Goal: Task Accomplishment & Management: Manage account settings

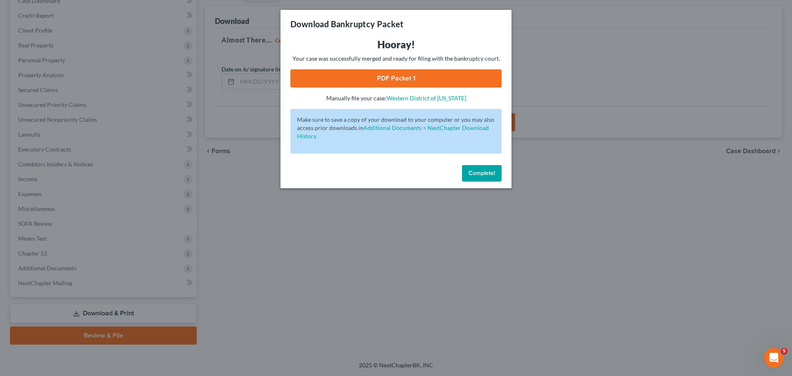
click at [484, 176] on span "Complete!" at bounding box center [482, 173] width 26 height 7
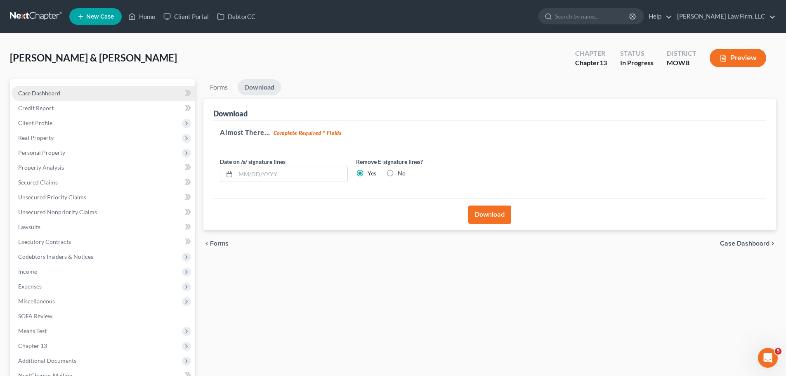
click at [55, 92] on span "Case Dashboard" at bounding box center [39, 93] width 42 height 7
select select "4"
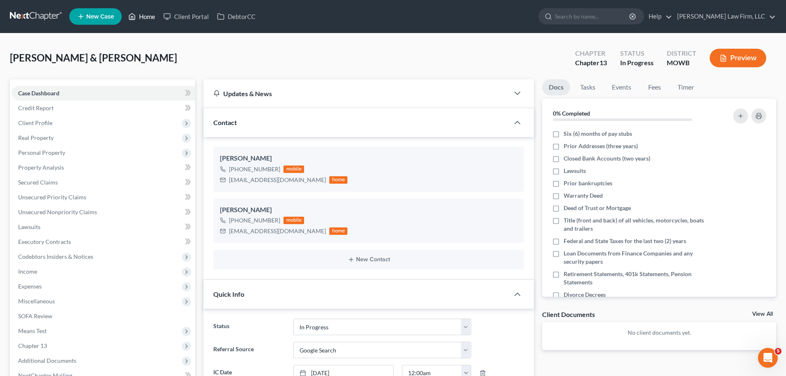
click at [145, 15] on link "Home" at bounding box center [141, 16] width 35 height 15
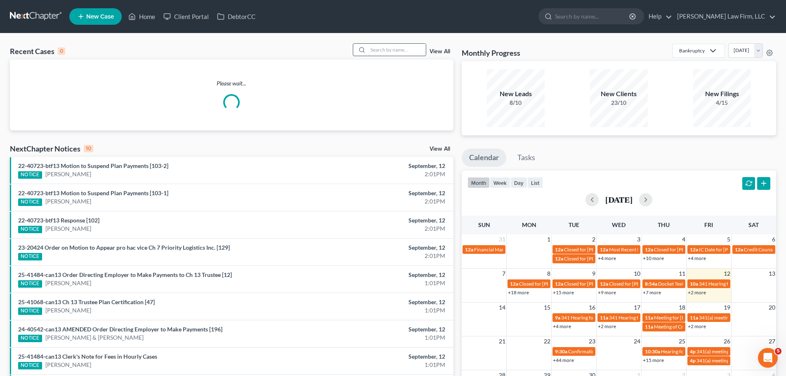
click at [395, 53] on input "search" at bounding box center [397, 50] width 58 height 12
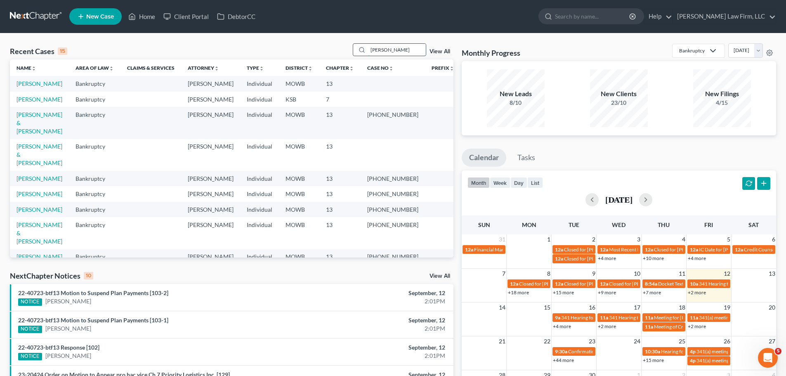
type input "[PERSON_NAME]"
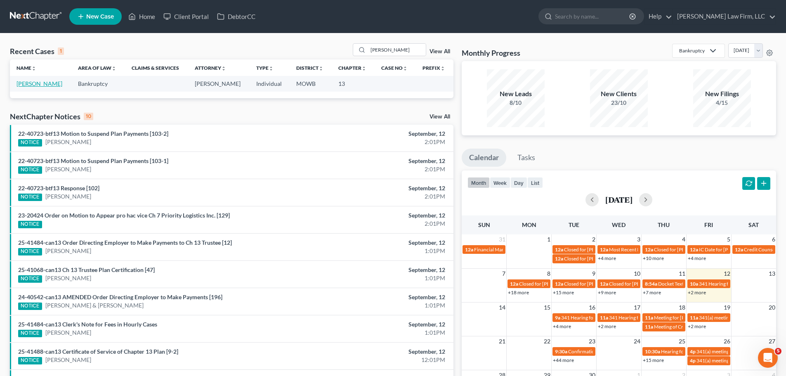
click at [42, 81] on link "[PERSON_NAME]" at bounding box center [40, 83] width 46 height 7
select select "4"
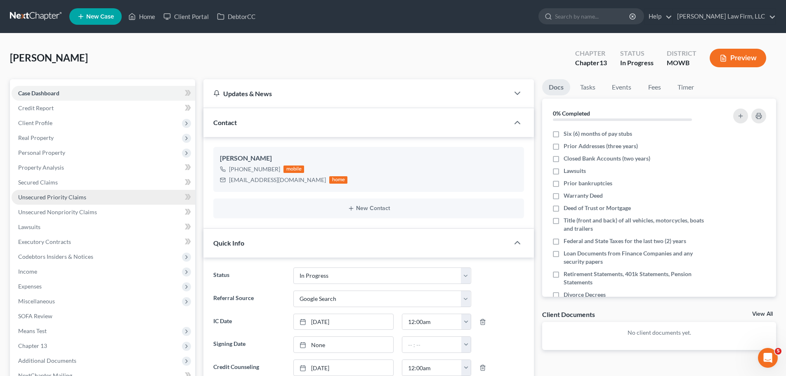
click at [80, 197] on span "Unsecured Priority Claims" at bounding box center [52, 197] width 68 height 7
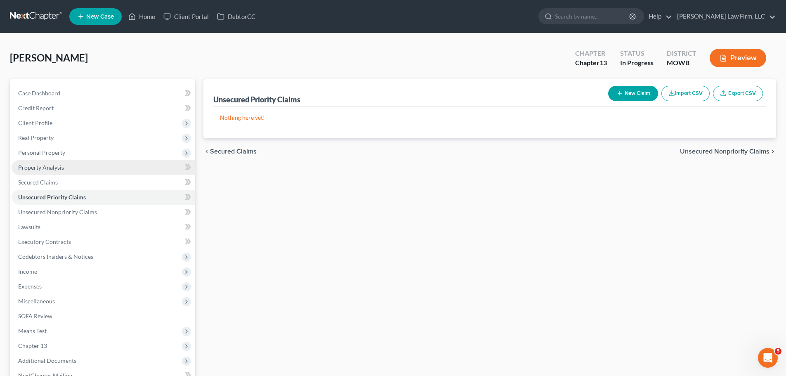
click at [72, 163] on link "Property Analysis" at bounding box center [104, 167] width 184 height 15
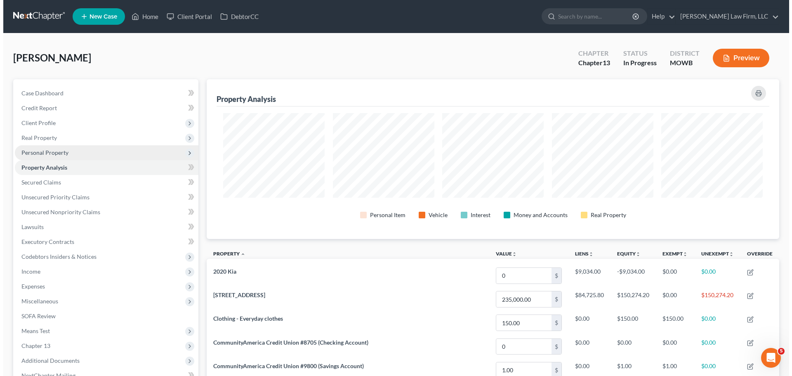
scroll to position [160, 573]
click at [78, 150] on span "Personal Property" at bounding box center [104, 152] width 184 height 15
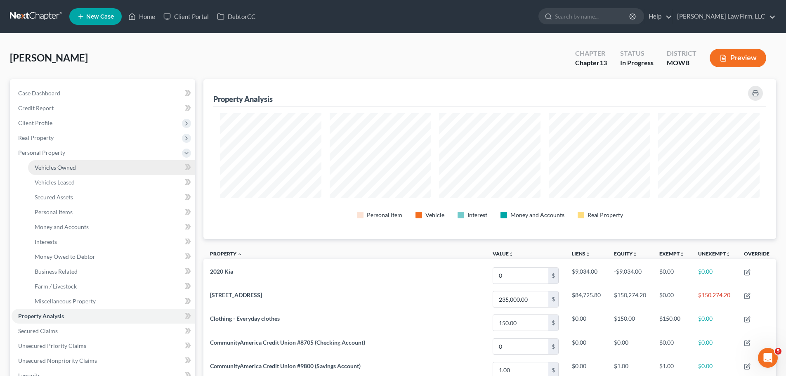
click at [77, 168] on link "Vehicles Owned" at bounding box center [111, 167] width 167 height 15
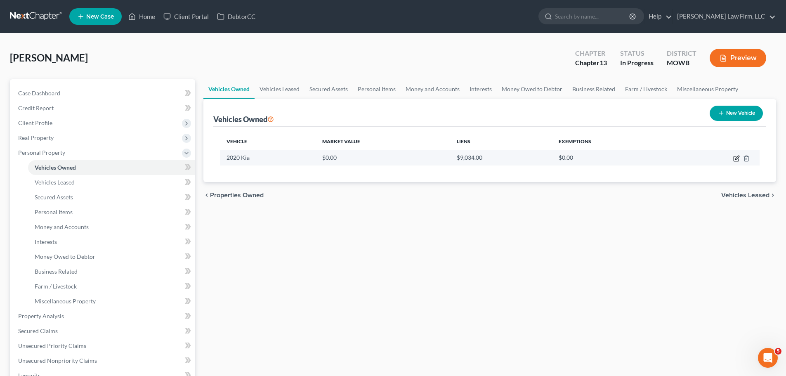
click at [737, 158] on icon "button" at bounding box center [737, 158] width 4 height 4
select select "0"
select select "6"
select select "3"
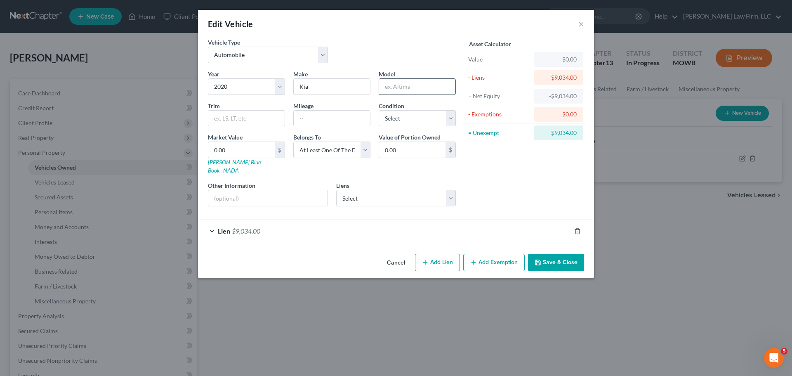
click at [400, 90] on input "text" at bounding box center [417, 87] width 76 height 16
type input "Rio"
click at [420, 120] on select "Select Excellent Very Good Good Fair Poor" at bounding box center [417, 118] width 77 height 17
select select "2"
click at [379, 110] on select "Select Excellent Very Good Good Fair Poor" at bounding box center [417, 118] width 77 height 17
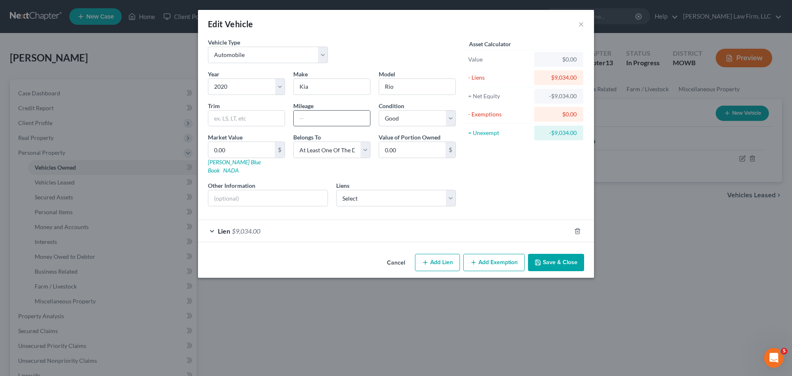
click at [320, 116] on input "text" at bounding box center [332, 119] width 76 height 16
type input "38687"
click at [253, 153] on input "0.00" at bounding box center [241, 150] width 66 height 16
type input "1"
type input "1.00"
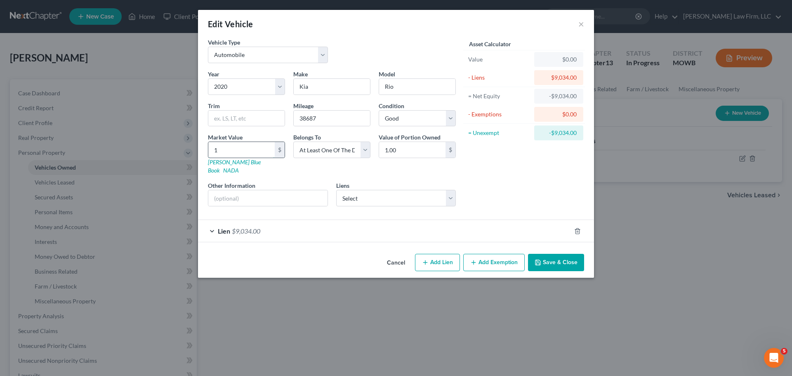
type input "11"
type input "11.00"
type input "111"
type input "111.00"
type input "11"
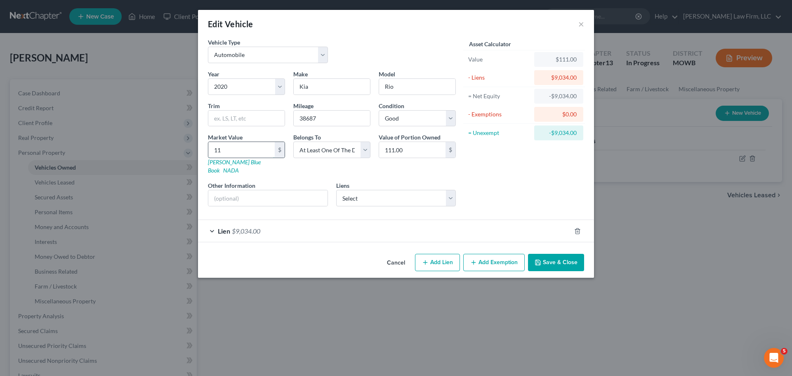
type input "11.00"
type input "110"
type input "110.00"
type input "1100"
type input "1,100.00"
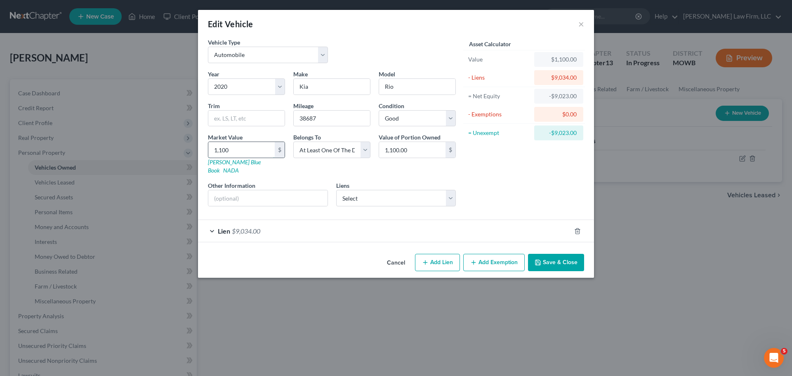
type input "1,1000"
type input "11,000.00"
type input "11,000"
click at [435, 152] on input "11,000.00" at bounding box center [412, 150] width 66 height 16
type input "5,500"
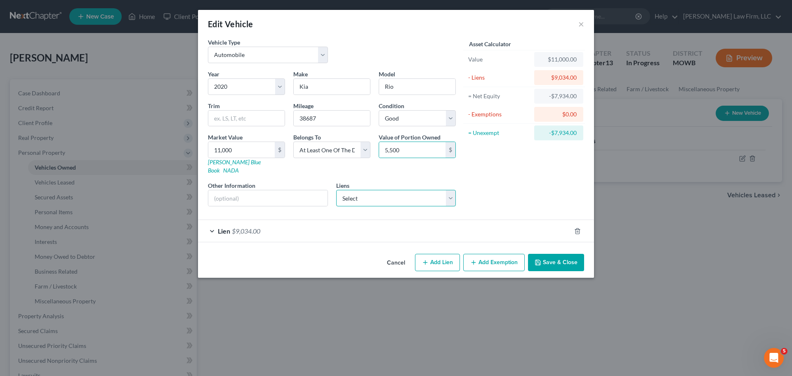
click at [370, 190] on select "Select Capital One Auto - $0.00" at bounding box center [396, 198] width 120 height 17
click at [490, 167] on div "Asset Calculator Value $11,000.00 - Liens $9,034.00 = Net Equity -$7,934.00 - E…" at bounding box center [524, 125] width 128 height 175
click at [515, 254] on button "Add Exemption" at bounding box center [493, 262] width 61 height 17
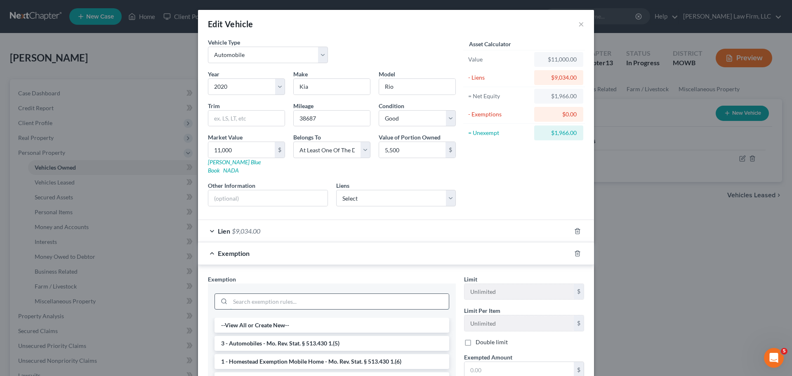
click at [264, 296] on input "search" at bounding box center [339, 302] width 219 height 16
type input "auto"
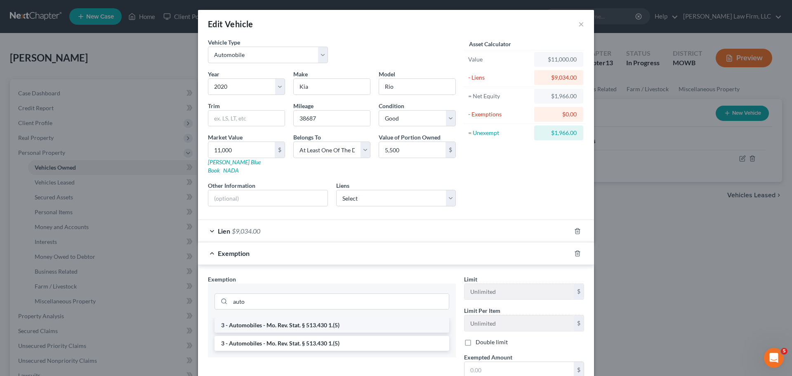
click at [314, 318] on li "3 - Automobiles - Mo. Rev. Stat. § 513.430 1.(5)" at bounding box center [332, 325] width 235 height 15
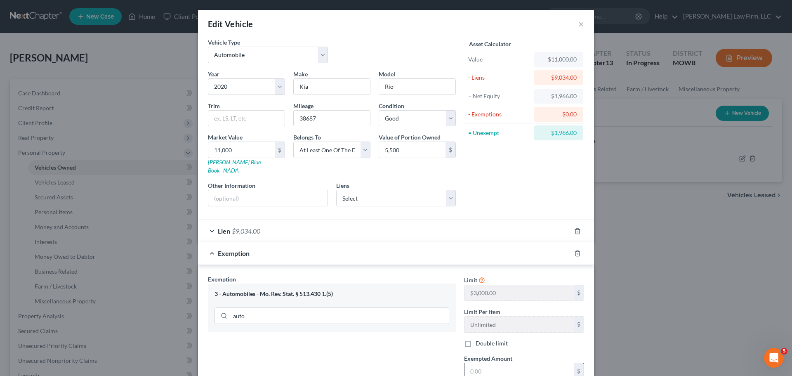
drag, startPoint x: 496, startPoint y: 359, endPoint x: 495, endPoint y: 355, distance: 4.4
click at [496, 363] on input "text" at bounding box center [519, 371] width 109 height 16
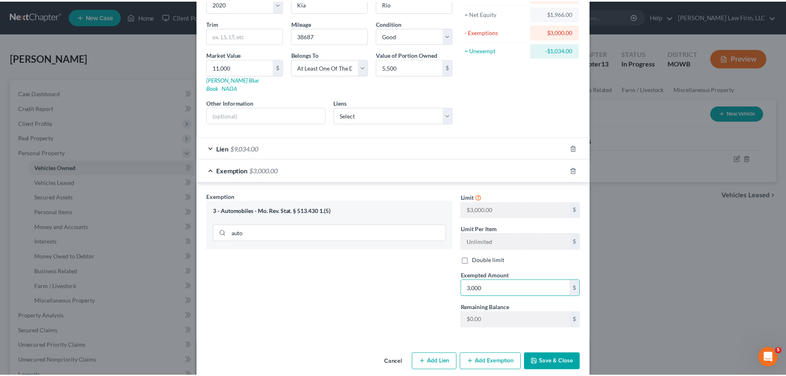
scroll to position [85, 0]
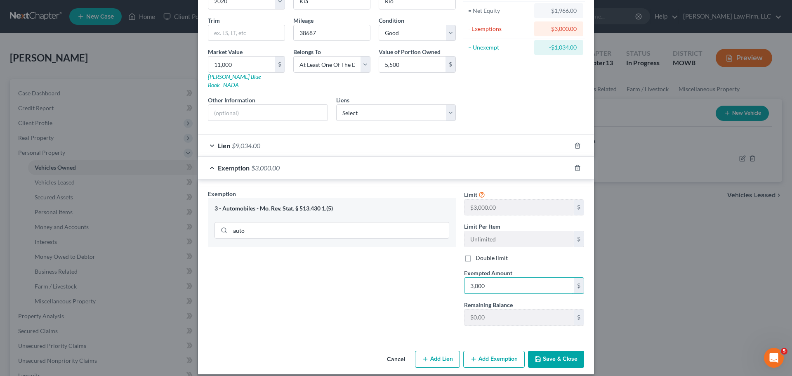
type input "3,000"
click at [561, 351] on button "Save & Close" at bounding box center [556, 359] width 56 height 17
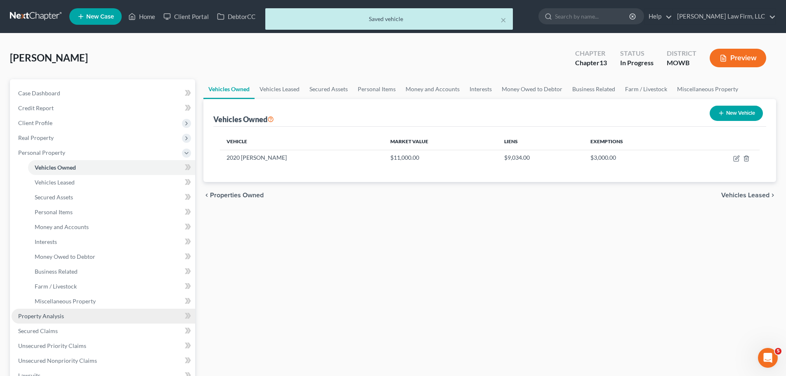
click at [83, 315] on link "Property Analysis" at bounding box center [104, 316] width 184 height 15
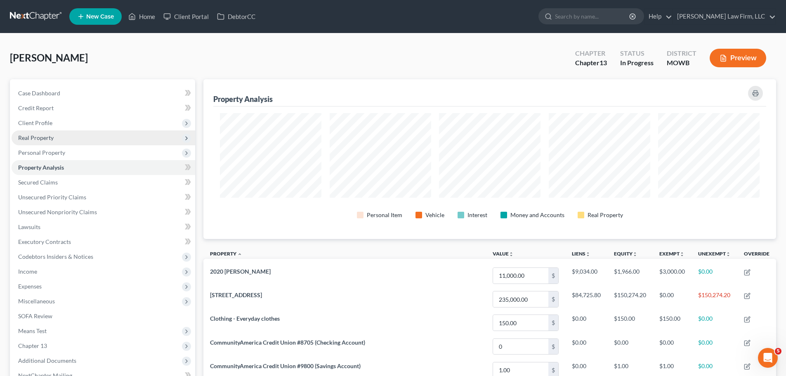
drag, startPoint x: 52, startPoint y: 140, endPoint x: 98, endPoint y: 172, distance: 55.4
click at [52, 140] on span "Real Property" at bounding box center [35, 137] width 35 height 7
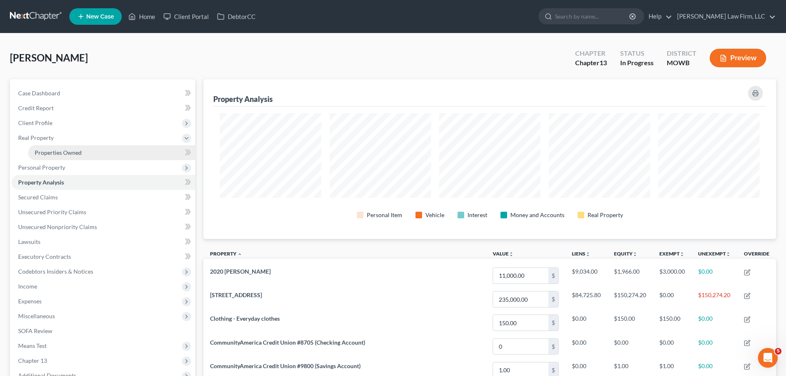
click at [87, 157] on link "Properties Owned" at bounding box center [111, 152] width 167 height 15
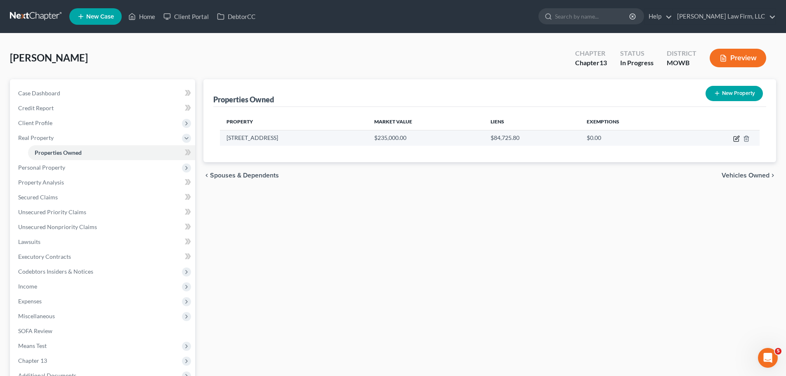
click at [739, 140] on icon "button" at bounding box center [736, 139] width 5 height 5
select select "26"
select select "0"
select select "5"
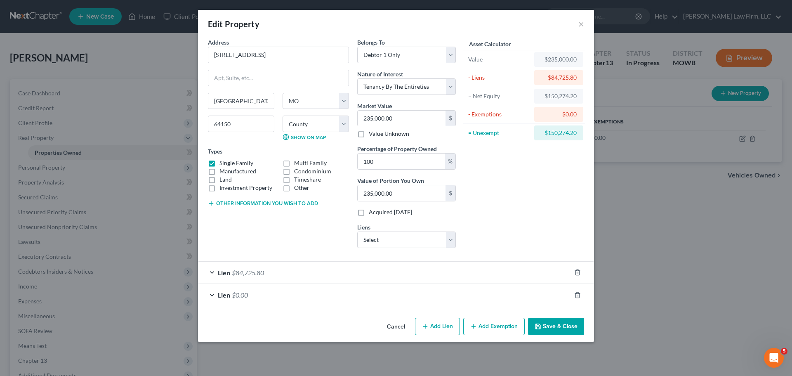
click at [500, 327] on button "Add Exemption" at bounding box center [493, 326] width 61 height 17
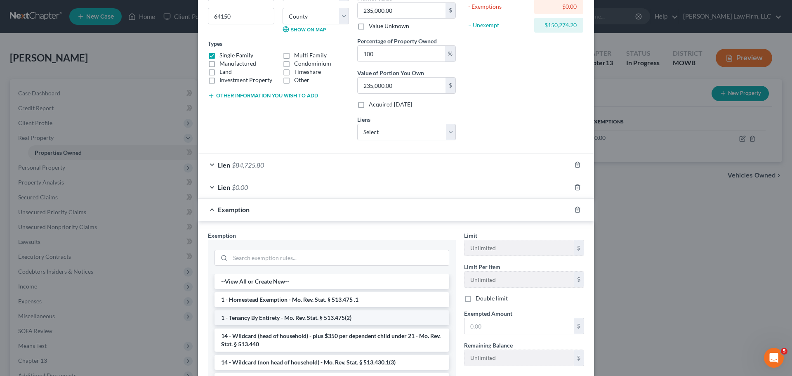
scroll to position [165, 0]
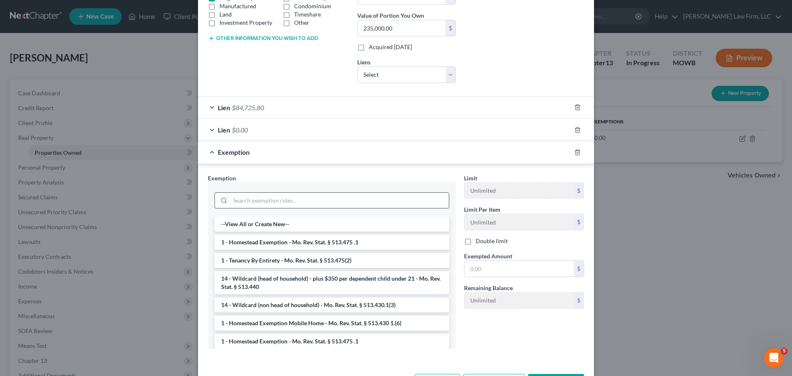
click at [337, 196] on input "search" at bounding box center [339, 201] width 219 height 16
click at [340, 243] on li "1 - Homestead Exemption - Mo. Rev. Stat. § 513.475 .1" at bounding box center [332, 242] width 235 height 15
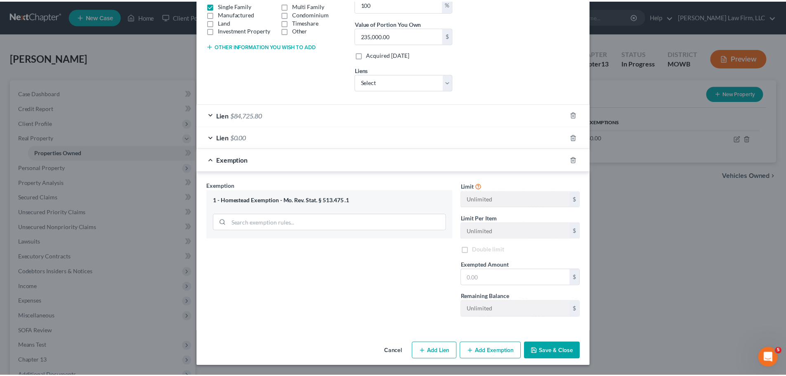
scroll to position [158, 0]
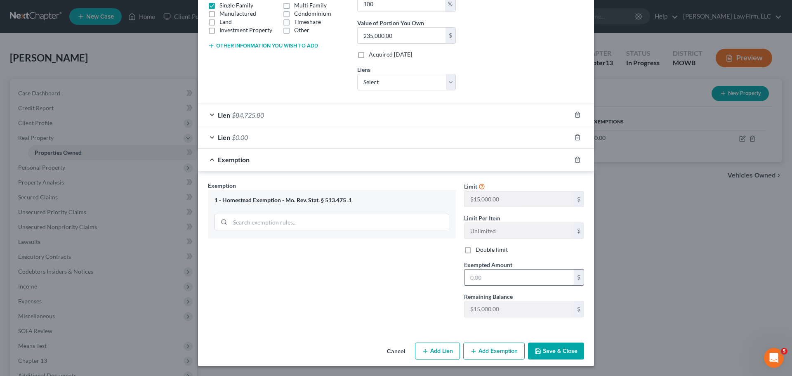
click at [511, 280] on input "text" at bounding box center [519, 277] width 109 height 16
type input "15,000"
click at [550, 356] on button "Save & Close" at bounding box center [556, 350] width 56 height 17
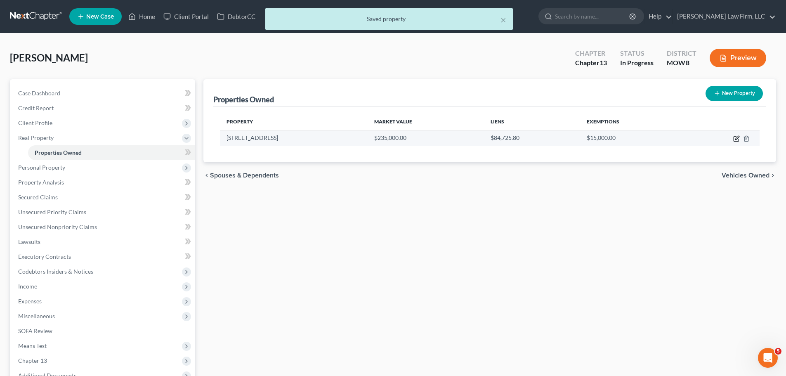
click at [735, 140] on icon "button" at bounding box center [736, 138] width 7 height 7
select select "26"
select select "82"
select select "0"
select select "5"
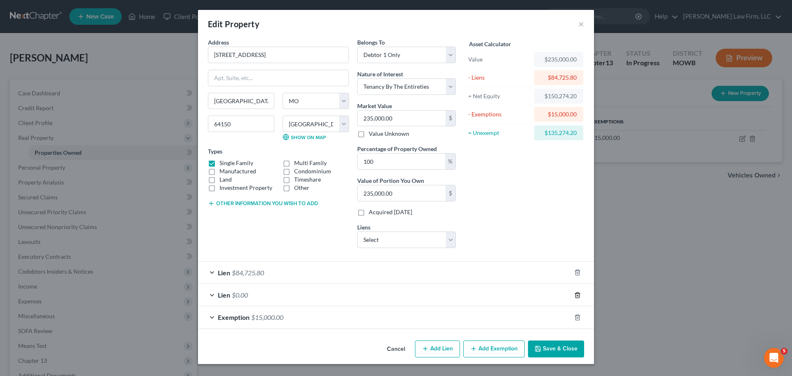
click at [576, 297] on icon "button" at bounding box center [577, 295] width 7 height 7
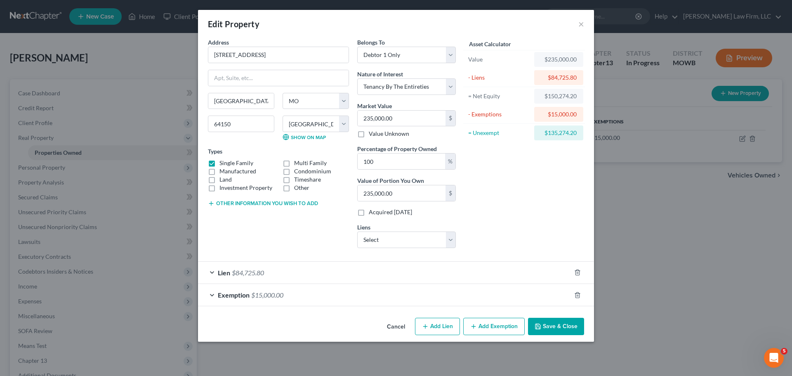
click at [556, 328] on button "Save & Close" at bounding box center [556, 326] width 56 height 17
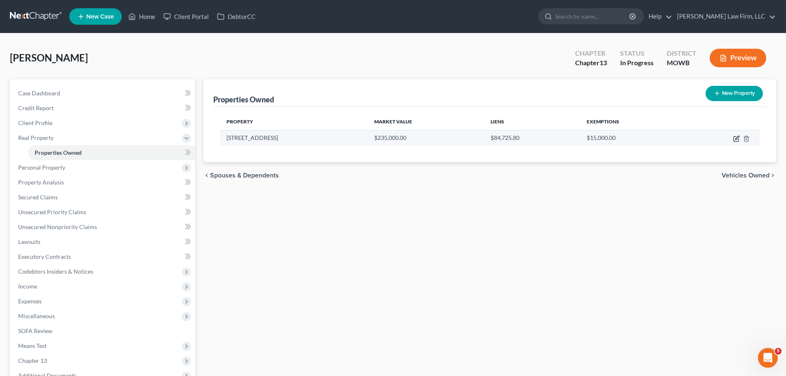
click at [735, 139] on icon "button" at bounding box center [736, 138] width 7 height 7
select select "26"
select select "82"
select select "0"
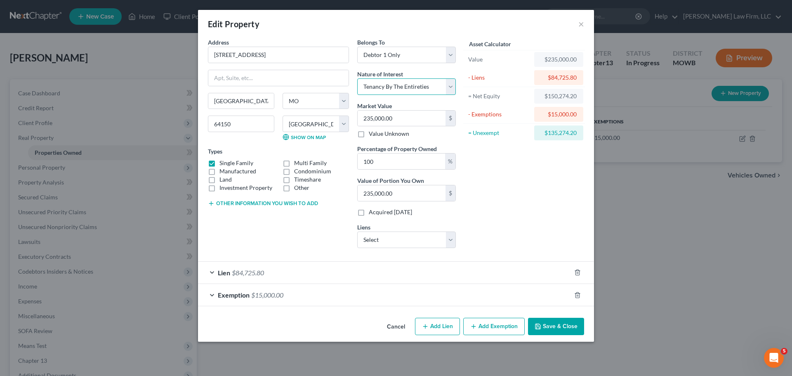
click at [413, 90] on select "Select Fee Simple Joint Tenant Life Estate Equitable Interest Future Interest T…" at bounding box center [406, 86] width 99 height 17
select select "0"
click at [357, 78] on select "Select Fee Simple Joint Tenant Life Estate Equitable Interest Future Interest T…" at bounding box center [406, 86] width 99 height 17
click at [566, 325] on button "Save & Close" at bounding box center [556, 326] width 56 height 17
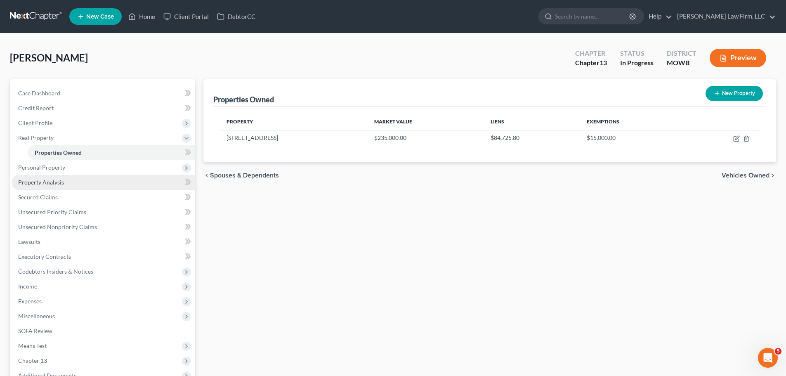
click at [66, 184] on link "Property Analysis" at bounding box center [104, 182] width 184 height 15
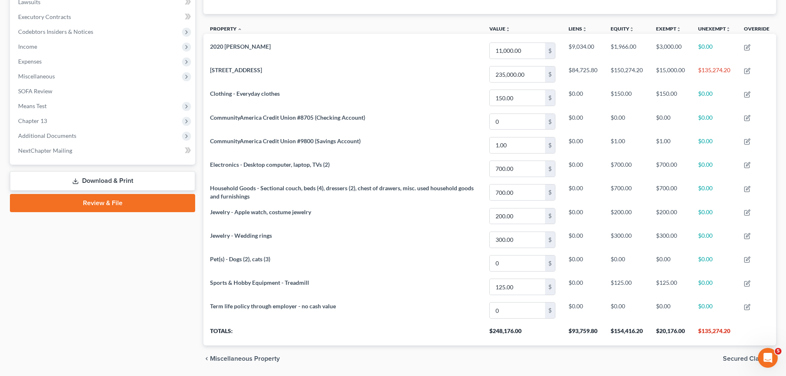
scroll to position [211, 0]
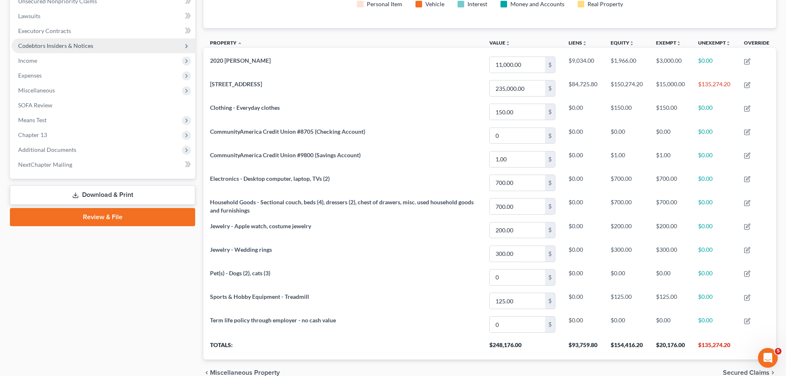
click at [62, 46] on span "Codebtors Insiders & Notices" at bounding box center [55, 45] width 75 height 7
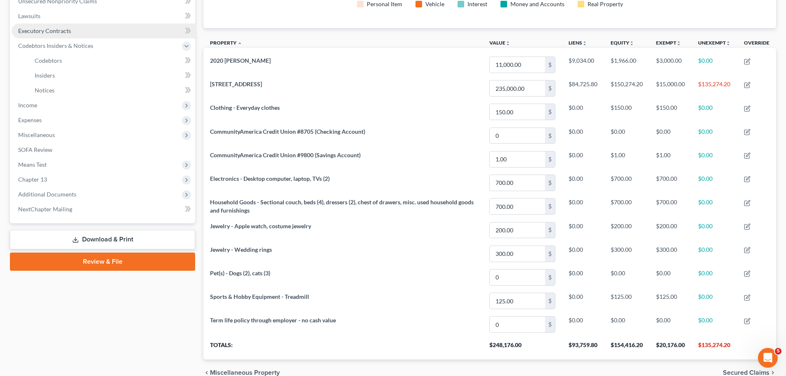
click at [71, 31] on link "Executory Contracts" at bounding box center [104, 31] width 184 height 15
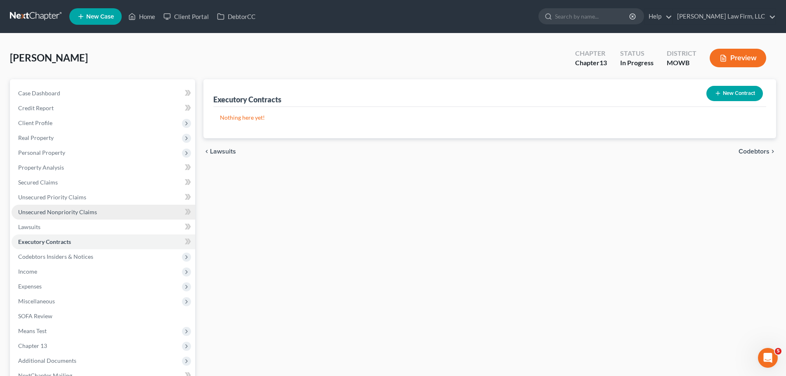
click at [76, 213] on span "Unsecured Nonpriority Claims" at bounding box center [57, 211] width 79 height 7
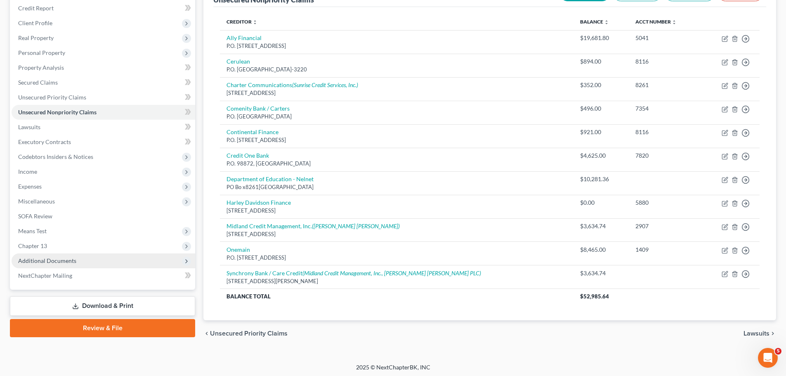
scroll to position [102, 0]
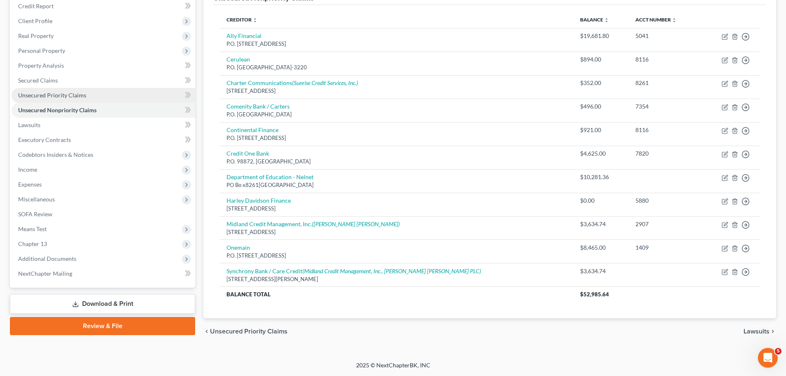
click at [73, 96] on span "Unsecured Priority Claims" at bounding box center [52, 95] width 68 height 7
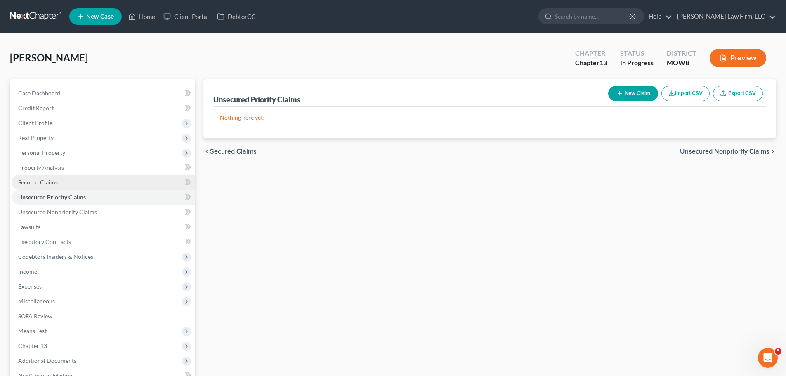
click at [49, 177] on link "Secured Claims" at bounding box center [104, 182] width 184 height 15
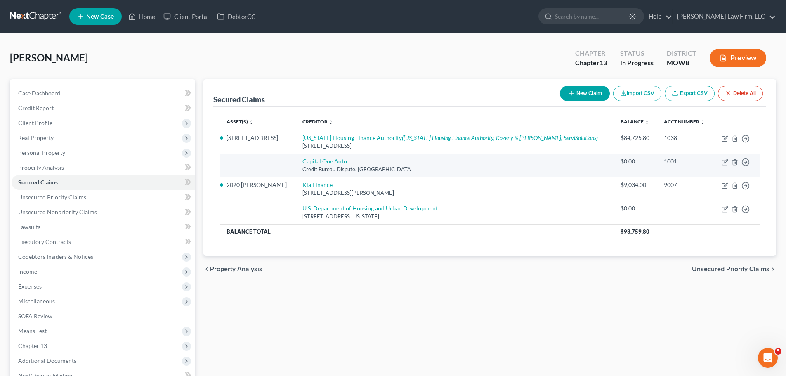
click at [344, 158] on link "Capital One Auto" at bounding box center [324, 161] width 45 height 7
select select "45"
select select "0"
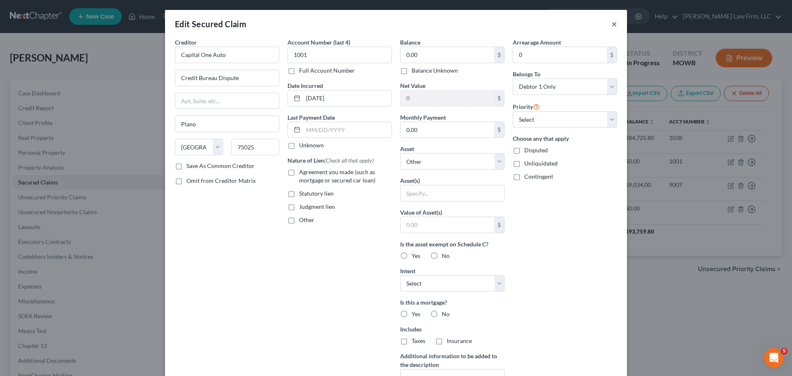
click at [614, 25] on button "×" at bounding box center [614, 24] width 6 height 10
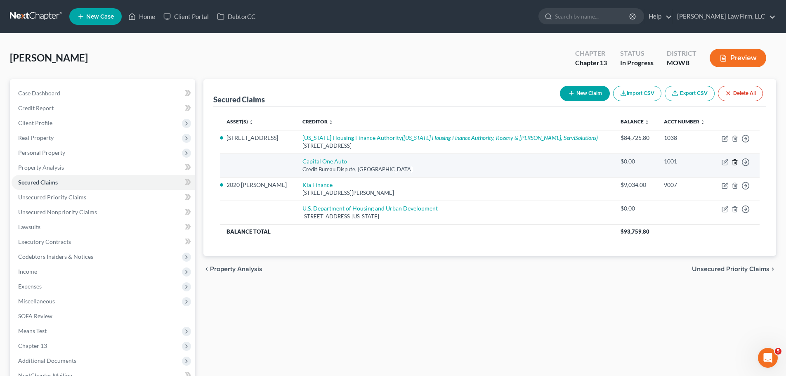
click at [737, 161] on icon "button" at bounding box center [735, 162] width 7 height 7
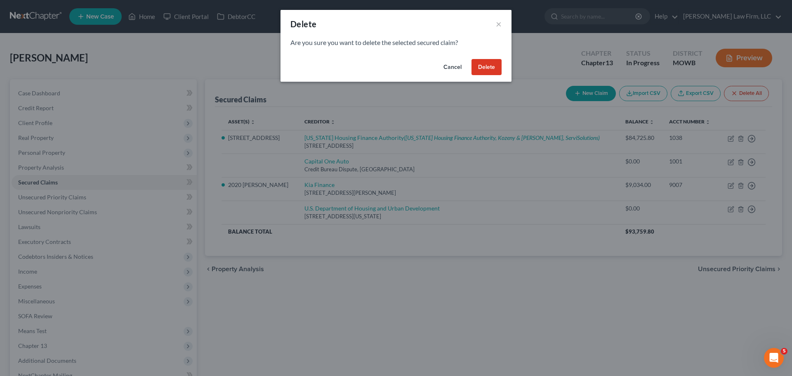
drag, startPoint x: 495, startPoint y: 65, endPoint x: 470, endPoint y: 92, distance: 35.9
click at [494, 66] on button "Delete" at bounding box center [487, 67] width 30 height 17
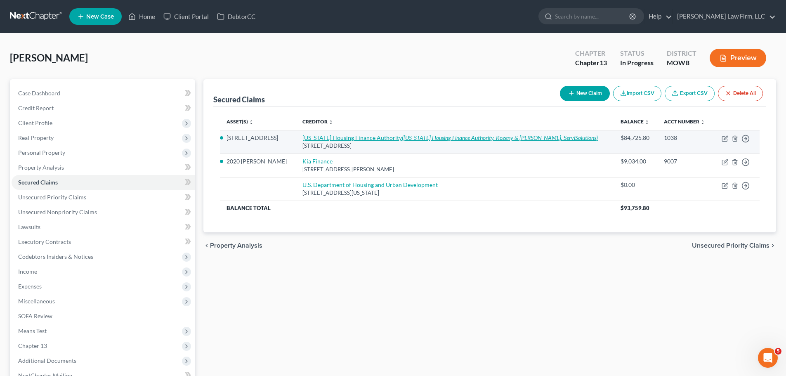
click at [354, 140] on link "[US_STATE] Housing Finance Authority ([US_STATE] Housing Finance Authority, Koz…" at bounding box center [449, 137] width 295 height 7
select select "0"
select select "16"
select select "2"
select select "0"
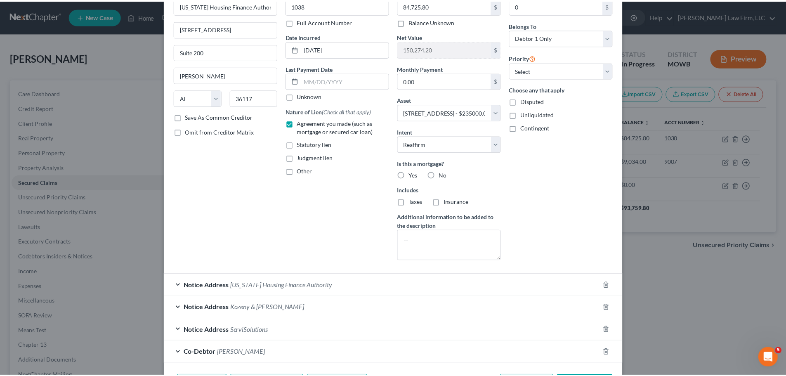
scroll to position [106, 0]
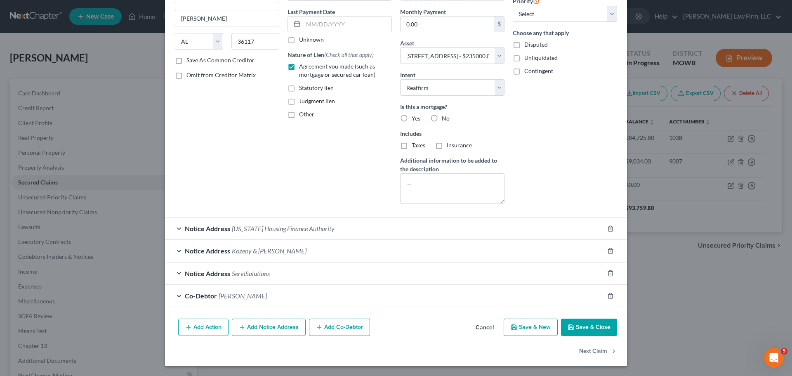
click at [579, 321] on button "Save & Close" at bounding box center [589, 327] width 56 height 17
select select
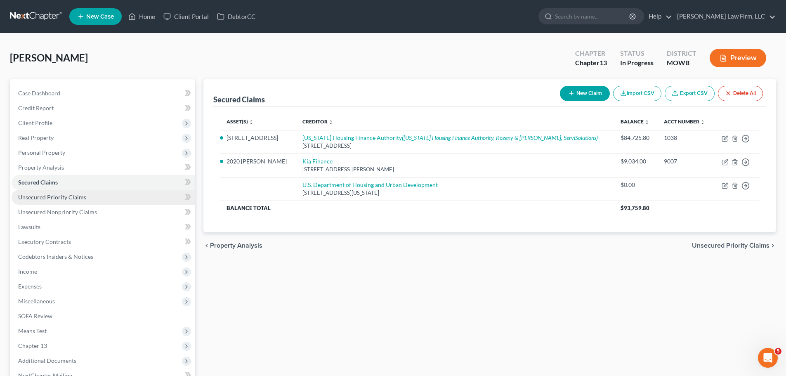
click at [60, 194] on span "Unsecured Priority Claims" at bounding box center [52, 197] width 68 height 7
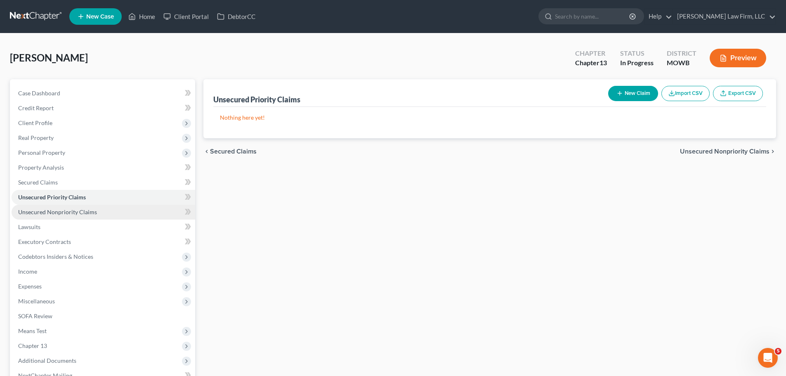
click at [65, 213] on span "Unsecured Nonpriority Claims" at bounding box center [57, 211] width 79 height 7
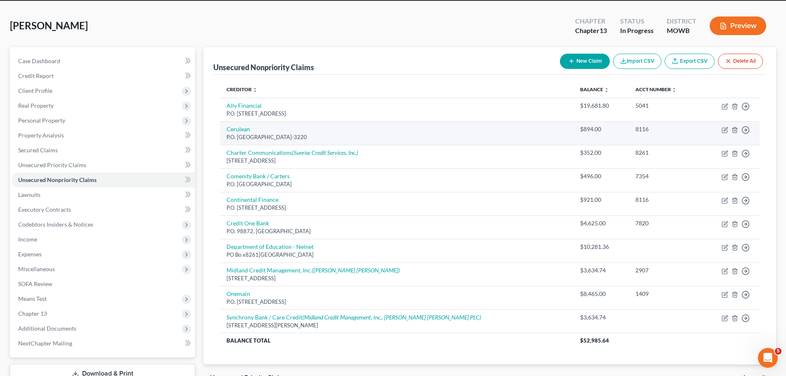
scroll to position [83, 0]
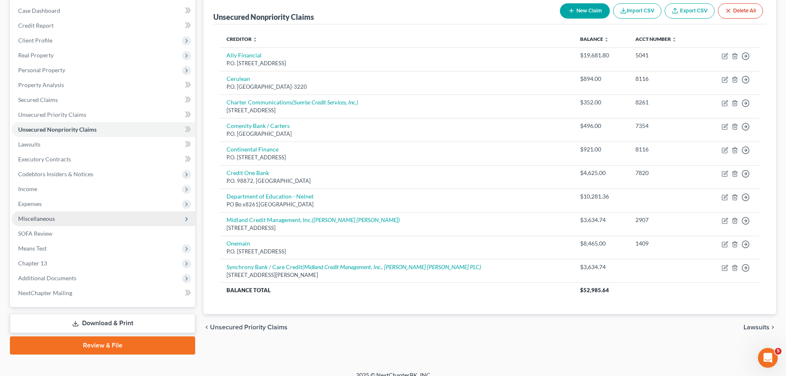
drag, startPoint x: 71, startPoint y: 200, endPoint x: 92, endPoint y: 224, distance: 32.1
click at [71, 200] on span "Expenses" at bounding box center [104, 203] width 184 height 15
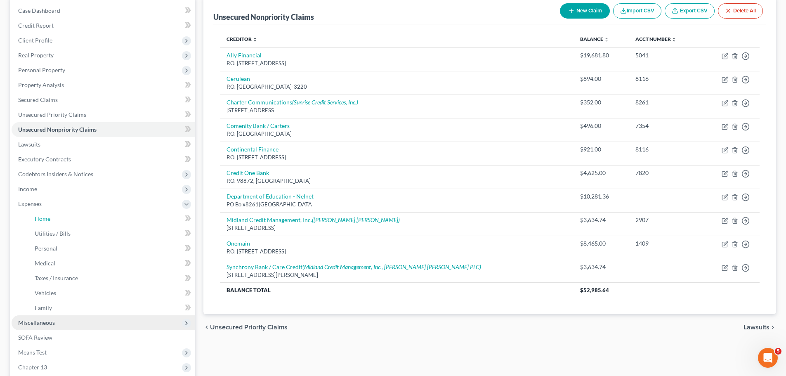
click at [92, 224] on link "Home" at bounding box center [111, 218] width 167 height 15
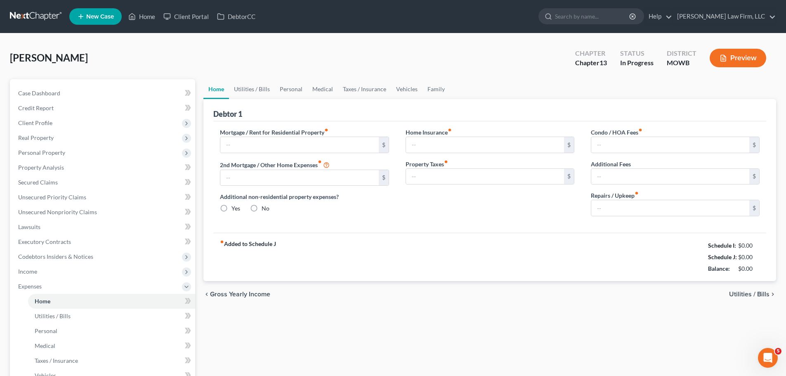
type input "950.00"
type input "0.00"
radio input "true"
type input "0.00"
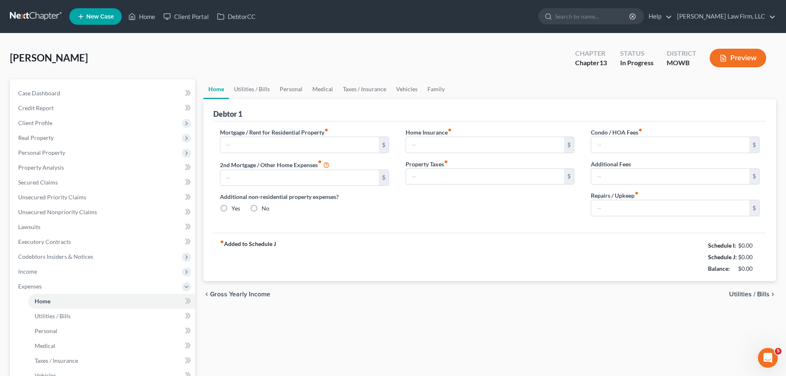
type input "0.00"
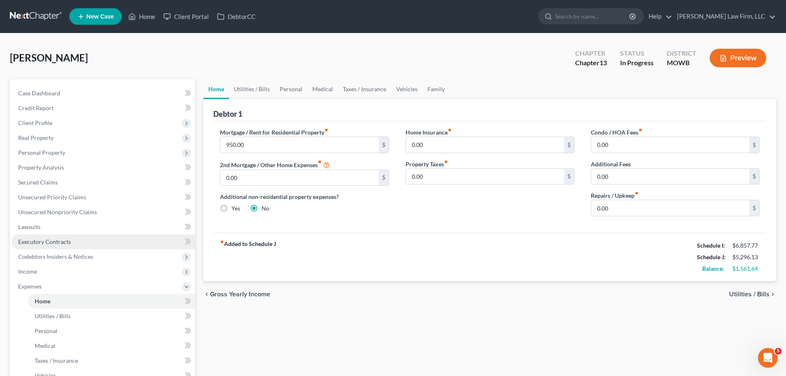
drag, startPoint x: 156, startPoint y: 60, endPoint x: 113, endPoint y: 236, distance: 180.9
click at [156, 60] on div "[PERSON_NAME] Upgraded Chapter Chapter 13 Status In Progress District [GEOGRAPH…" at bounding box center [393, 61] width 766 height 36
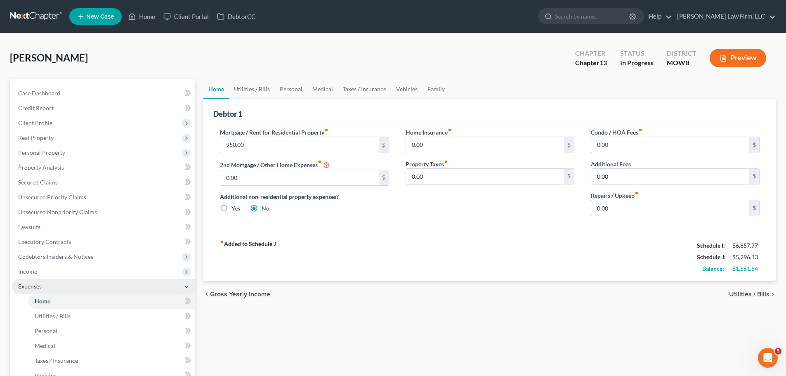
click at [52, 285] on span "Expenses" at bounding box center [104, 286] width 184 height 15
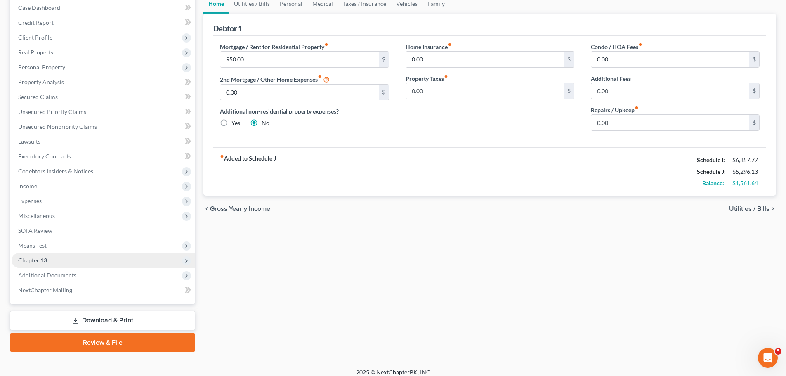
scroll to position [92, 0]
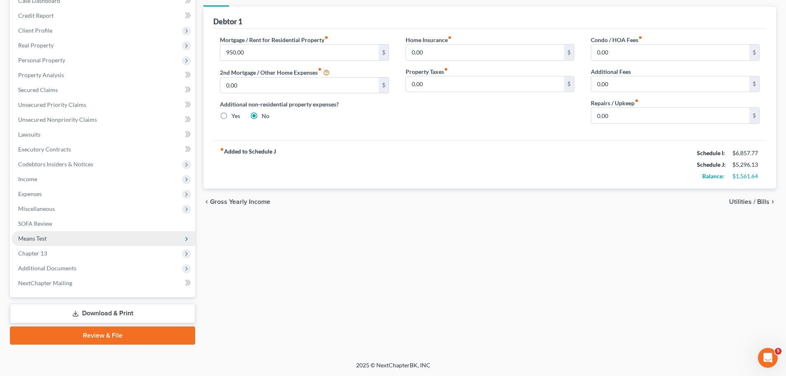
click at [78, 235] on span "Means Test" at bounding box center [104, 238] width 184 height 15
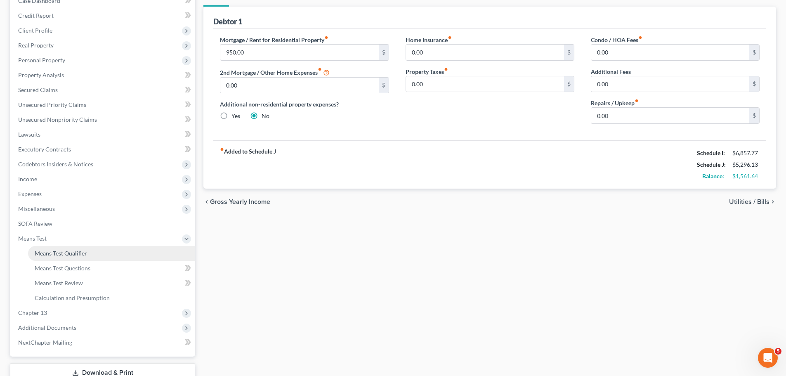
click at [97, 254] on link "Means Test Qualifier" at bounding box center [111, 253] width 167 height 15
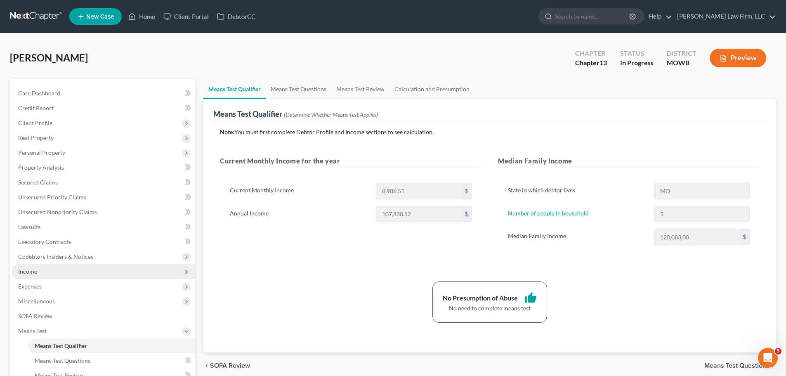
click at [52, 274] on span "Income" at bounding box center [104, 271] width 184 height 15
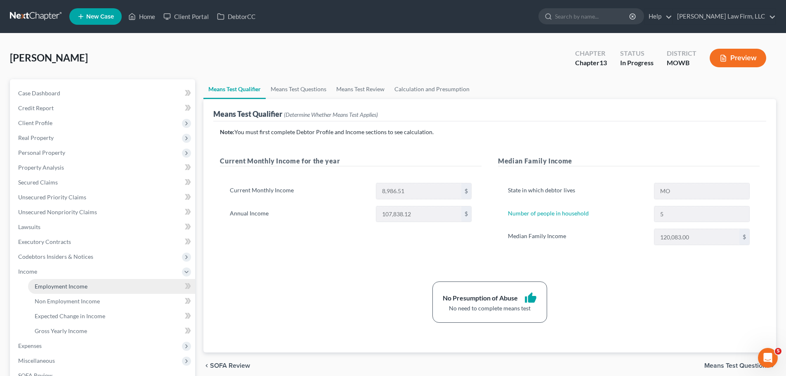
click at [64, 285] on span "Employment Income" at bounding box center [61, 286] width 53 height 7
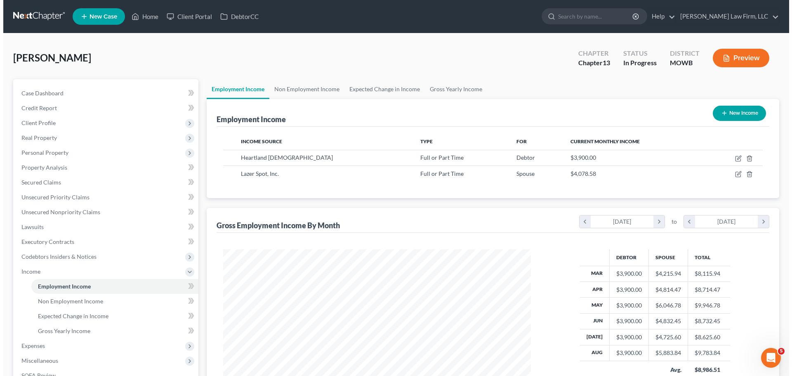
scroll to position [154, 324]
click at [745, 64] on button "Preview" at bounding box center [738, 58] width 57 height 19
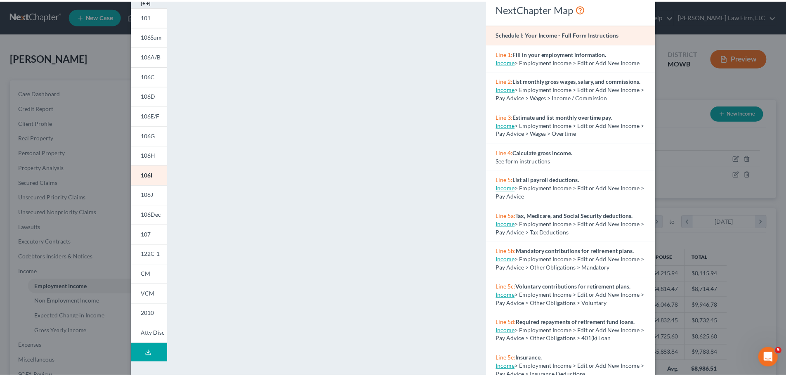
scroll to position [0, 0]
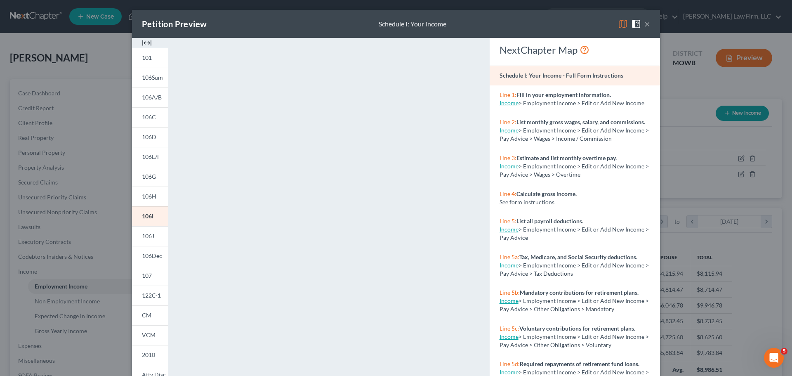
click at [645, 24] on button "×" at bounding box center [647, 24] width 6 height 10
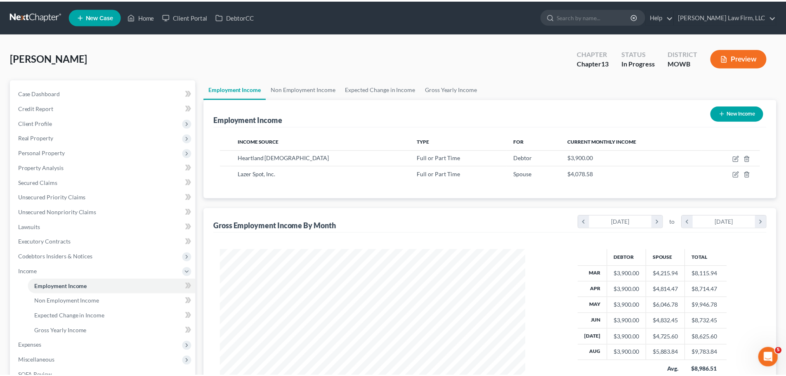
scroll to position [412454, 412283]
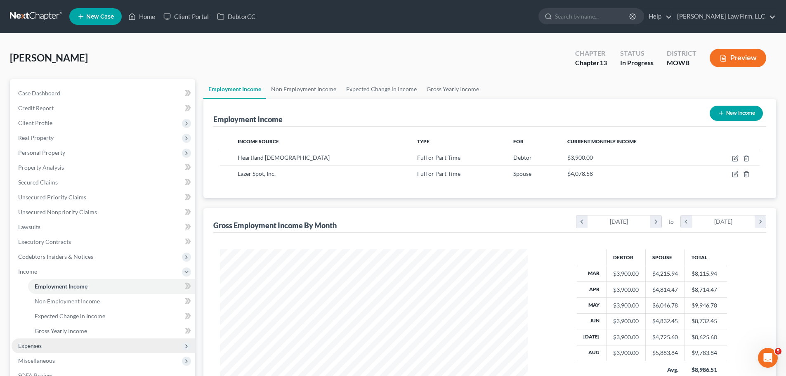
click at [52, 343] on span "Expenses" at bounding box center [104, 345] width 184 height 15
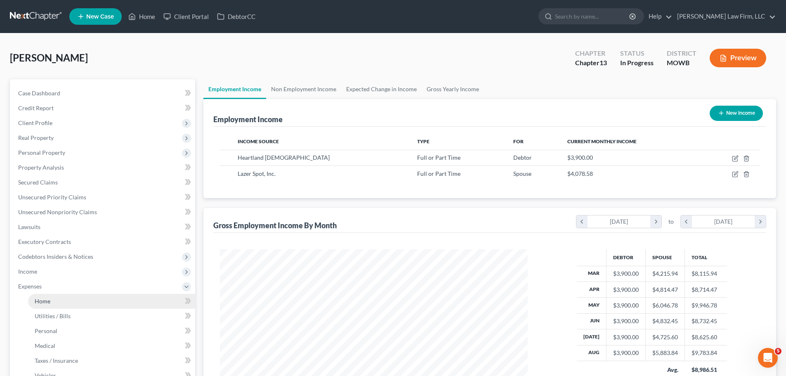
click at [60, 298] on link "Home" at bounding box center [111, 301] width 167 height 15
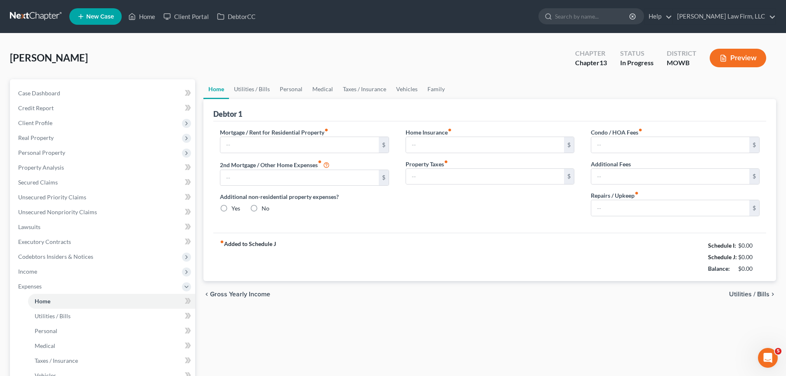
type input "950.00"
type input "0.00"
radio input "true"
type input "0.00"
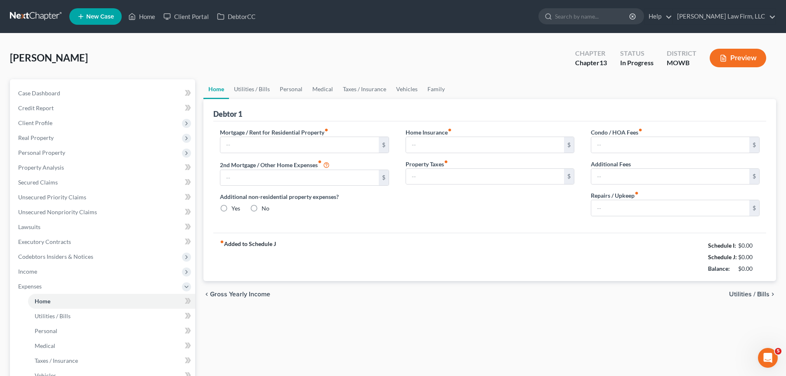
type input "0.00"
click at [252, 85] on link "Utilities / Bills" at bounding box center [252, 89] width 46 height 20
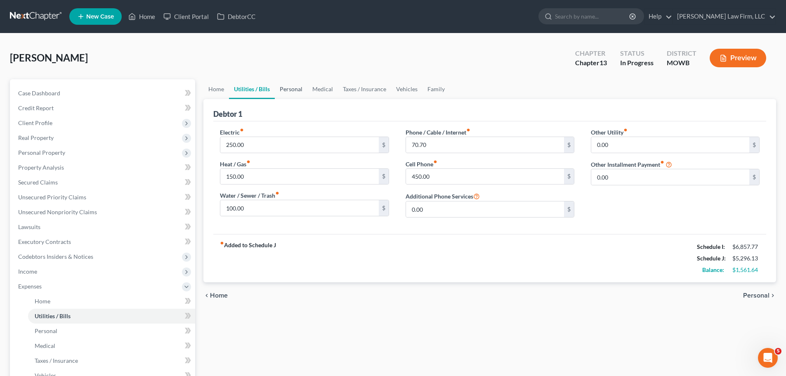
click at [284, 85] on link "Personal" at bounding box center [291, 89] width 33 height 20
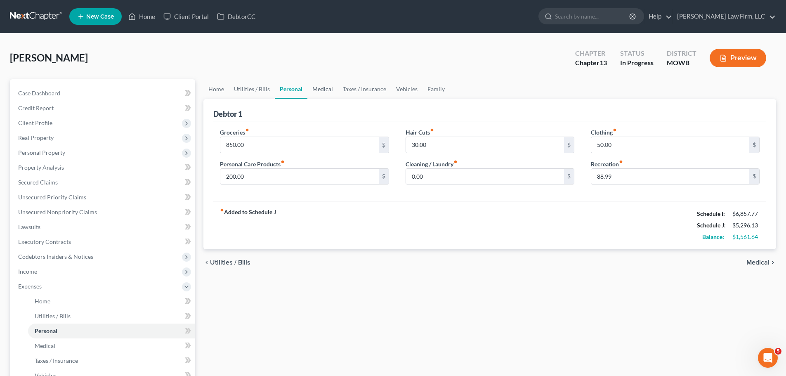
click at [316, 89] on link "Medical" at bounding box center [322, 89] width 31 height 20
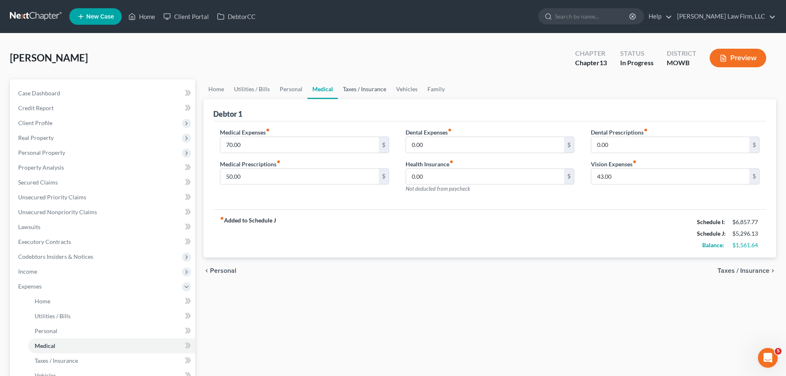
click at [353, 89] on link "Taxes / Insurance" at bounding box center [364, 89] width 53 height 20
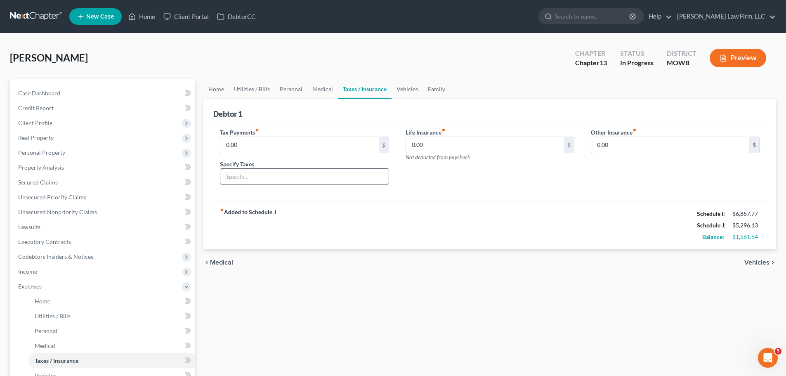
click at [243, 179] on input "text" at bounding box center [304, 177] width 168 height 16
type input "Personal property taxes"
drag, startPoint x: 238, startPoint y: 137, endPoint x: 247, endPoint y: 137, distance: 8.7
click at [238, 137] on input "0.00" at bounding box center [299, 145] width 158 height 16
type input "12"
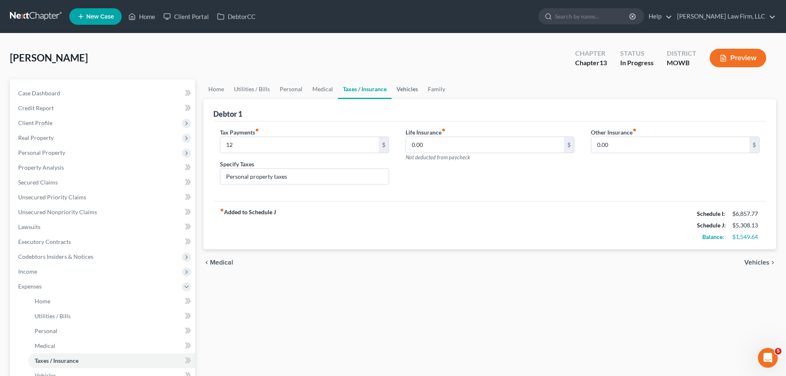
click at [407, 86] on link "Vehicles" at bounding box center [407, 89] width 31 height 20
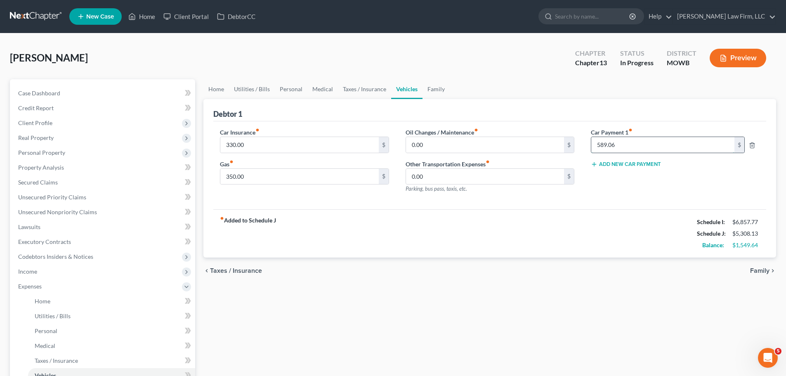
click at [627, 142] on input "589.06" at bounding box center [662, 145] width 143 height 16
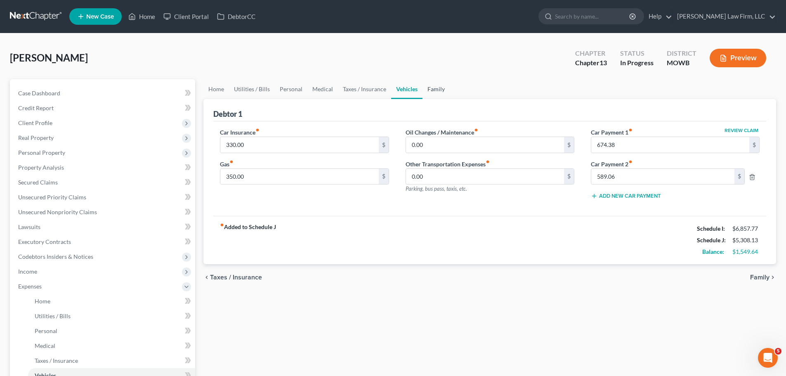
click at [436, 90] on link "Family" at bounding box center [436, 89] width 27 height 20
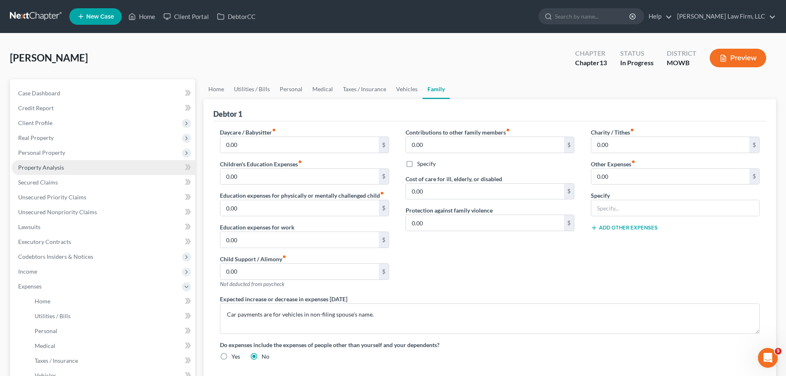
click at [64, 166] on link "Property Analysis" at bounding box center [104, 167] width 184 height 15
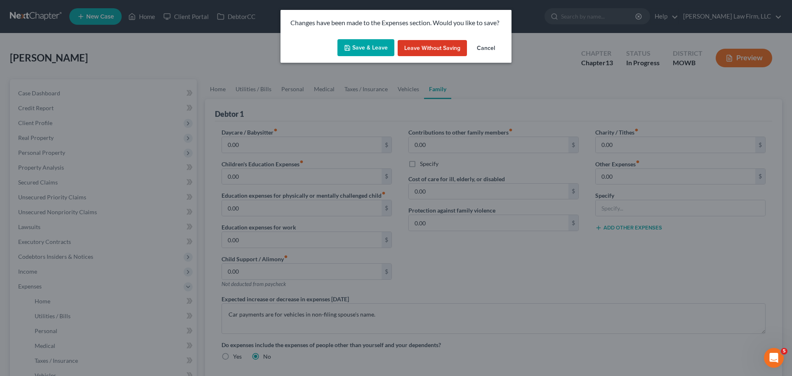
click at [373, 50] on button "Save & Leave" at bounding box center [366, 47] width 57 height 17
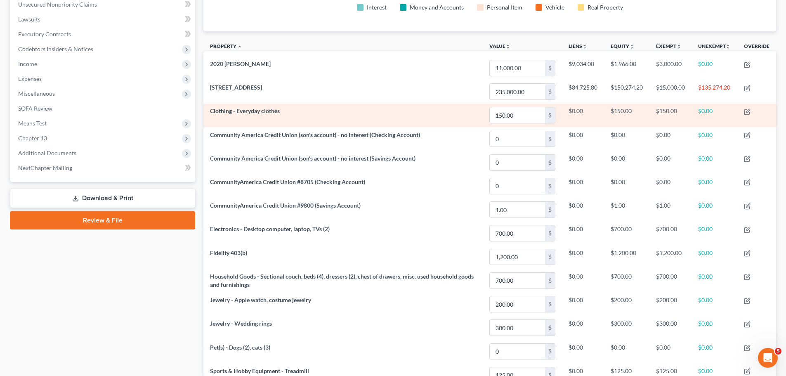
scroll to position [199, 0]
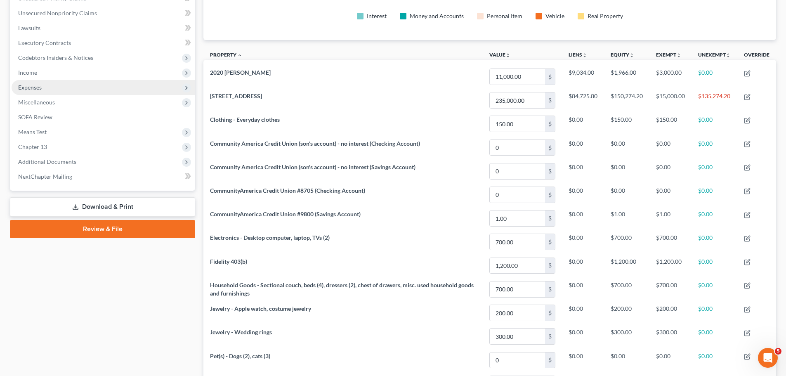
click at [63, 91] on span "Expenses" at bounding box center [104, 87] width 184 height 15
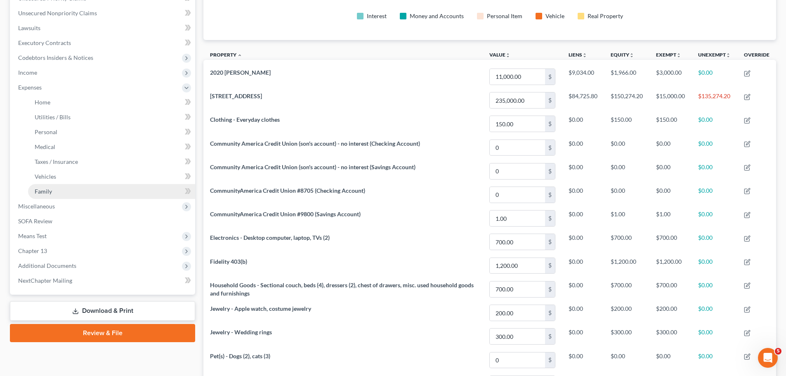
click at [80, 191] on link "Family" at bounding box center [111, 191] width 167 height 15
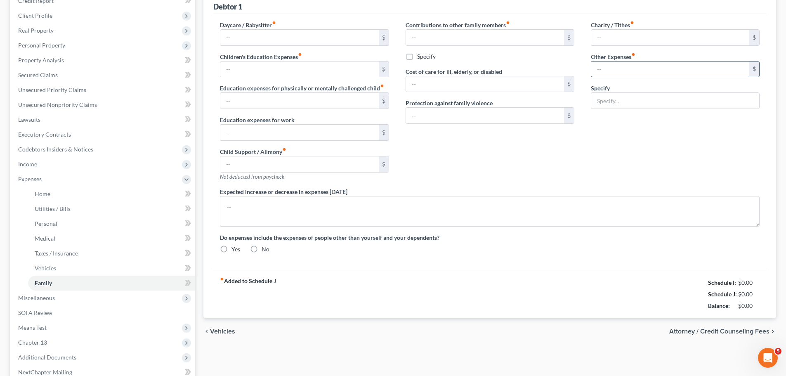
type input "0.00"
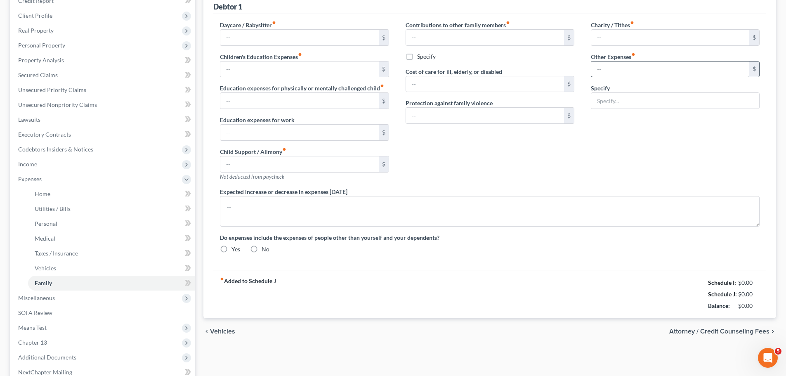
type input "0.00"
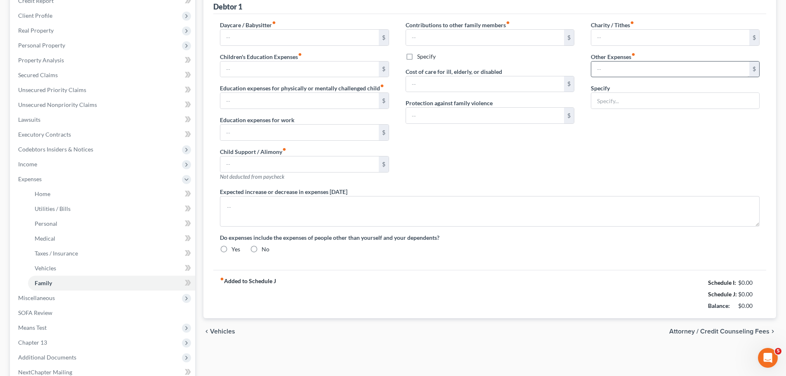
type textarea "Car payments are for vehicles in non-filing spouse's name."
radio input "true"
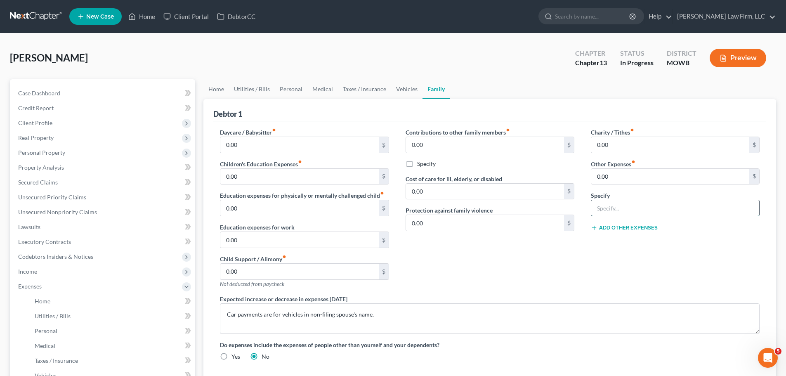
click at [665, 205] on input "text" at bounding box center [675, 208] width 168 height 16
type input "Pet expenses"
click at [613, 171] on input "0.00" at bounding box center [670, 177] width 158 height 16
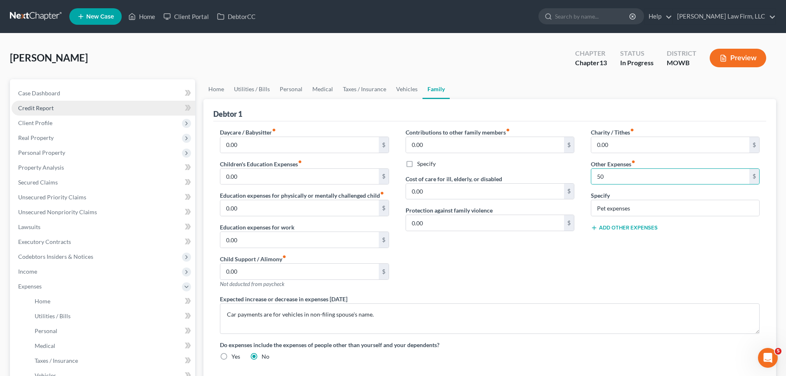
click at [61, 108] on link "Credit Report" at bounding box center [104, 108] width 184 height 15
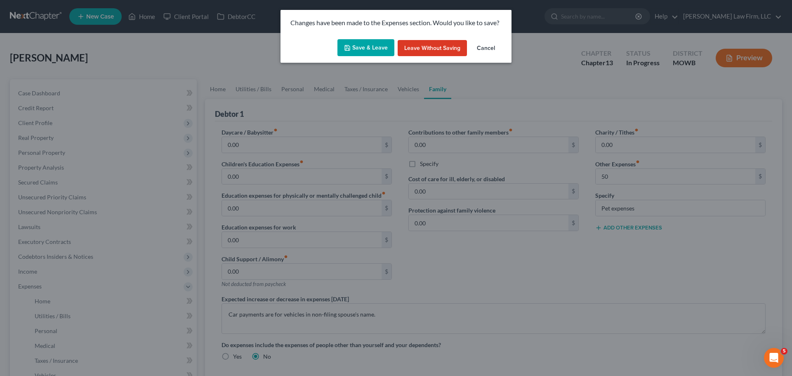
click at [365, 49] on button "Save & Leave" at bounding box center [366, 47] width 57 height 17
type input "50.00"
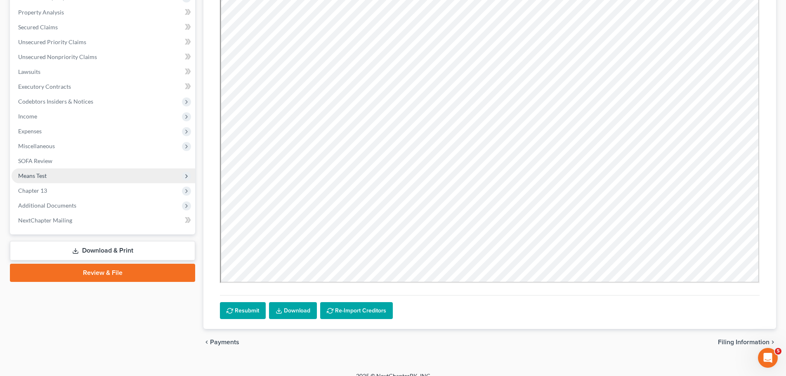
scroll to position [166, 0]
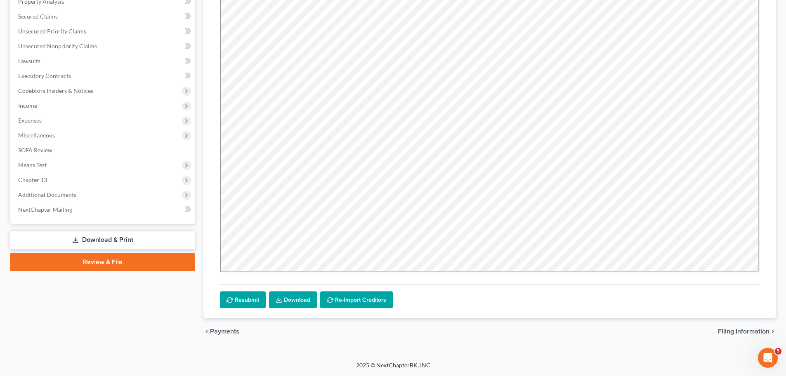
click at [120, 234] on link "Download & Print" at bounding box center [102, 239] width 185 height 19
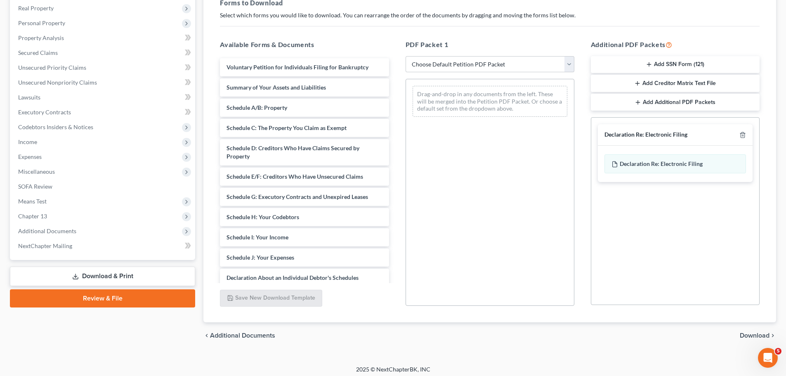
scroll to position [134, 0]
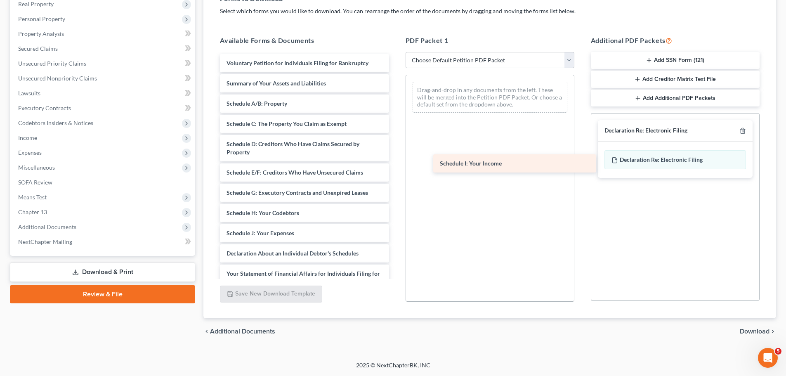
drag, startPoint x: 264, startPoint y: 230, endPoint x: 478, endPoint y: 161, distance: 224.4
click at [395, 161] on div "Schedule I: Your Income Voluntary Petition for Individuals Filing for Bankruptc…" at bounding box center [304, 227] width 182 height 346
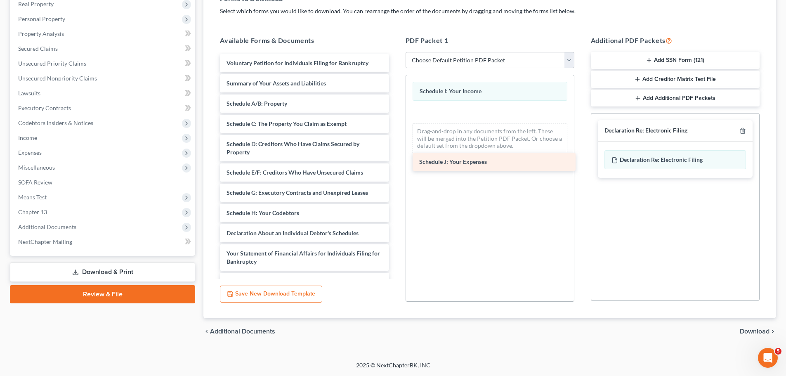
drag, startPoint x: 275, startPoint y: 230, endPoint x: 468, endPoint y: 158, distance: 205.5
click at [395, 158] on div "Schedule J: Your Expenses Voluntary Petition for Individuals Filing for Bankrup…" at bounding box center [304, 217] width 182 height 326
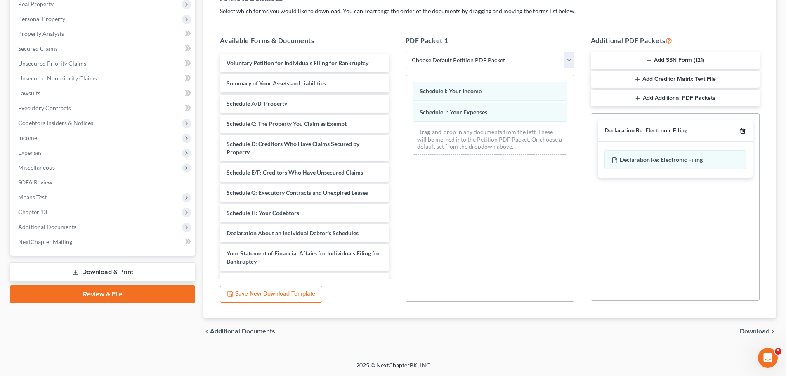
click at [743, 131] on line "button" at bounding box center [743, 132] width 0 height 2
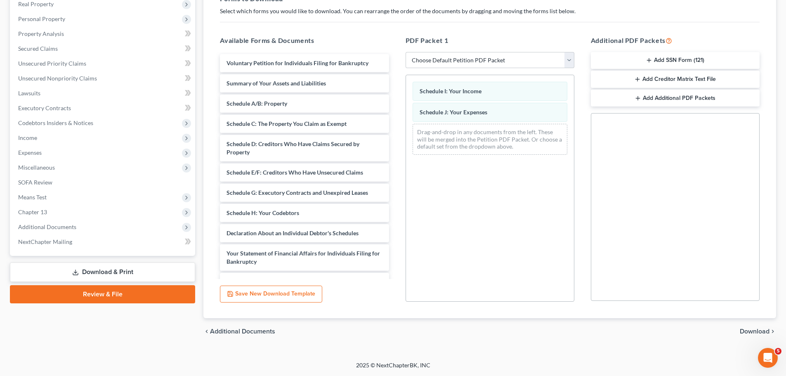
click at [747, 328] on span "Download" at bounding box center [755, 331] width 30 height 7
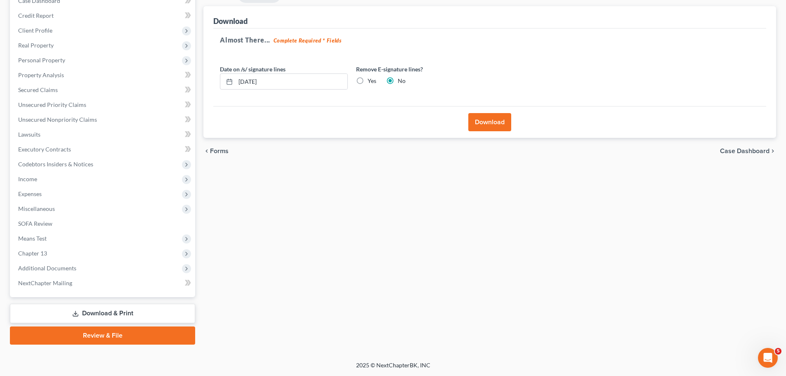
scroll to position [92, 0]
click at [368, 77] on label "Yes" at bounding box center [372, 81] width 9 height 8
click at [371, 77] on input "Yes" at bounding box center [373, 79] width 5 height 5
radio input "true"
radio input "false"
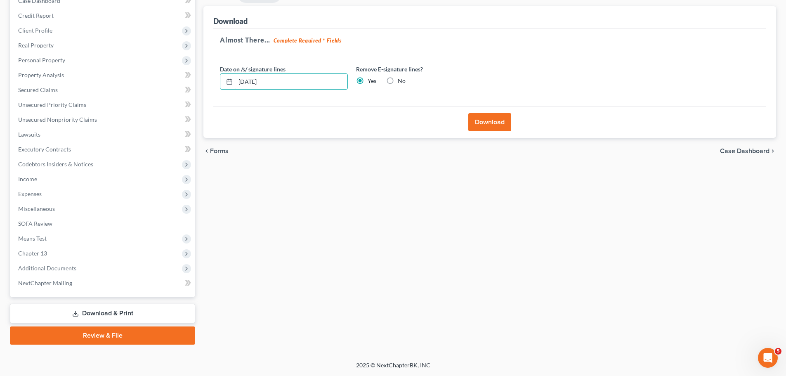
drag, startPoint x: 301, startPoint y: 86, endPoint x: 208, endPoint y: 79, distance: 93.1
click at [208, 79] on div "Download Almost There... Complete Required * Fields Date on /s/ signature lines…" at bounding box center [489, 72] width 573 height 132
click at [482, 125] on button "Download" at bounding box center [489, 122] width 43 height 18
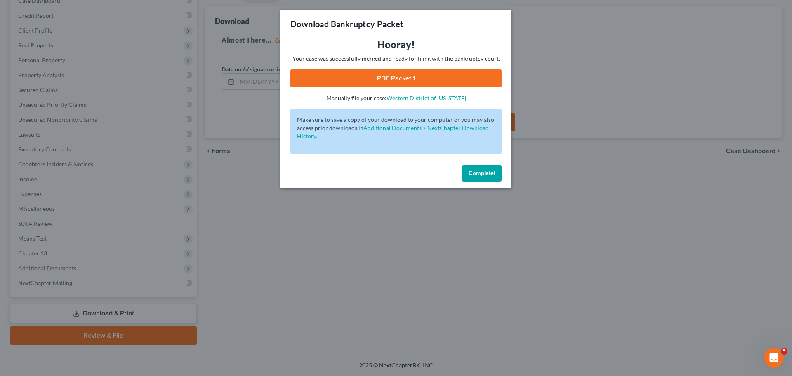
click at [390, 80] on link "PDF Packet 1" at bounding box center [395, 78] width 211 height 18
drag, startPoint x: 488, startPoint y: 167, endPoint x: 33, endPoint y: 111, distance: 459.0
click at [487, 167] on button "Complete!" at bounding box center [482, 173] width 40 height 17
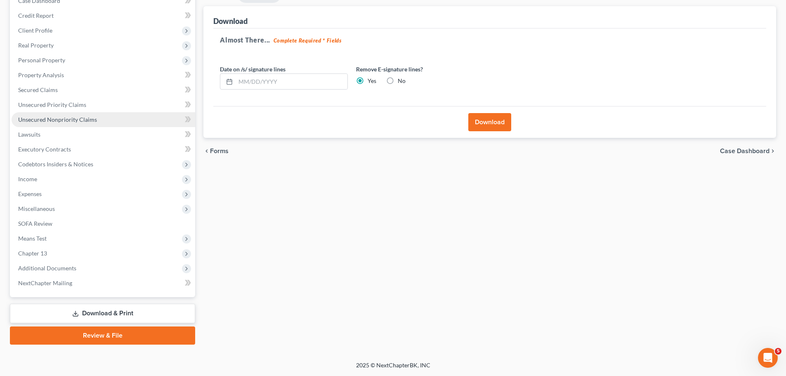
click at [86, 116] on span "Unsecured Nonpriority Claims" at bounding box center [57, 119] width 79 height 7
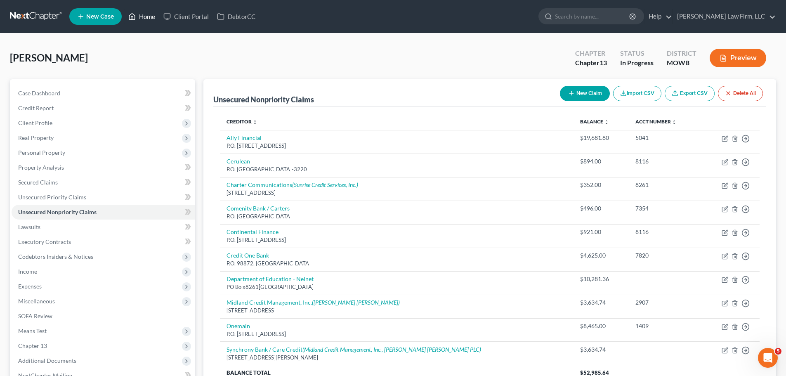
drag, startPoint x: 130, startPoint y: 17, endPoint x: 316, endPoint y: 51, distance: 189.5
click at [130, 17] on icon at bounding box center [133, 17] width 6 height 6
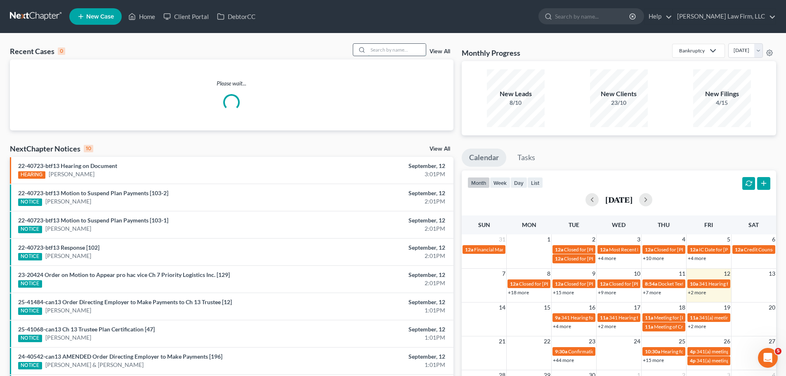
click at [403, 48] on input "search" at bounding box center [397, 50] width 58 height 12
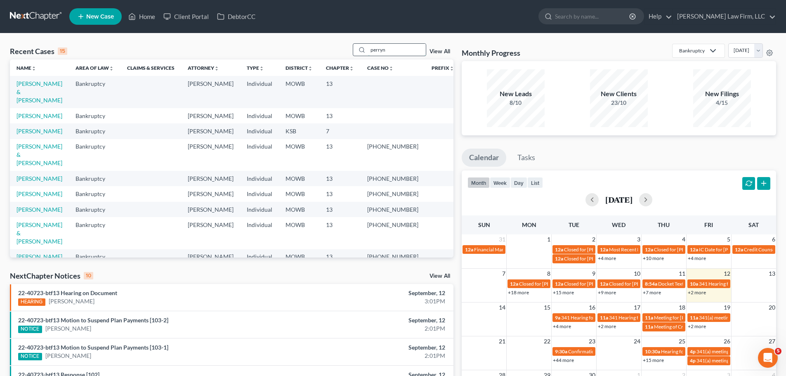
type input "perryn"
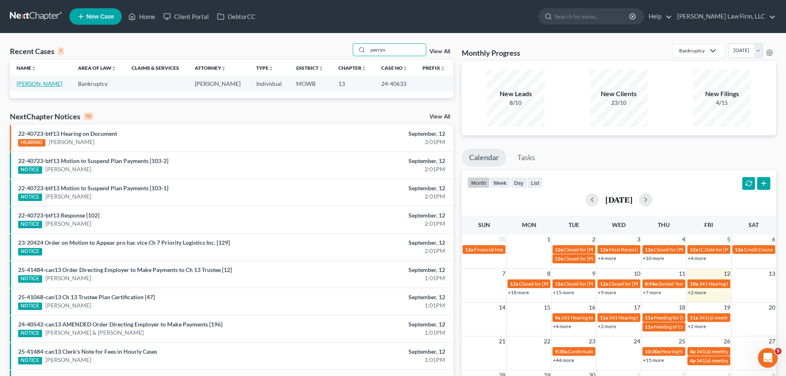
click at [47, 84] on link "[PERSON_NAME]" at bounding box center [40, 83] width 46 height 7
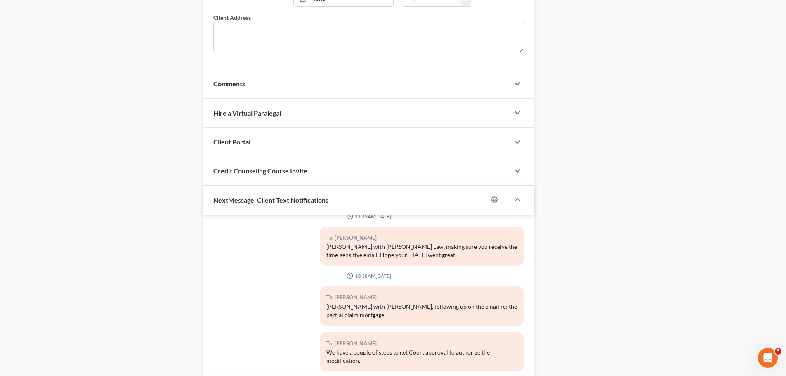
scroll to position [734, 0]
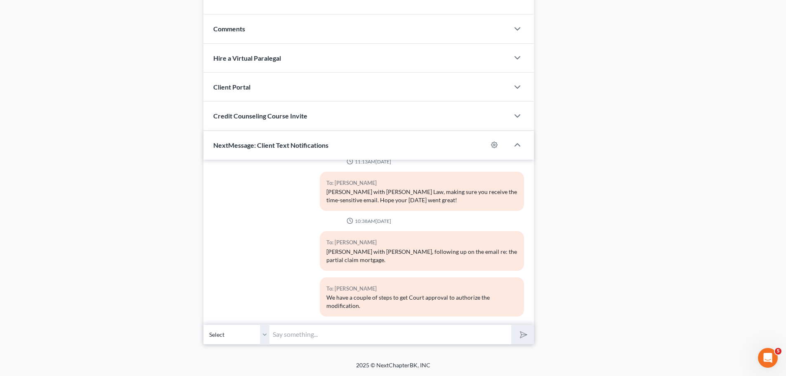
drag, startPoint x: 269, startPoint y: 330, endPoint x: 297, endPoint y: 333, distance: 28.5
click at [269, 330] on select "Select [PHONE_NUMBER] - [PERSON_NAME]" at bounding box center [236, 334] width 66 height 20
click at [297, 333] on input "text" at bounding box center [390, 334] width 242 height 20
type input "M"
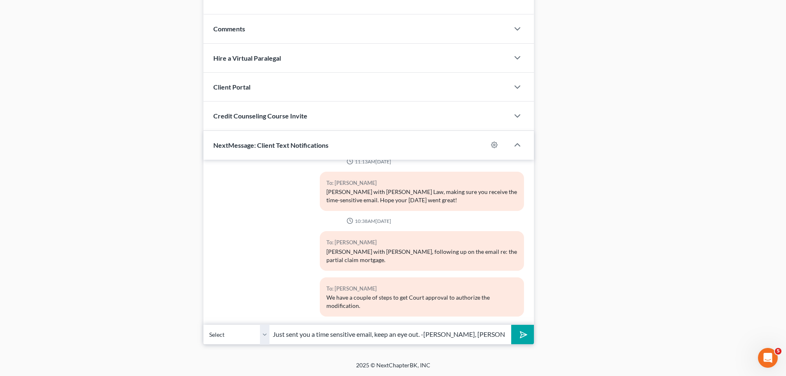
type input "Just sent you a time sensitive email, keep an eye out. -[PERSON_NAME], [PERSON_…"
click at [511, 325] on button "submit" at bounding box center [522, 334] width 23 height 19
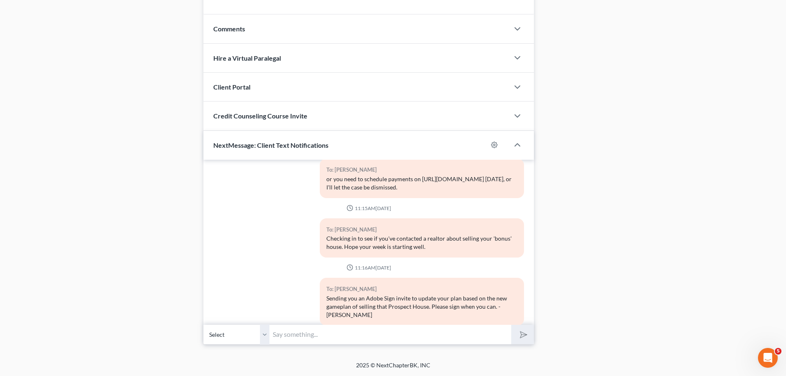
scroll to position [2373, 0]
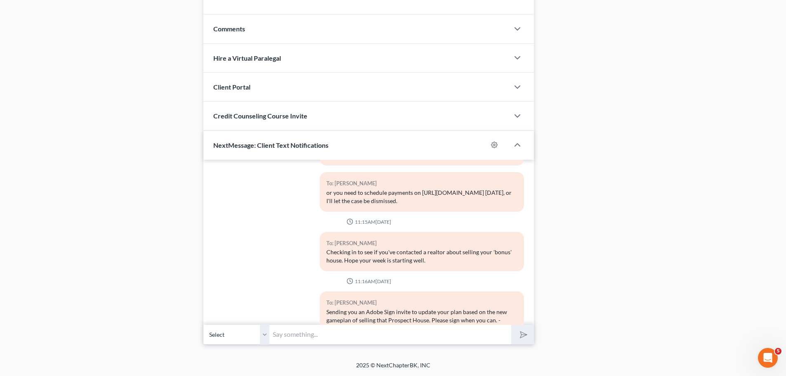
drag, startPoint x: 70, startPoint y: 250, endPoint x: 74, endPoint y: 234, distance: 16.7
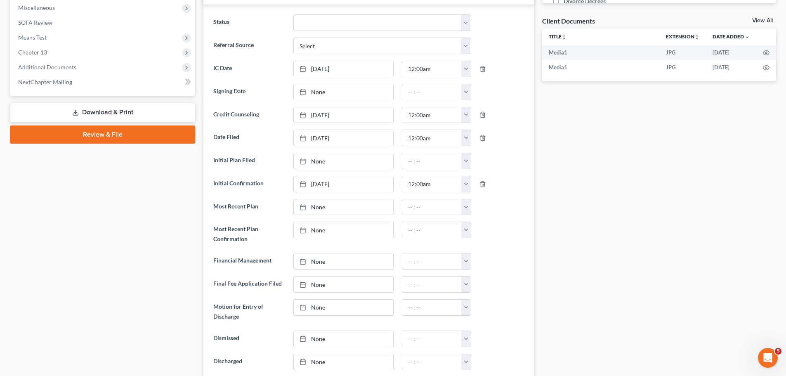
scroll to position [0, 0]
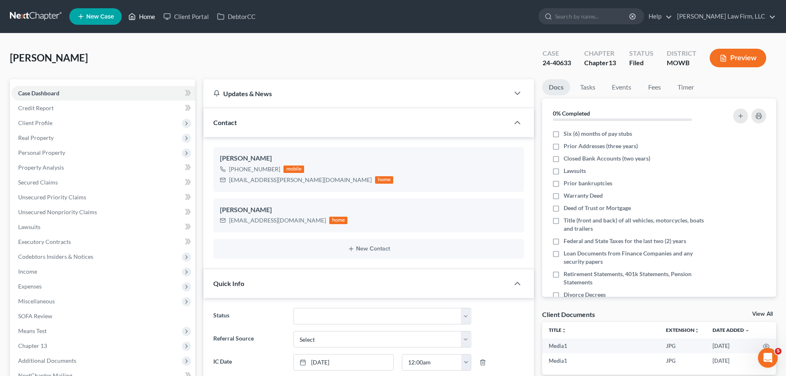
click at [141, 14] on link "Home" at bounding box center [141, 16] width 35 height 15
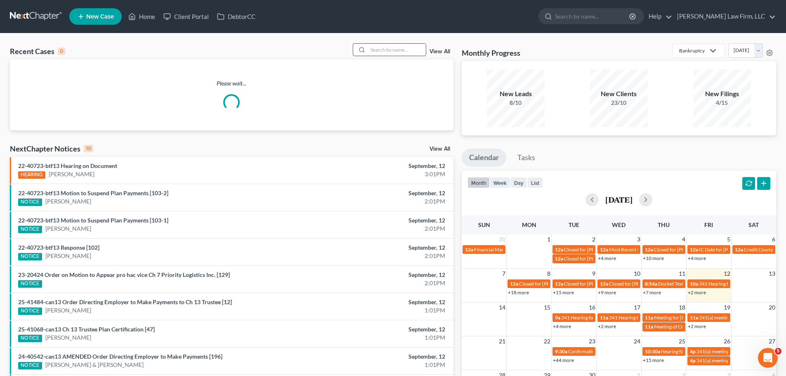
click at [397, 47] on input "search" at bounding box center [397, 50] width 58 height 12
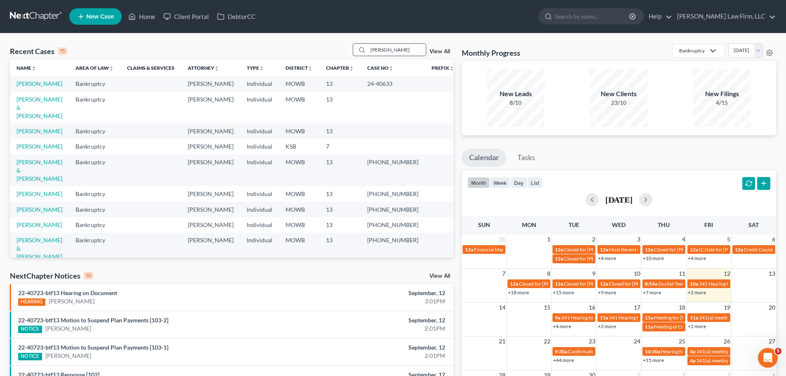
type input "[PERSON_NAME]"
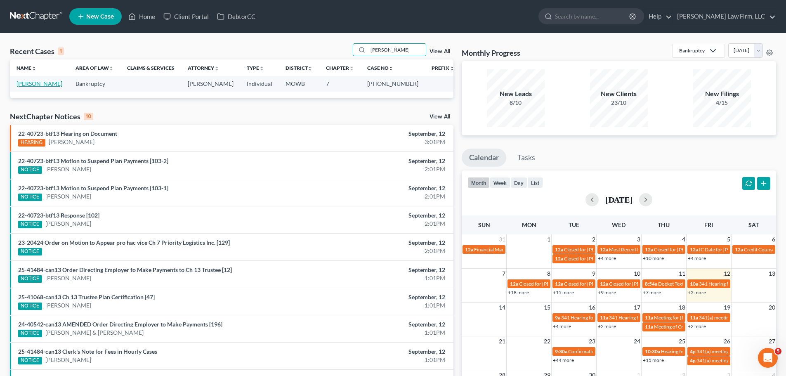
click at [33, 81] on link "[PERSON_NAME]" at bounding box center [40, 83] width 46 height 7
select select "3"
select select "4"
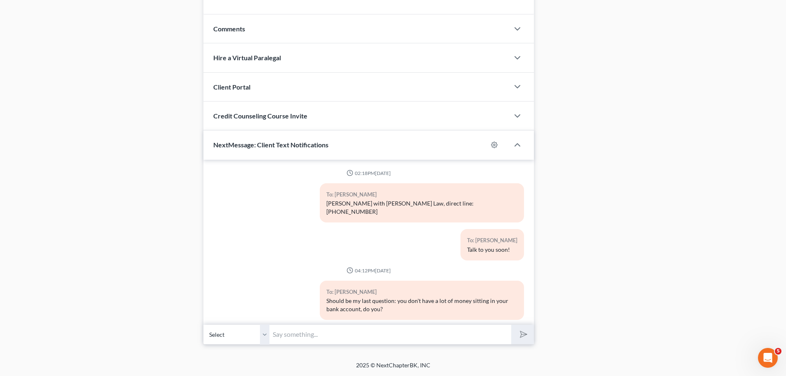
scroll to position [1452, 0]
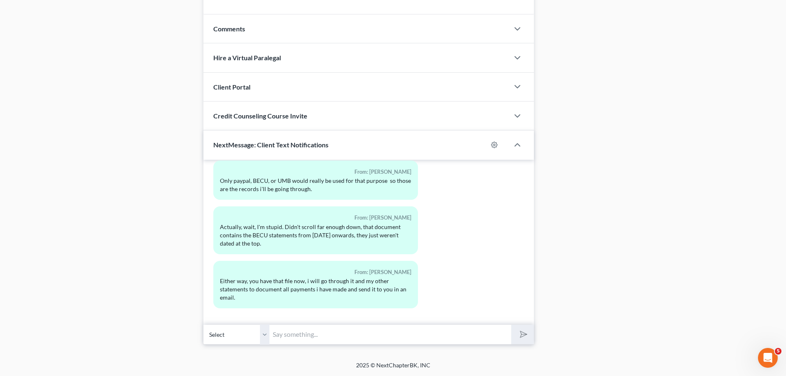
click at [297, 338] on input "text" at bounding box center [390, 334] width 242 height 20
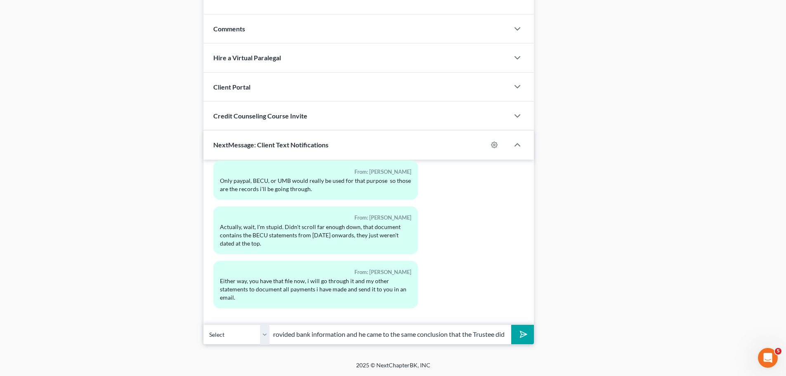
scroll to position [0, 191]
type input "No worries, I tasked our most junior associate with reviewing all provided bank…"
click at [511, 325] on button "submit" at bounding box center [522, 334] width 23 height 19
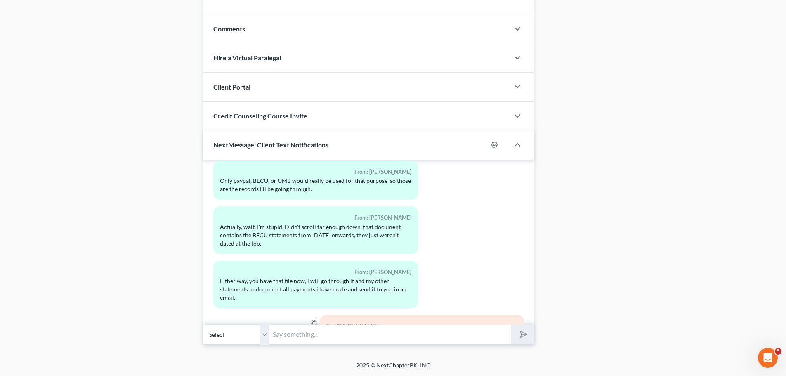
scroll to position [1498, 0]
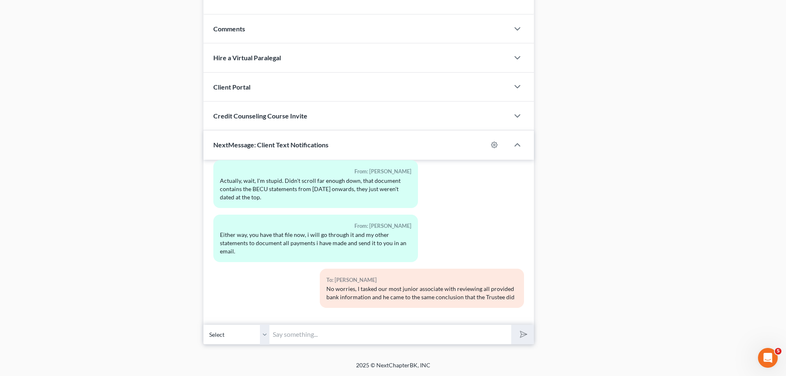
click at [438, 331] on input "text" at bounding box center [390, 334] width 242 height 20
type input "Visa was the only creditor we omitted from the that 90 day lookback period"
click at [511, 325] on button "submit" at bounding box center [522, 334] width 23 height 19
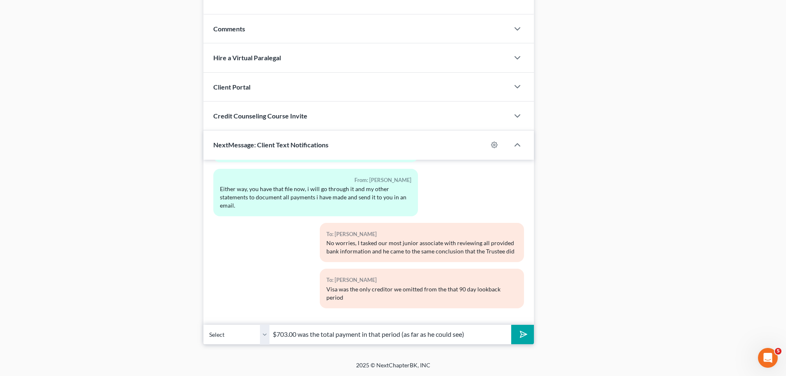
type input "$703.00 was the total payment in that period (as far as he could see)"
click at [511, 325] on button "submit" at bounding box center [522, 334] width 23 height 19
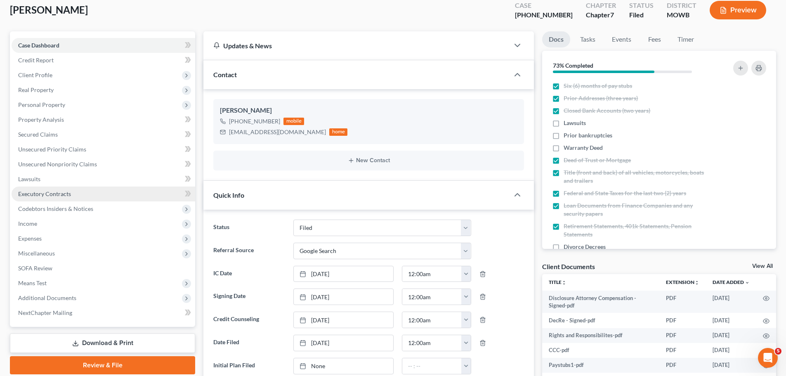
scroll to position [50, 0]
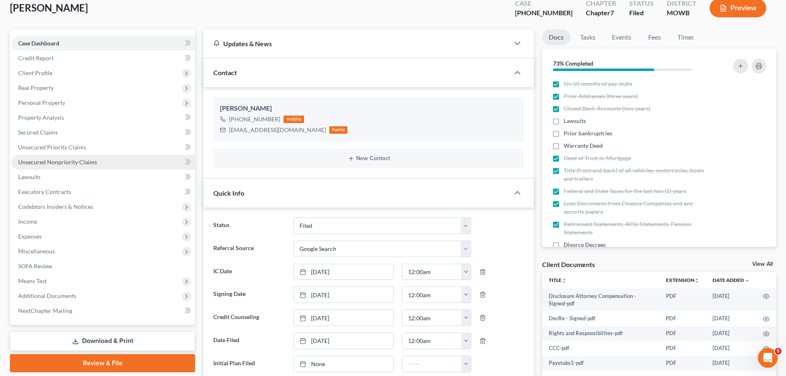
click at [99, 164] on link "Unsecured Nonpriority Claims" at bounding box center [104, 162] width 184 height 15
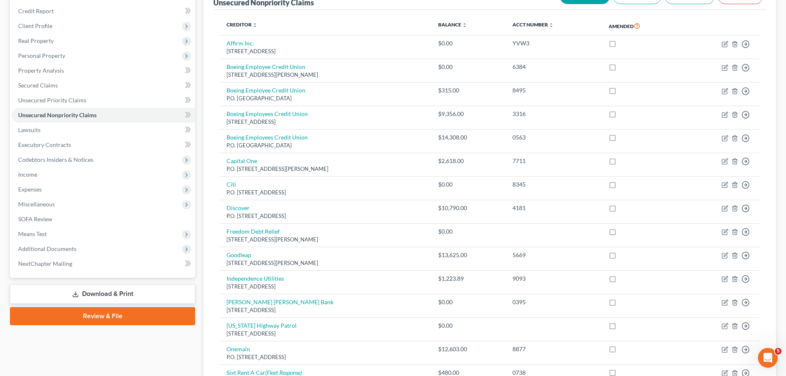
scroll to position [86, 0]
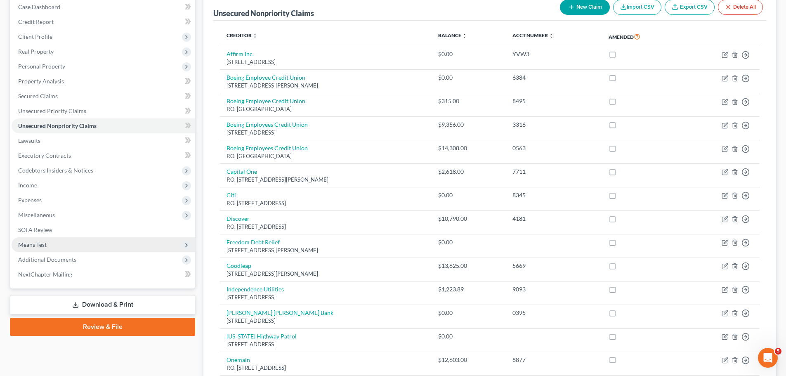
click at [38, 246] on span "Means Test" at bounding box center [32, 244] width 28 height 7
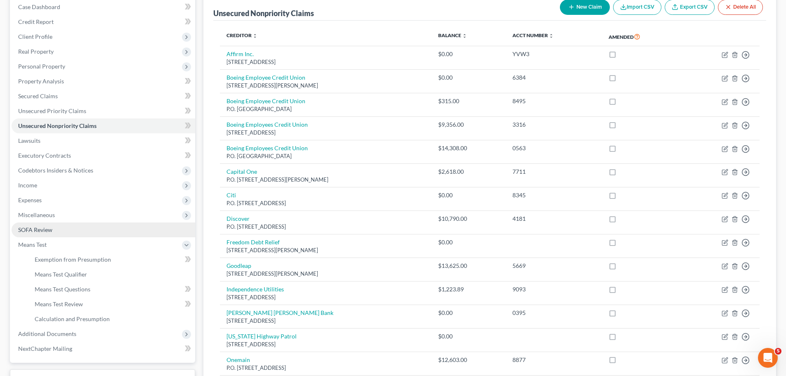
click at [61, 227] on link "SOFA Review" at bounding box center [104, 229] width 184 height 15
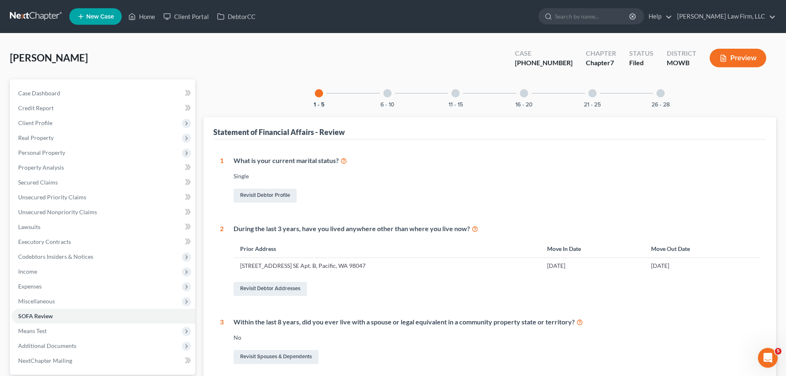
click at [393, 95] on div "6 - 10" at bounding box center [387, 93] width 28 height 28
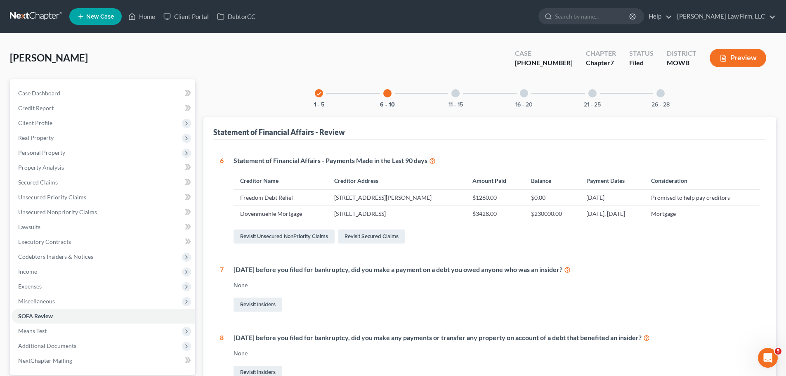
click at [460, 97] on div "11 - 15" at bounding box center [455, 93] width 28 height 28
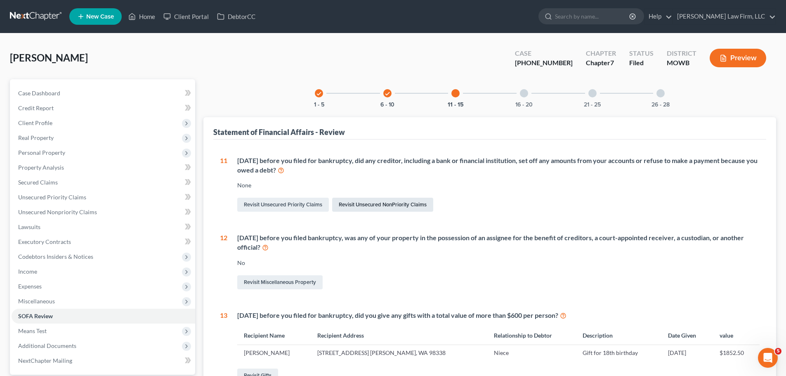
click at [415, 207] on link "Revisit Unsecured NonPriority Claims" at bounding box center [382, 205] width 101 height 14
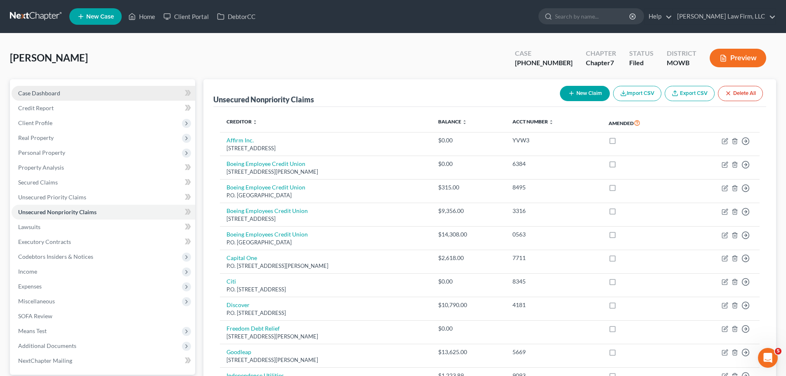
click at [60, 90] on link "Case Dashboard" at bounding box center [104, 93] width 184 height 15
select select "4"
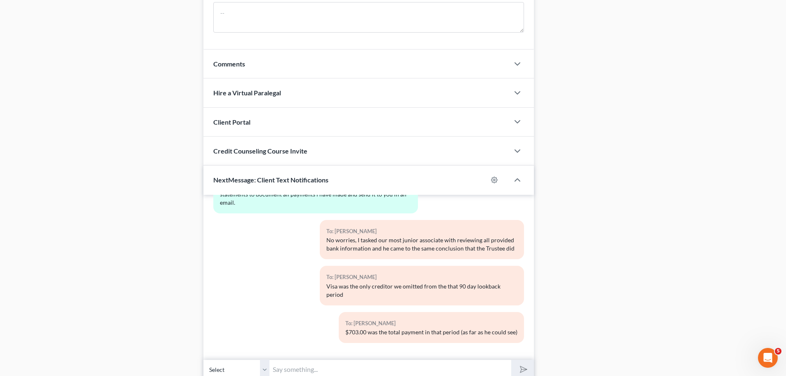
scroll to position [694, 0]
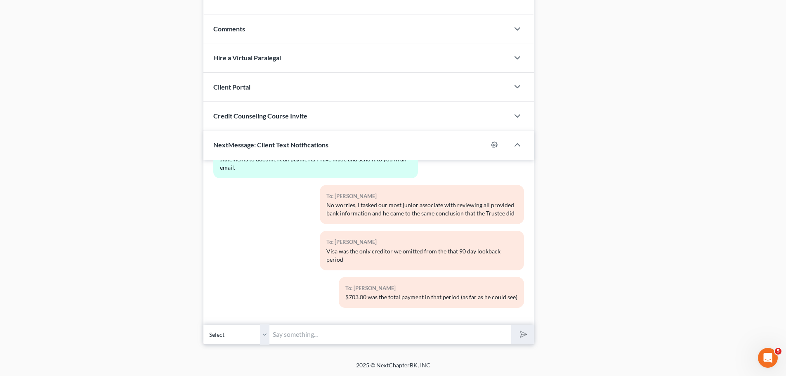
click at [303, 332] on input "text" at bounding box center [390, 334] width 242 height 20
type input "When you can, could you let me know what the brand is for your Visa? In reviewi…"
click at [511, 325] on button "submit" at bounding box center [522, 334] width 23 height 19
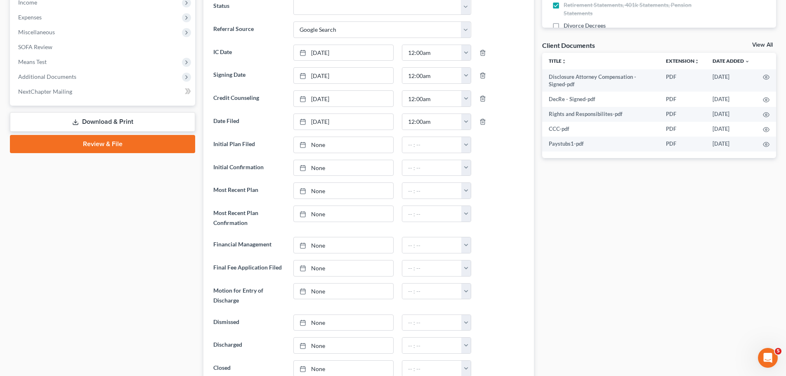
scroll to position [0, 0]
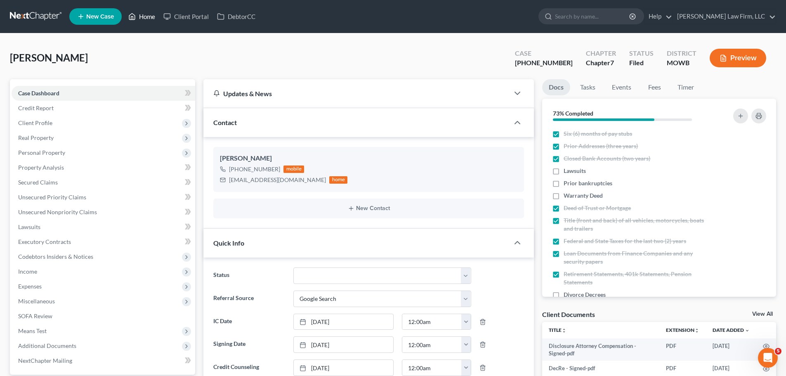
click at [143, 18] on link "Home" at bounding box center [141, 16] width 35 height 15
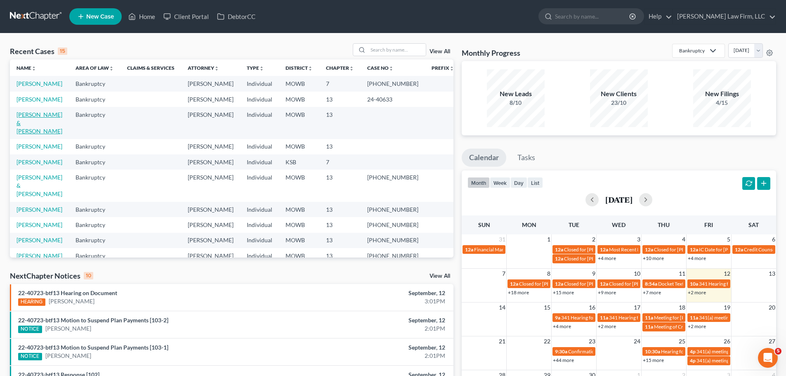
click at [48, 111] on link "[PERSON_NAME] & [PERSON_NAME]" at bounding box center [40, 123] width 46 height 24
select select "4"
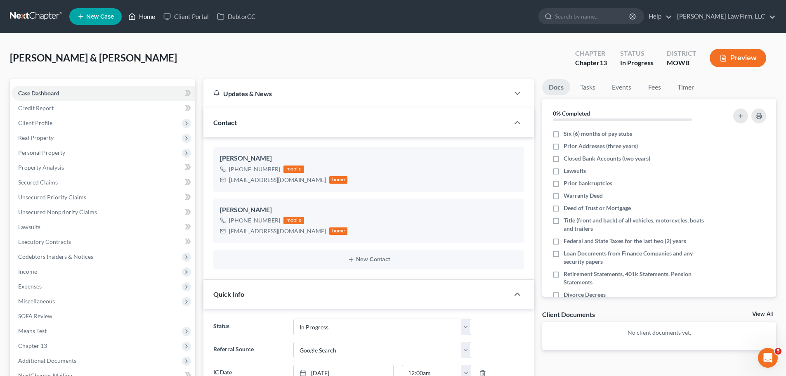
drag, startPoint x: 146, startPoint y: 17, endPoint x: 404, endPoint y: 52, distance: 260.3
click at [146, 17] on link "Home" at bounding box center [141, 16] width 35 height 15
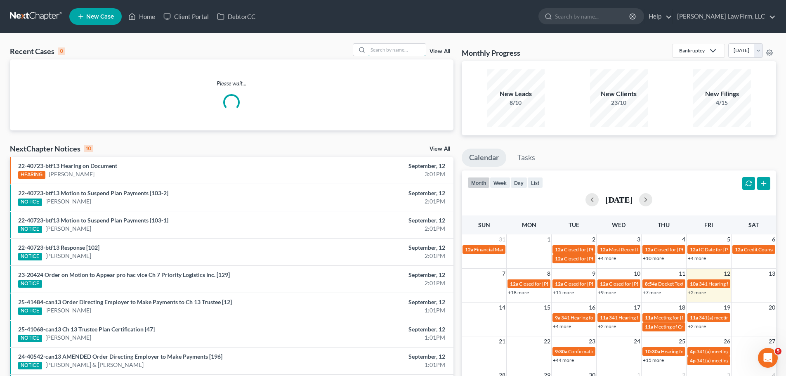
click at [404, 52] on input "search" at bounding box center [397, 50] width 58 height 12
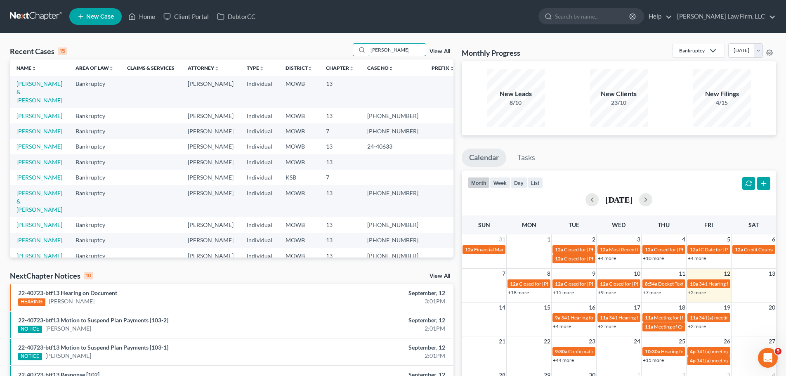
type input "[PERSON_NAME]"
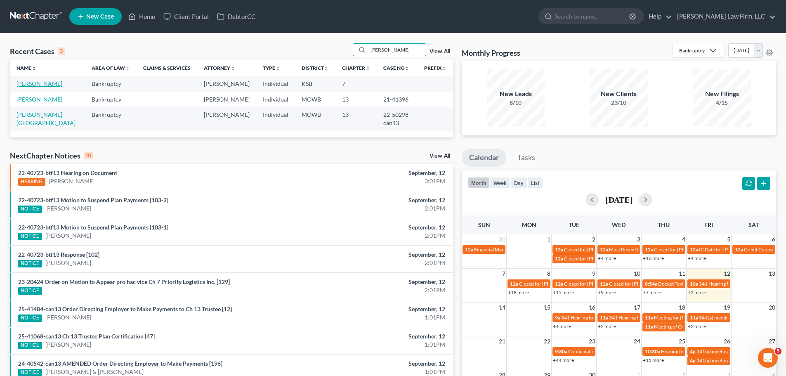
click at [47, 82] on link "[PERSON_NAME]" at bounding box center [40, 83] width 46 height 7
select select "4"
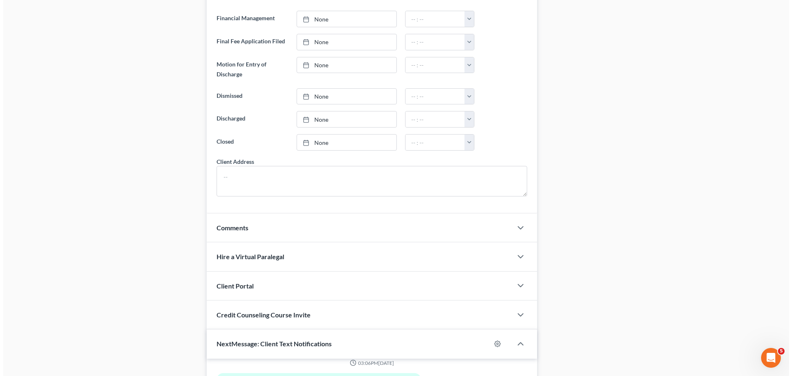
scroll to position [694, 0]
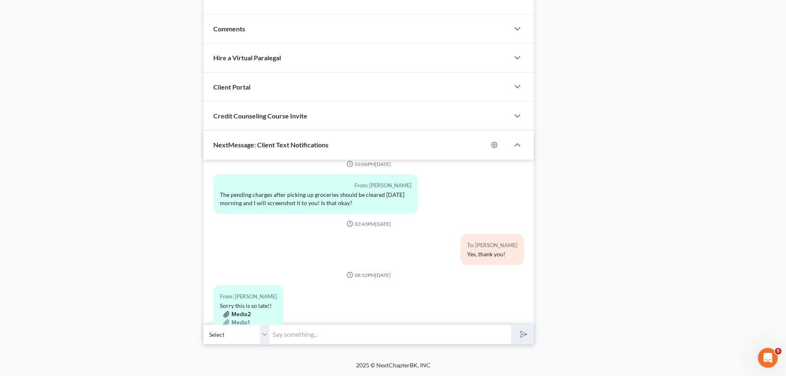
click at [241, 311] on button "Media2" at bounding box center [237, 314] width 28 height 7
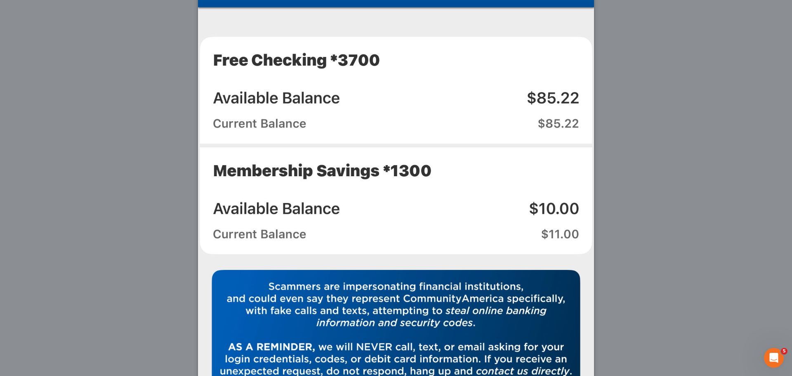
scroll to position [0, 0]
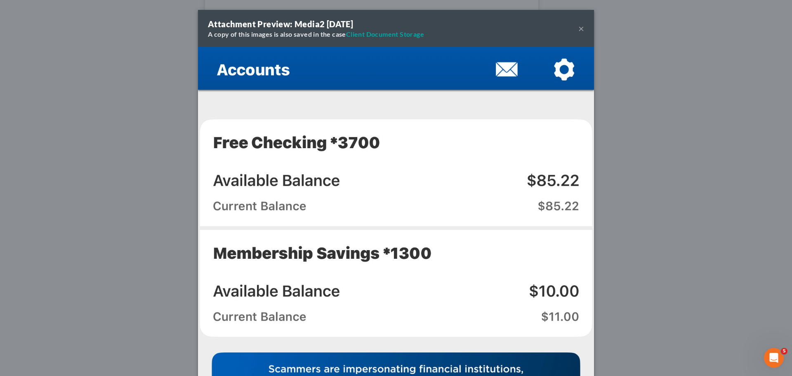
drag, startPoint x: 576, startPoint y: 30, endPoint x: 398, endPoint y: 205, distance: 249.8
click at [578, 30] on button "×" at bounding box center [581, 29] width 6 height 10
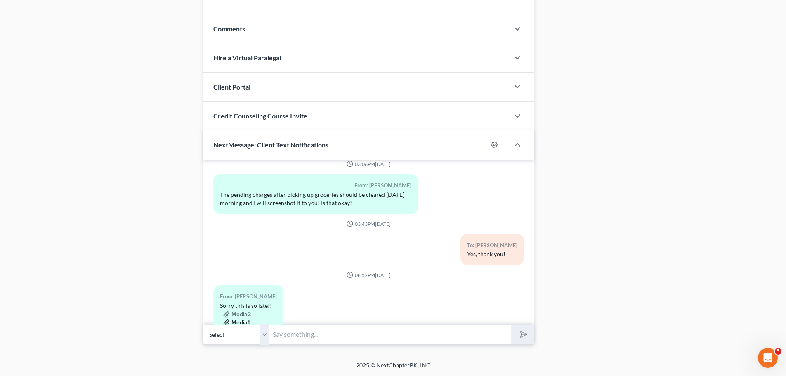
click at [241, 319] on button "Media1" at bounding box center [236, 322] width 26 height 7
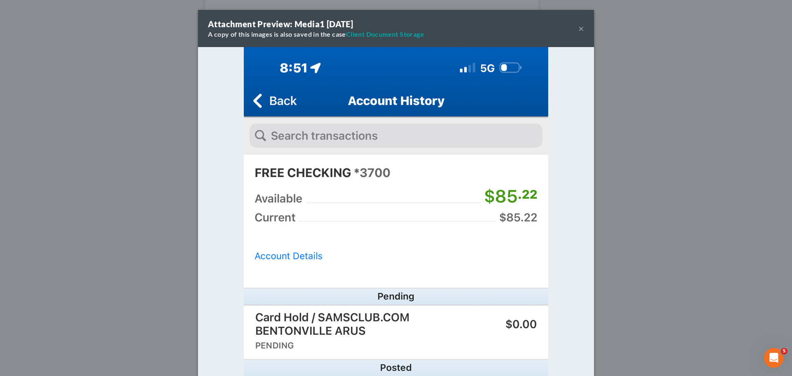
click at [663, 186] on div "Attachment Preview: Media1 [DATE] A copy of this images is also saved in the ca…" at bounding box center [396, 188] width 792 height 376
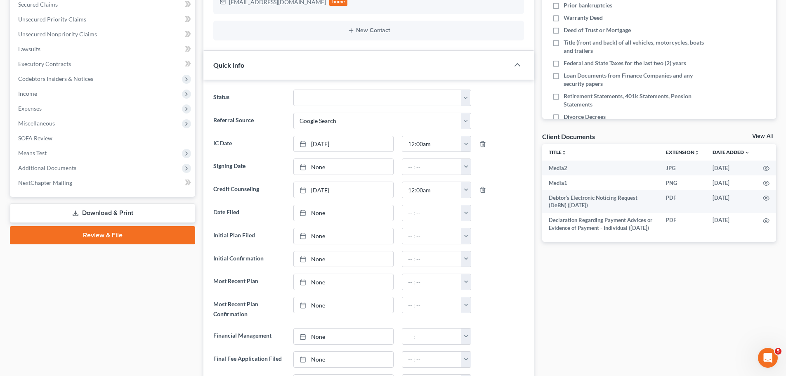
scroll to position [75, 0]
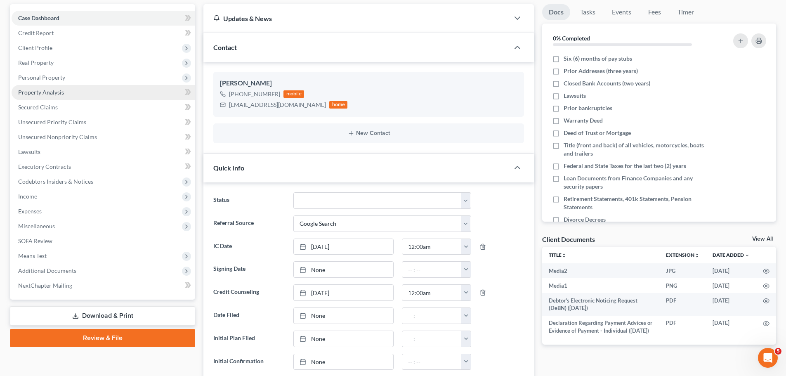
drag, startPoint x: 69, startPoint y: 79, endPoint x: 73, endPoint y: 85, distance: 6.9
click at [69, 79] on span "Personal Property" at bounding box center [104, 77] width 184 height 15
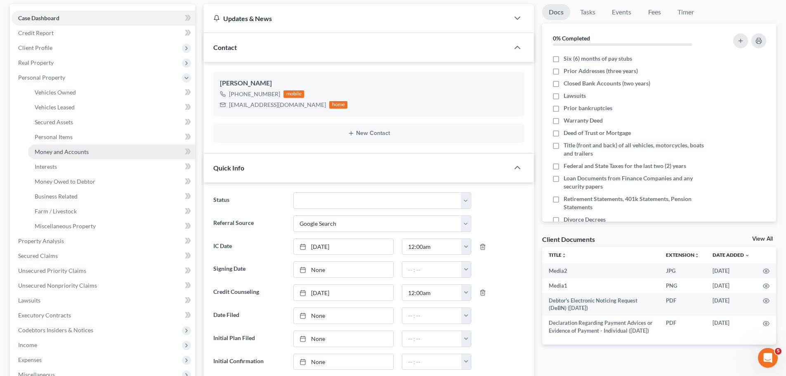
click at [81, 148] on span "Money and Accounts" at bounding box center [62, 151] width 54 height 7
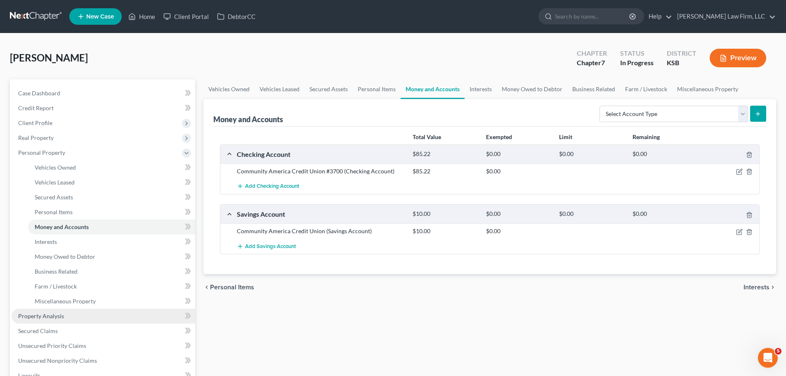
click at [68, 315] on link "Property Analysis" at bounding box center [104, 316] width 184 height 15
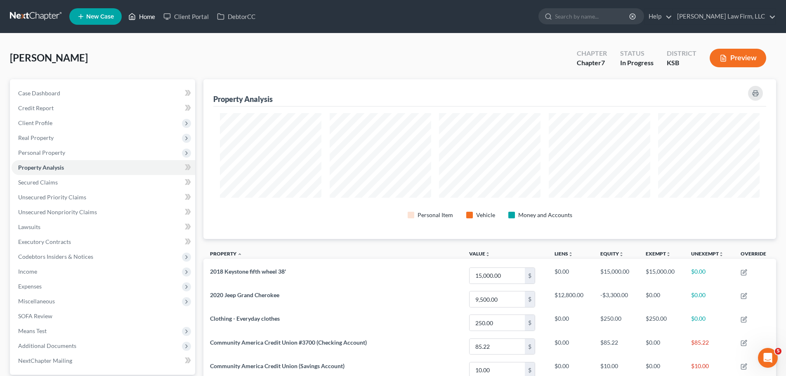
click at [146, 15] on link "Home" at bounding box center [141, 16] width 35 height 15
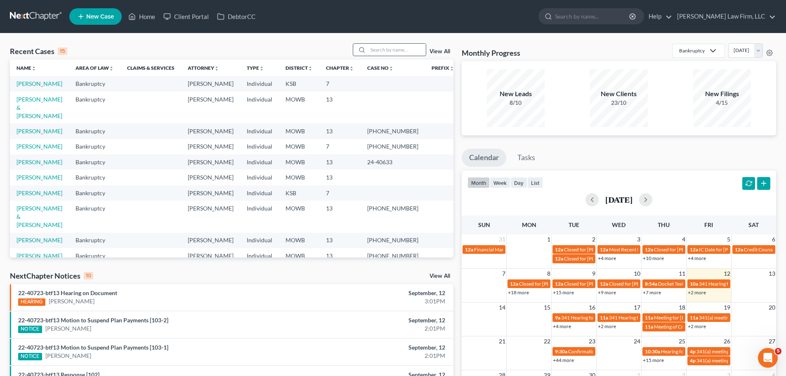
click at [382, 47] on input "search" at bounding box center [397, 50] width 58 height 12
click at [41, 99] on link "[PERSON_NAME] & [PERSON_NAME]" at bounding box center [40, 108] width 46 height 24
select select "4"
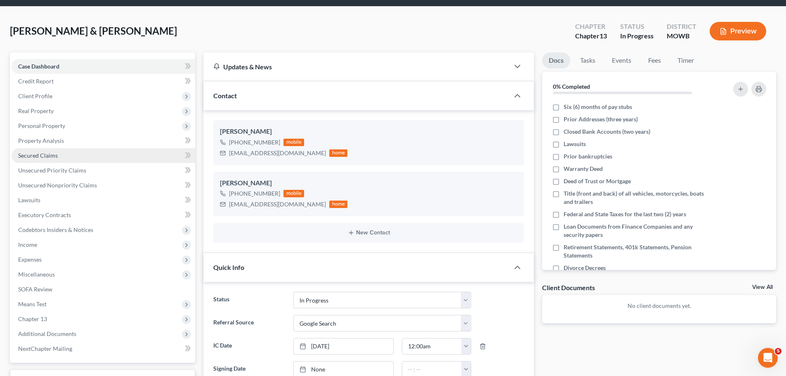
scroll to position [41, 0]
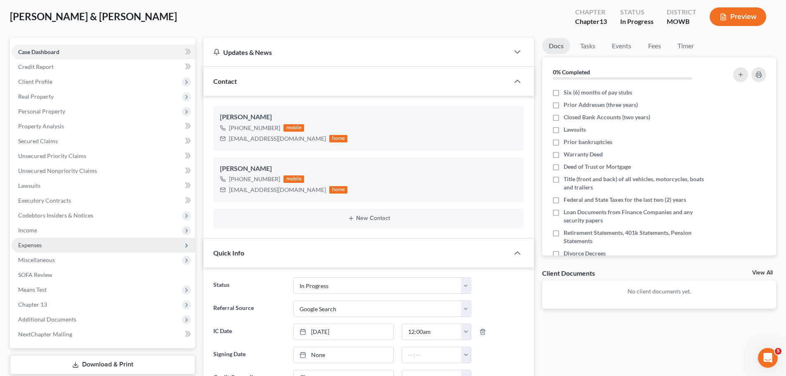
click at [48, 246] on span "Expenses" at bounding box center [104, 245] width 184 height 15
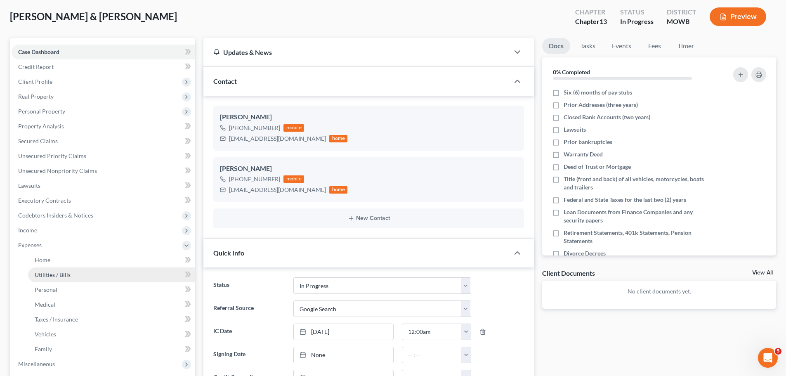
click at [98, 272] on link "Utilities / Bills" at bounding box center [111, 274] width 167 height 15
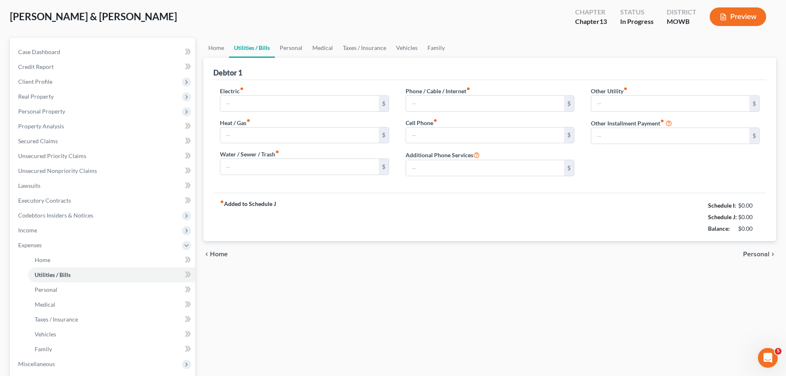
type input "90.00"
type input "100.00"
type input "153.00"
type input "71.00"
type input "145.00"
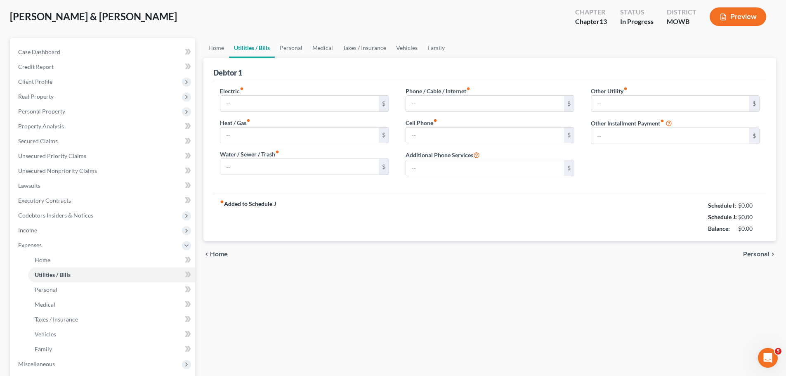
type input "0.00"
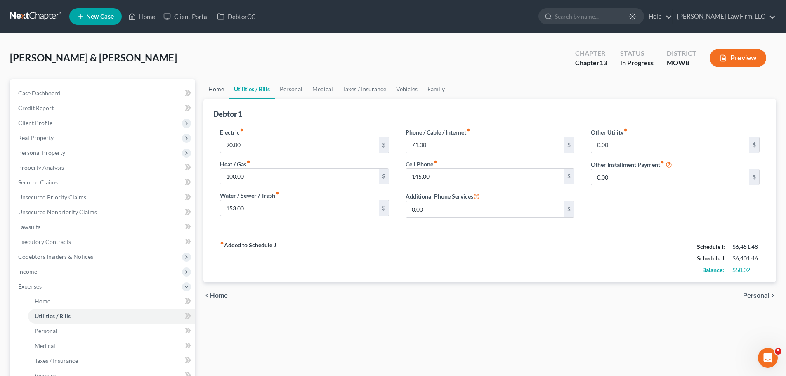
click at [214, 86] on link "Home" at bounding box center [216, 89] width 26 height 20
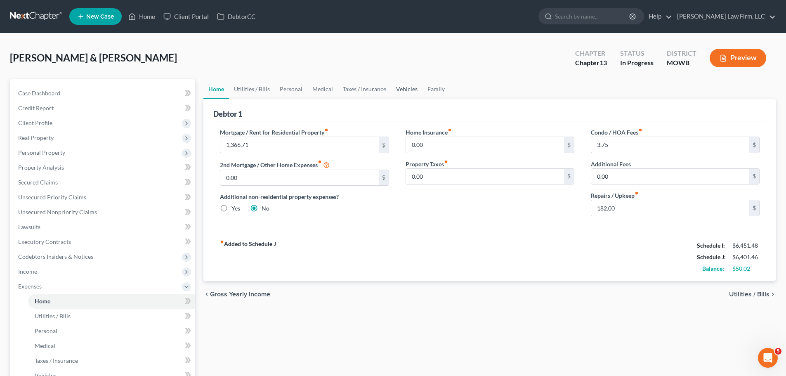
click at [397, 86] on link "Vehicles" at bounding box center [406, 89] width 31 height 20
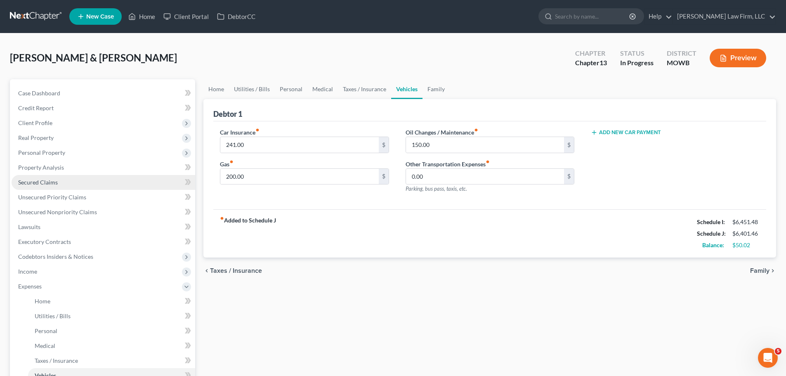
click at [69, 184] on link "Secured Claims" at bounding box center [104, 182] width 184 height 15
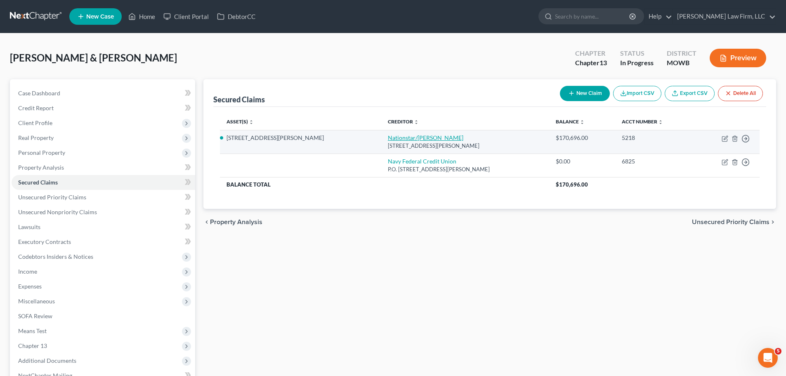
click at [388, 137] on link "Nationstar/[PERSON_NAME]" at bounding box center [426, 137] width 76 height 7
select select "45"
select select "11"
select select "2"
select select "0"
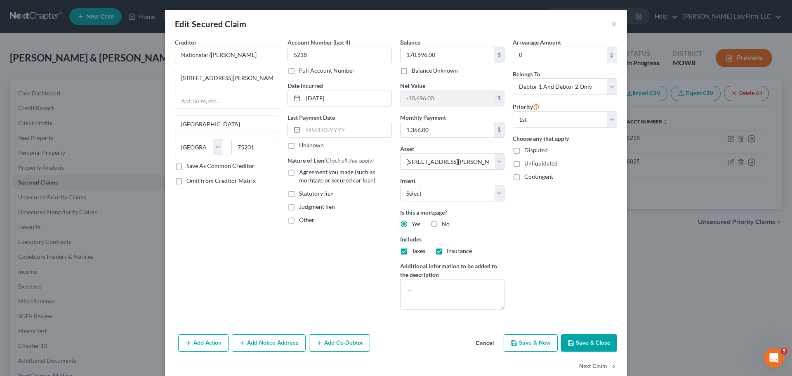
click at [576, 348] on button "Save & Close" at bounding box center [589, 342] width 56 height 17
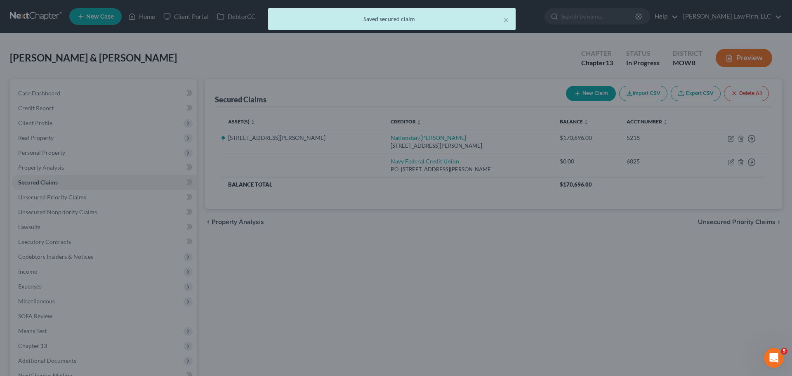
select select "11"
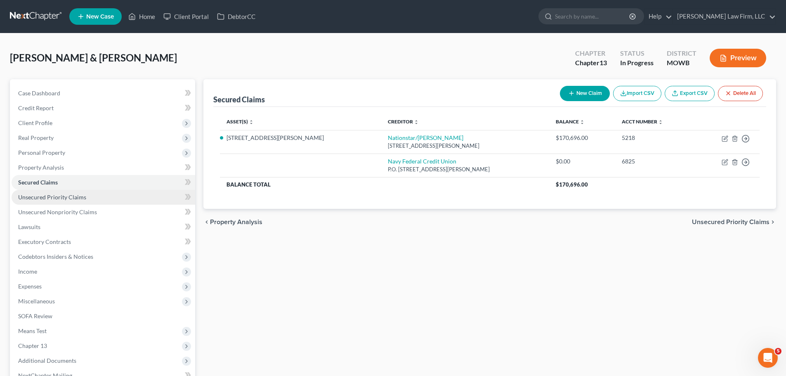
click at [62, 197] on span "Unsecured Priority Claims" at bounding box center [52, 197] width 68 height 7
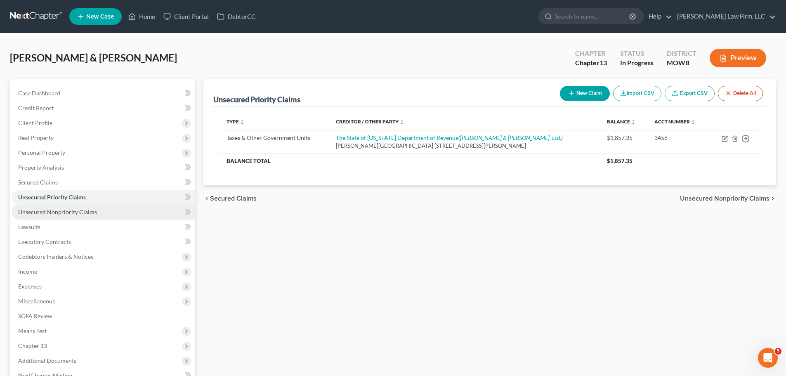
click at [74, 212] on span "Unsecured Nonpriority Claims" at bounding box center [57, 211] width 79 height 7
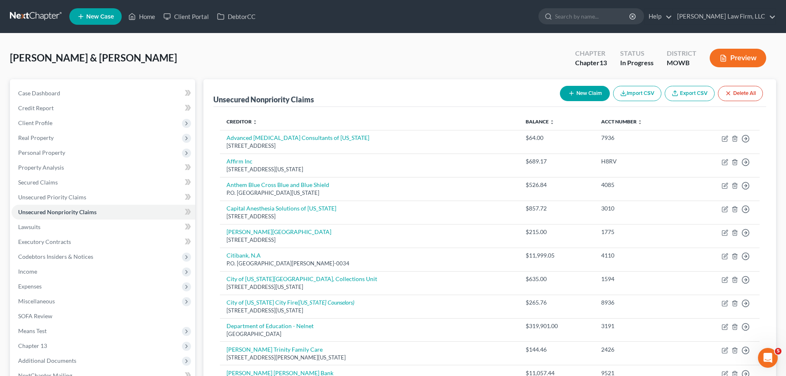
click at [753, 52] on button "Preview" at bounding box center [738, 58] width 57 height 19
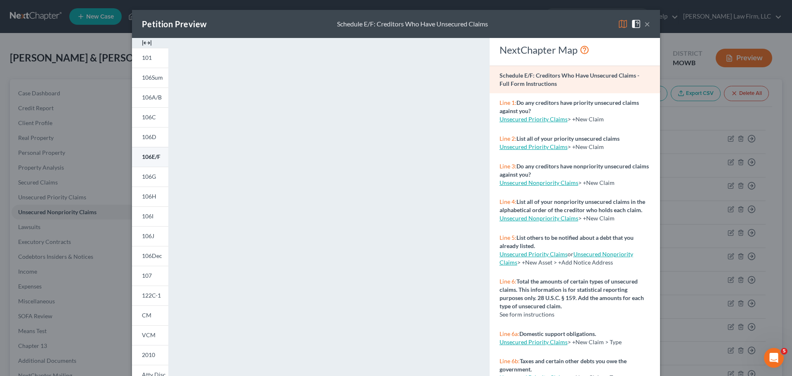
click at [152, 159] on span "106E/F" at bounding box center [151, 156] width 19 height 7
click at [638, 22] on span at bounding box center [637, 23] width 13 height 7
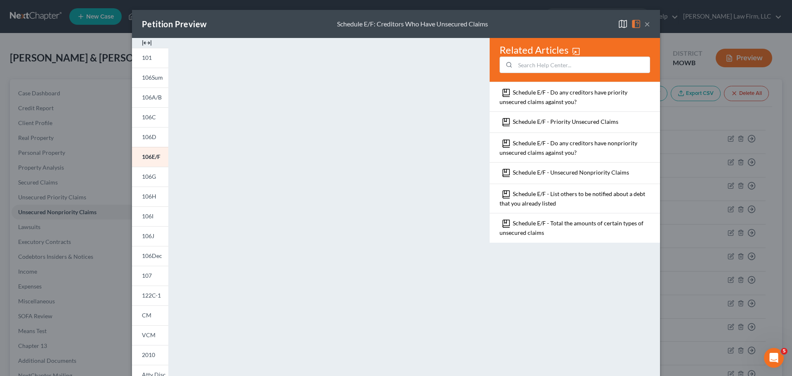
click at [644, 23] on button "×" at bounding box center [647, 24] width 6 height 10
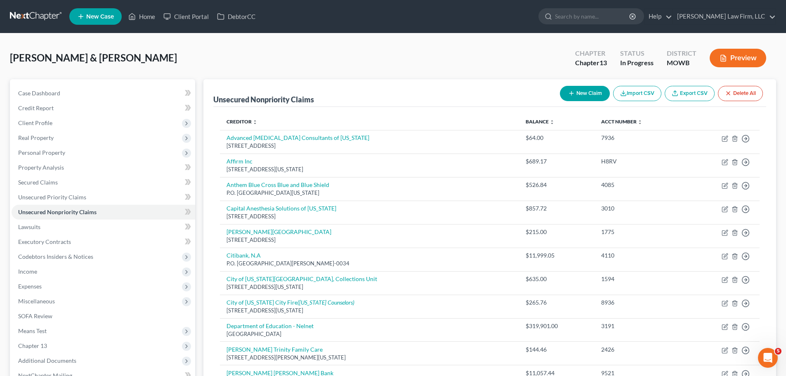
scroll to position [41, 0]
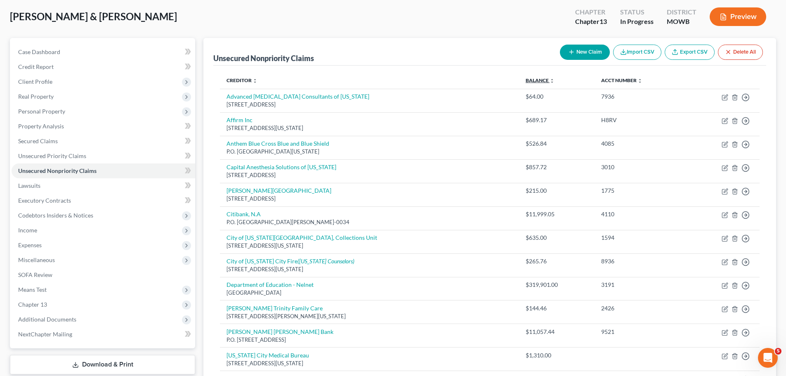
click at [544, 80] on link "Balance expand_more expand_less unfold_more" at bounding box center [540, 80] width 29 height 6
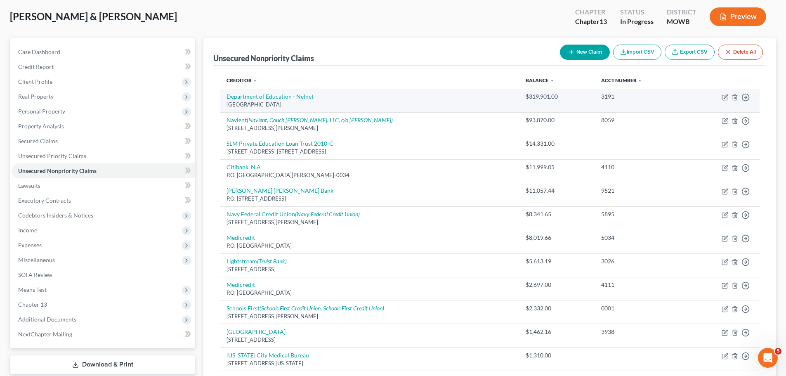
click at [292, 92] on td "Department of Education - [GEOGRAPHIC_DATA]" at bounding box center [369, 101] width 299 height 24
click at [294, 94] on link "Department of Education - Nelnet" at bounding box center [270, 96] width 87 height 7
select select "30"
select select "17"
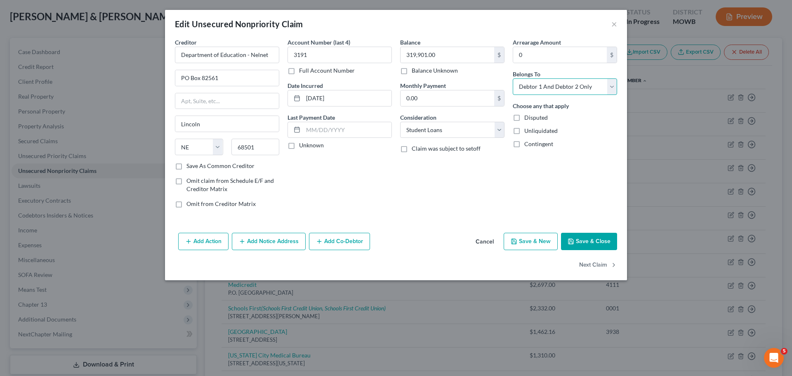
click at [540, 87] on select "Select Debtor 1 Only Debtor 2 Only Debtor 1 And Debtor 2 Only At Least One Of T…" at bounding box center [565, 86] width 104 height 17
select select "0"
click at [513, 78] on select "Select Debtor 1 Only Debtor 2 Only Debtor 1 And Debtor 2 Only At Least One Of T…" at bounding box center [565, 86] width 104 height 17
click at [451, 46] on div "Balance 319,901.00 $ Balance Unknown Balance Undetermined 319,901.00 $ Balance …" at bounding box center [452, 56] width 104 height 37
click at [454, 55] on input "319,901.00" at bounding box center [448, 55] width 94 height 16
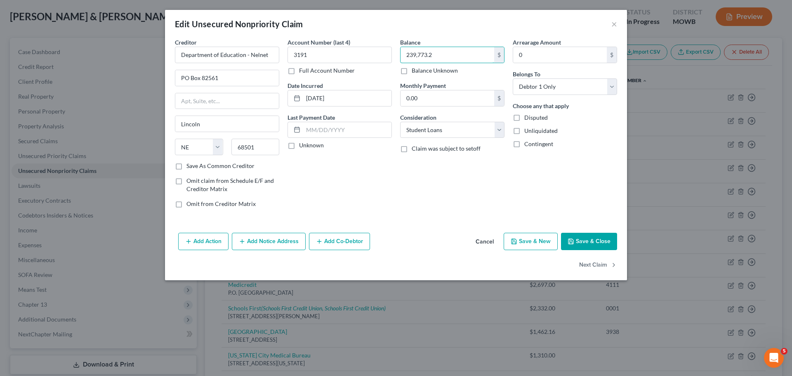
type input "239,773.2"
click at [594, 243] on button "Save & Close" at bounding box center [589, 241] width 56 height 17
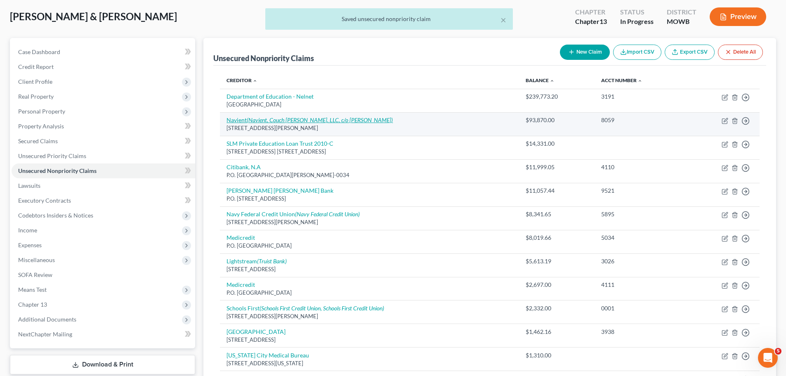
click at [319, 118] on icon "(Navient, Couch [PERSON_NAME], LLC, c/o [PERSON_NAME])" at bounding box center [320, 119] width 146 height 7
select select "39"
select select "17"
select select "1"
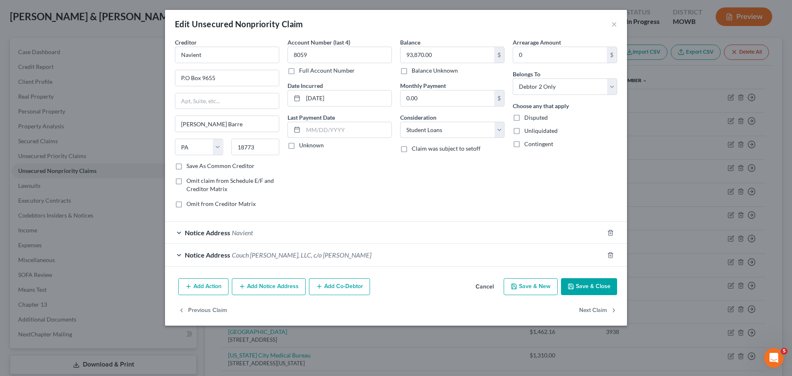
click at [604, 283] on button "Save & Close" at bounding box center [589, 286] width 56 height 17
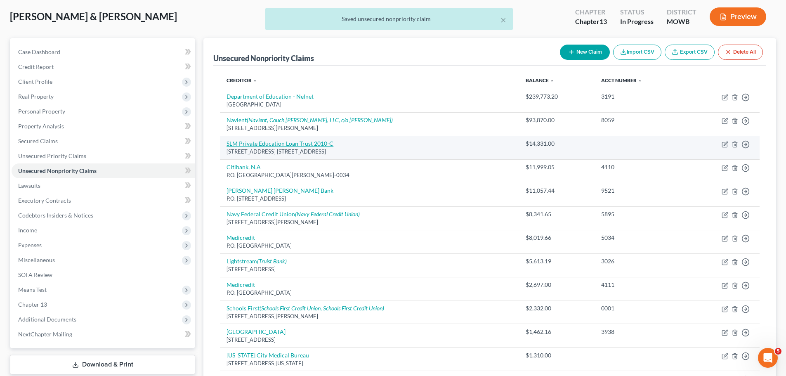
click at [295, 143] on link "SLM Private Education Loan Trust 2010-C" at bounding box center [280, 143] width 107 height 7
select select "19"
select select "17"
select select "1"
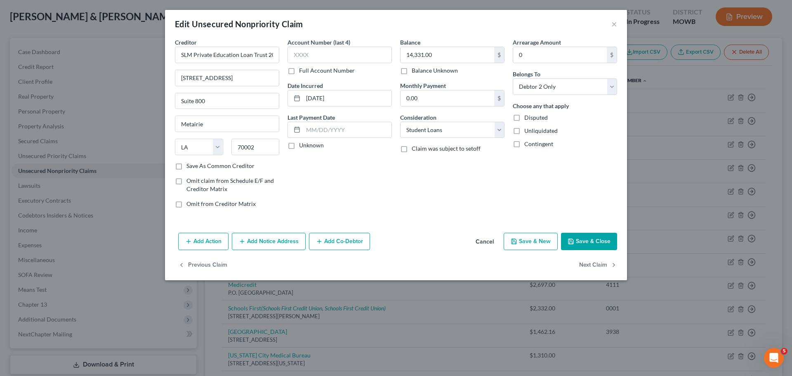
click at [601, 246] on button "Save & Close" at bounding box center [589, 241] width 56 height 17
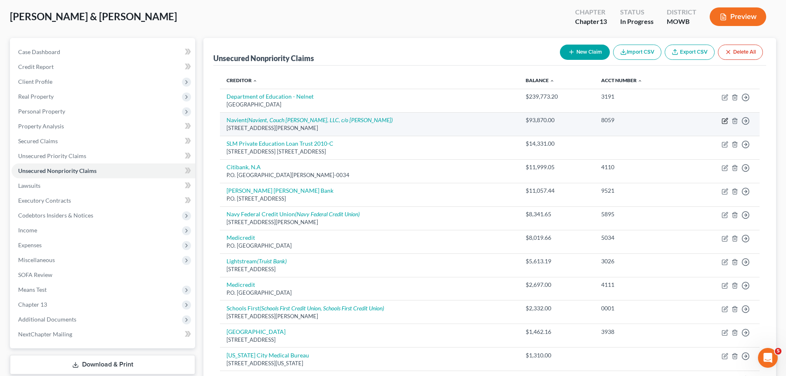
click at [727, 120] on icon "button" at bounding box center [726, 120] width 4 height 4
select select "39"
select select "17"
select select "1"
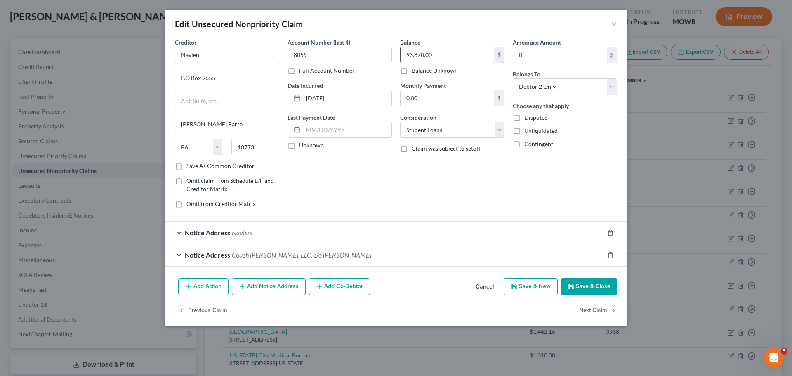
click at [468, 57] on input "93,870.00" at bounding box center [448, 55] width 94 height 16
paste input "69459.16"
type input "69,459.16"
click at [595, 281] on button "Save & Close" at bounding box center [589, 286] width 56 height 17
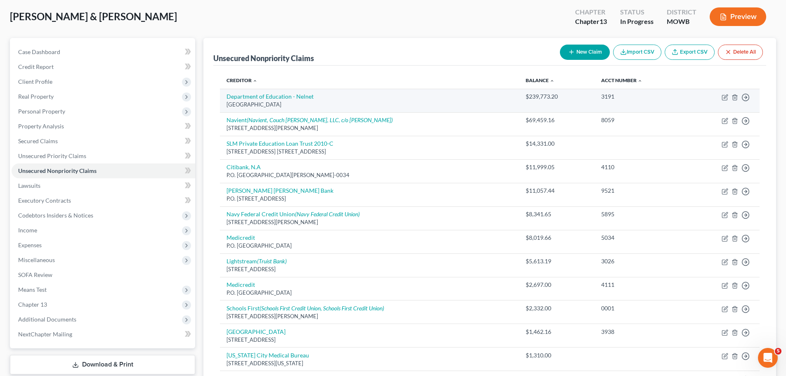
drag, startPoint x: 478, startPoint y: 65, endPoint x: 706, endPoint y: 101, distance: 230.6
click at [291, 93] on link "Department of Education - Nelnet" at bounding box center [270, 96] width 87 height 7
select select "30"
select select "17"
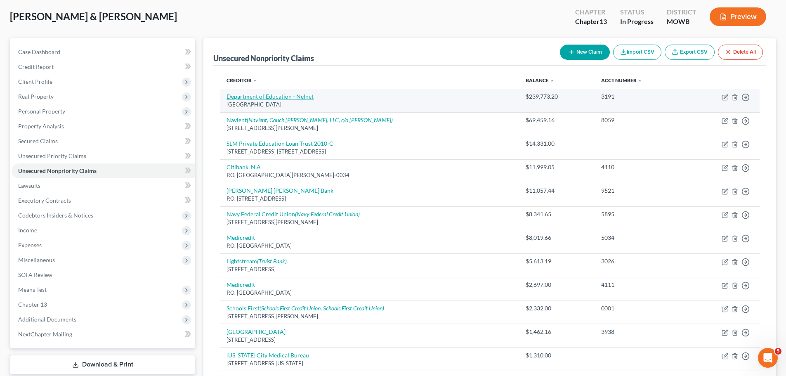
select select "0"
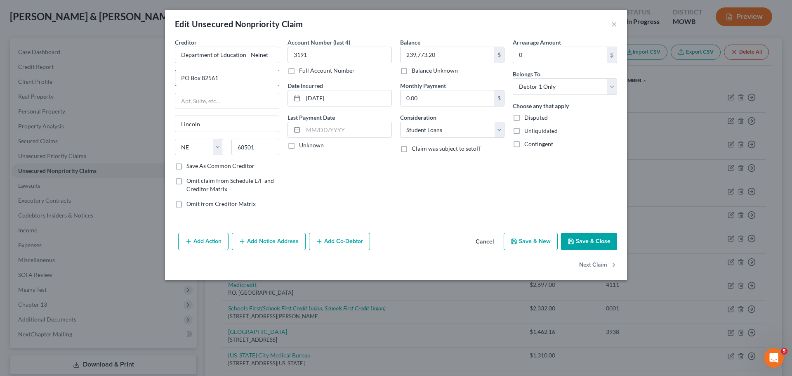
click at [186, 82] on input "PO Box 82561" at bounding box center [227, 78] width 104 height 16
type input "P.O. Box 82561"
click at [591, 236] on button "Save & Close" at bounding box center [589, 241] width 56 height 17
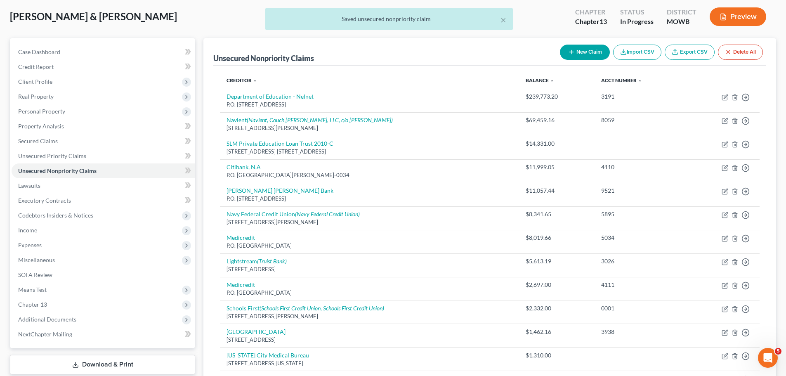
click at [571, 57] on button "New Claim" at bounding box center [585, 52] width 50 height 15
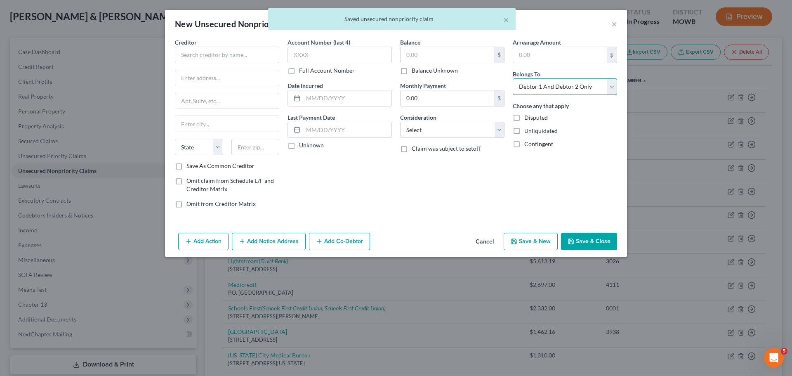
click at [552, 89] on select "Select Debtor 1 Only Debtor 2 Only Debtor 1 And Debtor 2 Only At Least One Of T…" at bounding box center [565, 86] width 104 height 17
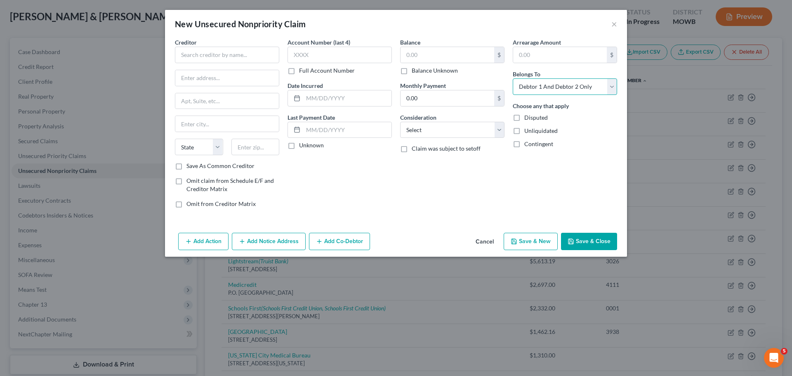
select select "1"
click at [513, 78] on select "Select Debtor 1 Only Debtor 2 Only Debtor 1 And Debtor 2 Only At Least One Of T…" at bounding box center [565, 86] width 104 height 17
click at [220, 54] on input "text" at bounding box center [227, 55] width 104 height 17
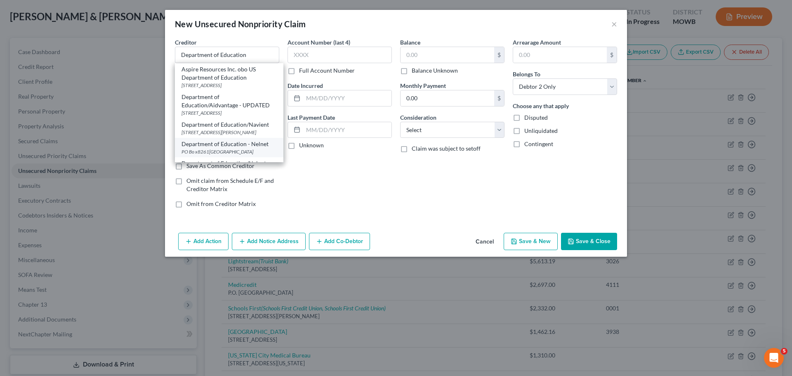
click at [241, 148] on div "Department of Education - Nelnet" at bounding box center [229, 144] width 95 height 8
type input "Department of Education - Nelnet"
type input "PO Bo x8261"
type input "Lincoln"
select select "30"
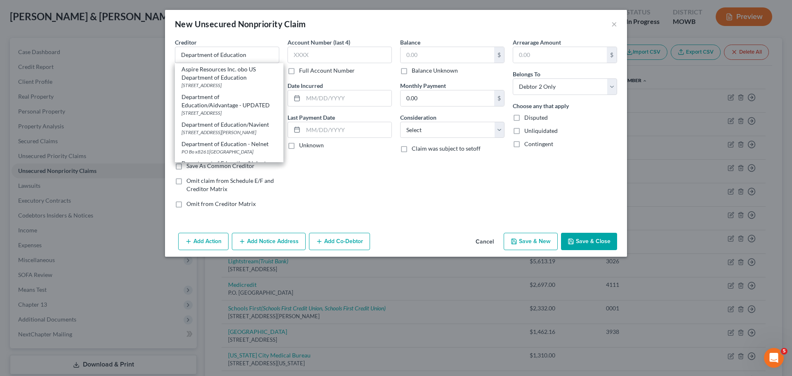
type input "68501"
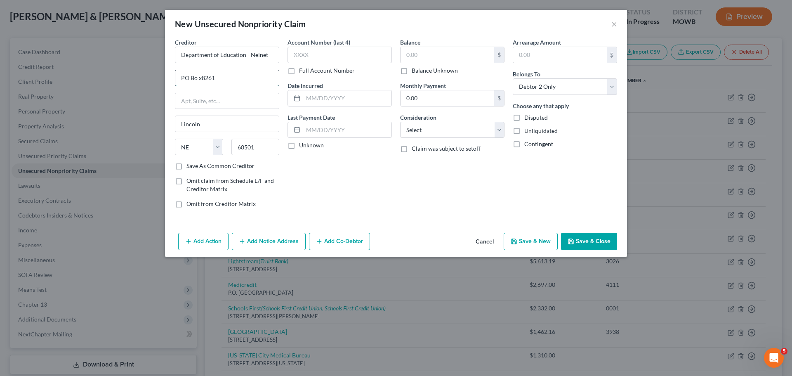
click at [186, 78] on input "PO Bo x8261" at bounding box center [227, 78] width 104 height 16
type input "P.O. Box 8261"
click at [431, 57] on input "text" at bounding box center [448, 55] width 94 height 16
paste input "81890.85"
type input "81,890.85"
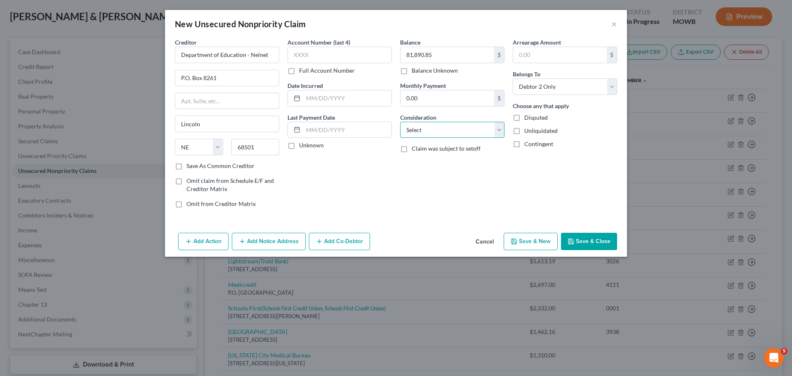
click at [486, 122] on select "Select Cable / Satellite Services Collection Agency Credit Card Debt Debt Couns…" at bounding box center [452, 130] width 104 height 17
select select "17"
click at [400, 122] on select "Select Cable / Satellite Services Collection Agency Credit Card Debt Debt Couns…" at bounding box center [452, 130] width 104 height 17
click at [585, 240] on button "Save & Close" at bounding box center [589, 241] width 56 height 17
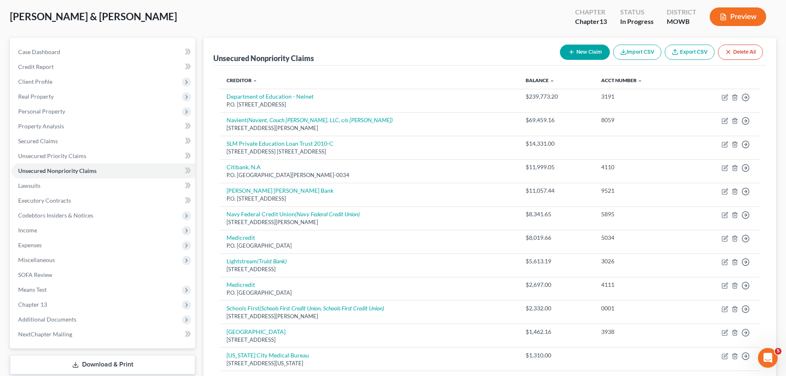
click at [250, 75] on th "Creditor expand_more expand_less unfold_more" at bounding box center [369, 80] width 299 height 17
click at [249, 82] on link "Creditor expand_more expand_less unfold_more" at bounding box center [242, 80] width 31 height 6
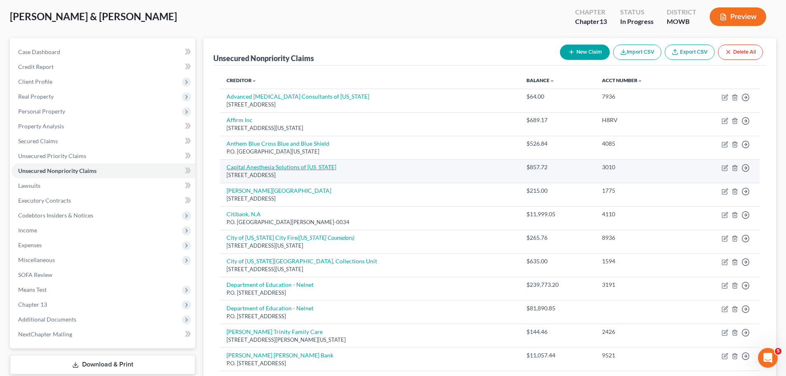
click at [298, 169] on link "Capital Anesthesia Solutions of [US_STATE]" at bounding box center [282, 166] width 110 height 7
select select "26"
select select "9"
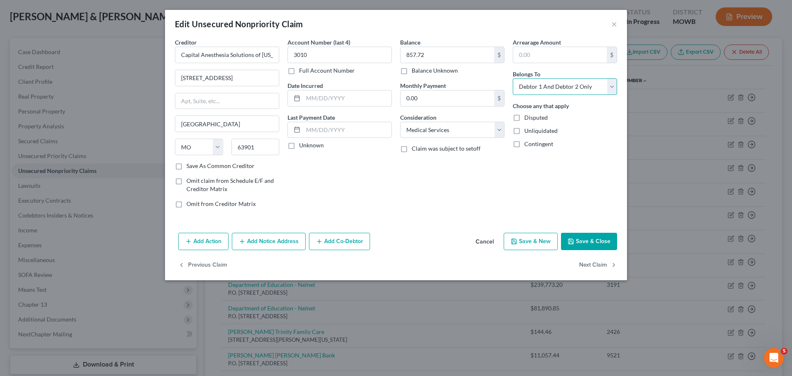
drag, startPoint x: 539, startPoint y: 87, endPoint x: 539, endPoint y: 94, distance: 7.4
click at [539, 87] on select "Select Debtor 1 Only Debtor 2 Only Debtor 1 And Debtor 2 Only At Least One Of T…" at bounding box center [565, 86] width 104 height 17
select select "1"
click at [513, 78] on select "Select Debtor 1 Only Debtor 2 Only Debtor 1 And Debtor 2 Only At Least One Of T…" at bounding box center [565, 86] width 104 height 17
click at [592, 247] on button "Save & Close" at bounding box center [589, 241] width 56 height 17
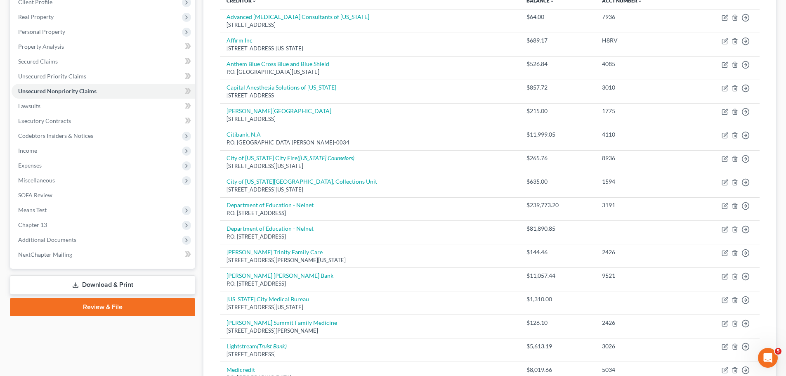
scroll to position [0, 0]
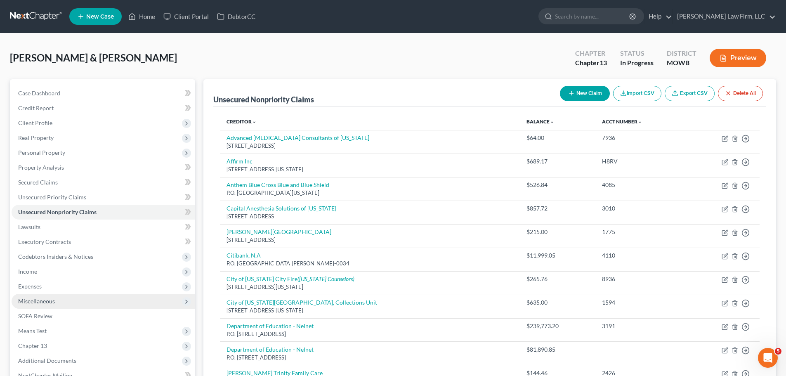
drag, startPoint x: 53, startPoint y: 289, endPoint x: 72, endPoint y: 300, distance: 22.4
click at [53, 289] on span "Expenses" at bounding box center [104, 286] width 184 height 15
click at [60, 304] on link "Home" at bounding box center [111, 301] width 167 height 15
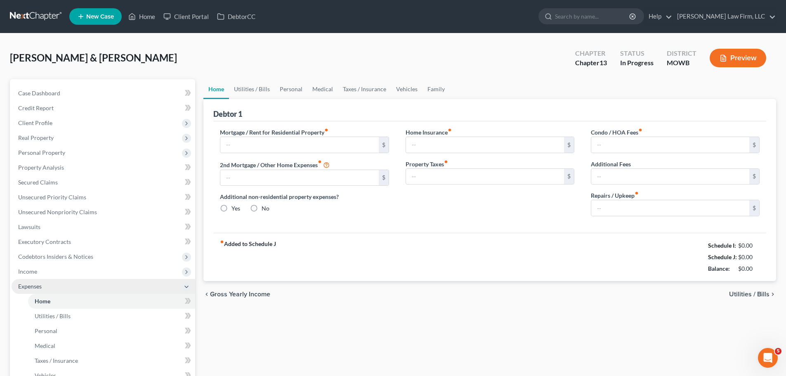
type input "1,366.71"
type input "0.00"
radio input "true"
type input "0.00"
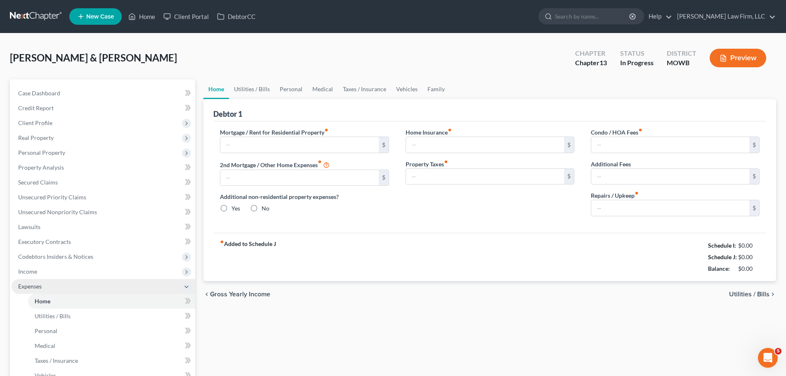
type input "3.75"
type input "0.00"
type input "182.00"
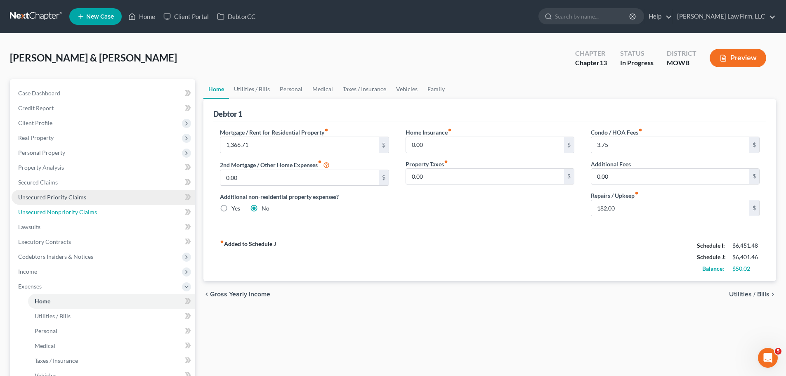
drag, startPoint x: 80, startPoint y: 211, endPoint x: 26, endPoint y: 200, distance: 54.7
click at [80, 211] on span "Unsecured Nonpriority Claims" at bounding box center [57, 211] width 79 height 7
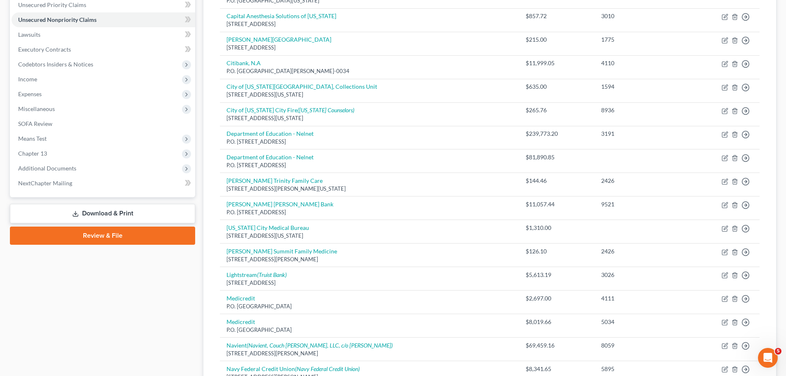
scroll to position [83, 0]
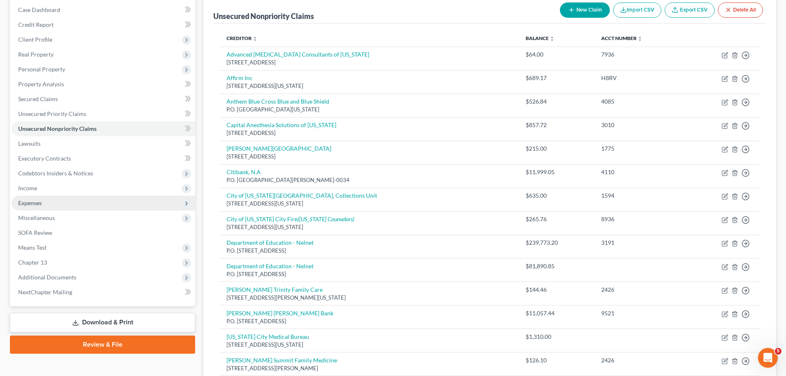
click at [56, 201] on span "Expenses" at bounding box center [104, 203] width 184 height 15
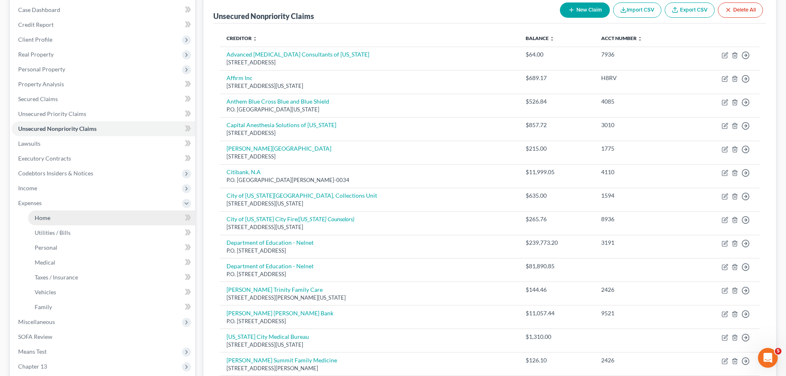
click at [90, 216] on link "Home" at bounding box center [111, 217] width 167 height 15
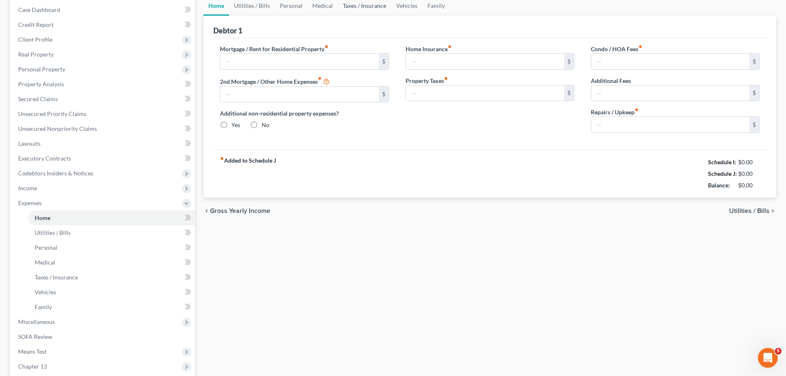
scroll to position [12, 0]
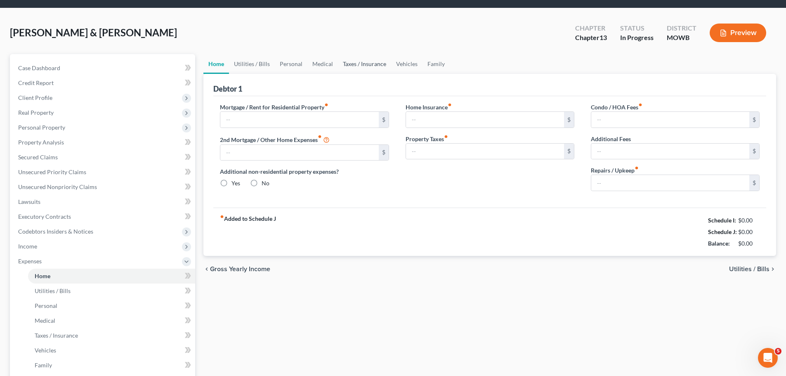
type input "1,366.71"
type input "0.00"
radio input "true"
type input "0.00"
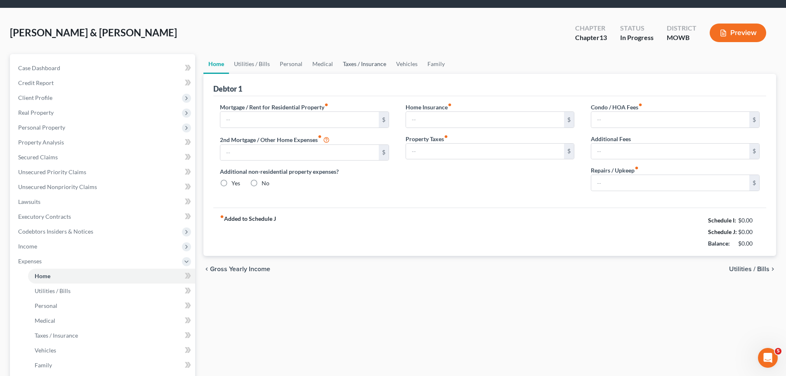
type input "3.75"
type input "0.00"
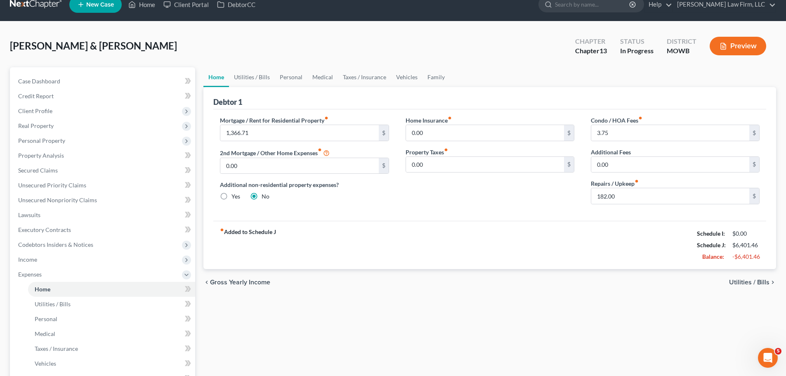
scroll to position [0, 0]
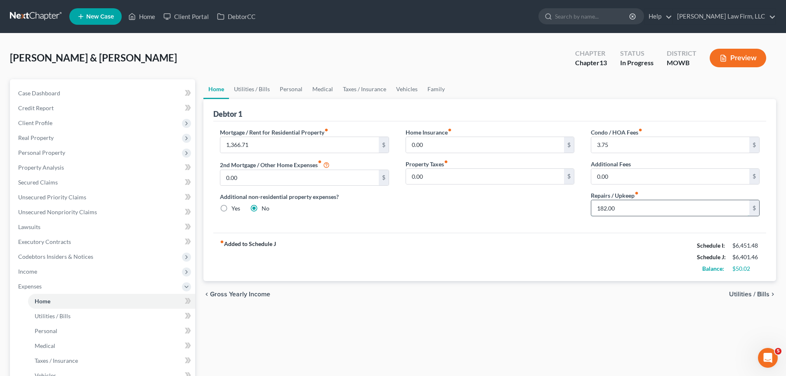
click at [606, 205] on input "182.00" at bounding box center [670, 208] width 158 height 16
type input "120"
click at [244, 93] on link "Utilities / Bills" at bounding box center [252, 89] width 46 height 20
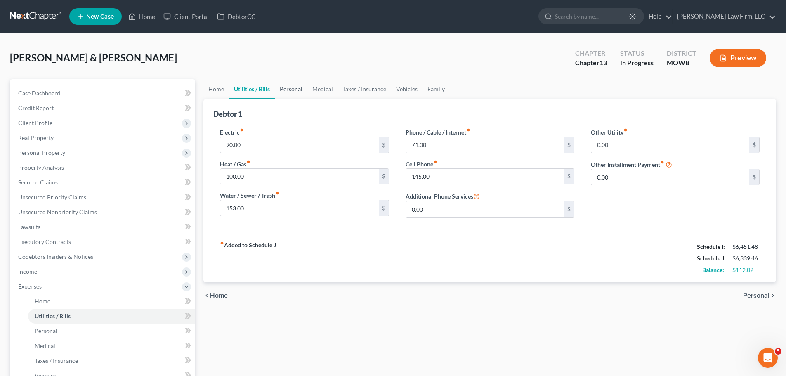
click at [291, 88] on link "Personal" at bounding box center [291, 89] width 33 height 20
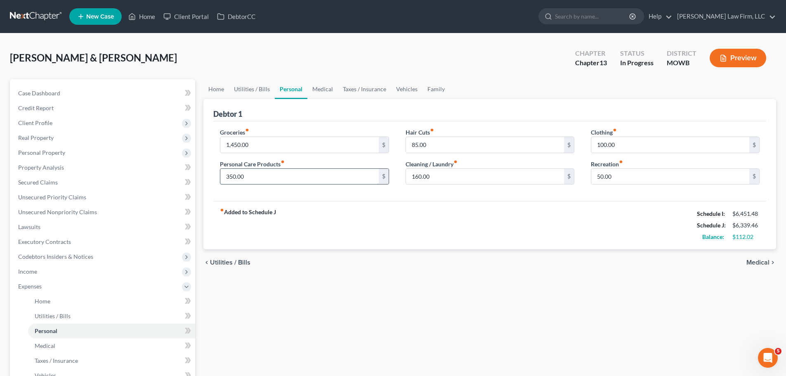
click at [283, 181] on input "350.00" at bounding box center [299, 177] width 158 height 16
type input "2"
type input "180"
click at [630, 178] on input "50.00" at bounding box center [670, 177] width 158 height 16
click at [316, 83] on link "Medical" at bounding box center [322, 89] width 31 height 20
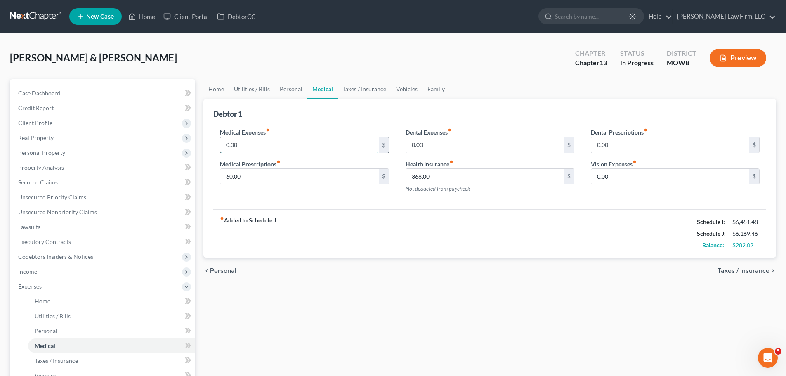
click at [277, 143] on input "0.00" at bounding box center [299, 145] width 158 height 16
type input "50"
click at [371, 87] on link "Taxes / Insurance" at bounding box center [364, 89] width 53 height 20
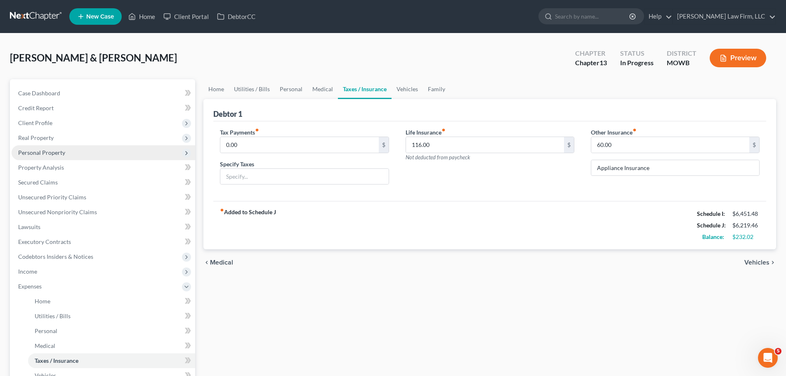
click at [62, 153] on span "Personal Property" at bounding box center [41, 152] width 47 height 7
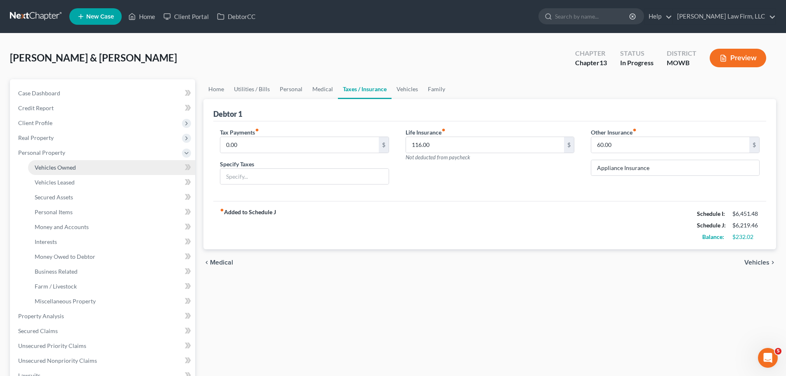
click at [90, 168] on link "Vehicles Owned" at bounding box center [111, 167] width 167 height 15
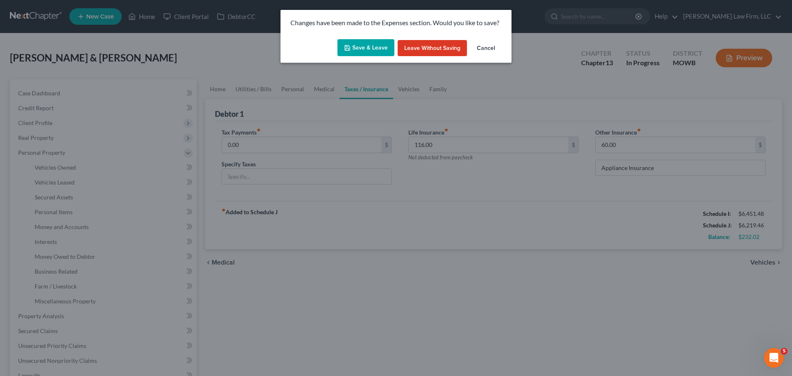
drag, startPoint x: 371, startPoint y: 33, endPoint x: 368, endPoint y: 45, distance: 11.5
click at [370, 34] on div "Changes have been made to the Expenses section. Would you like to save?" at bounding box center [396, 23] width 231 height 26
click at [368, 45] on button "Save & Leave" at bounding box center [366, 47] width 57 height 17
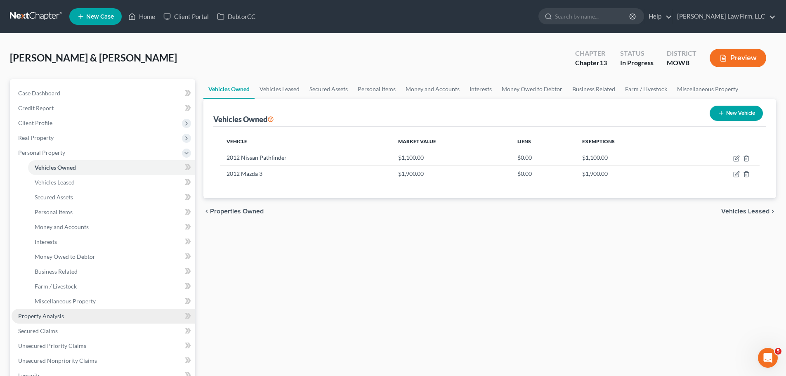
click at [57, 314] on span "Property Analysis" at bounding box center [41, 315] width 46 height 7
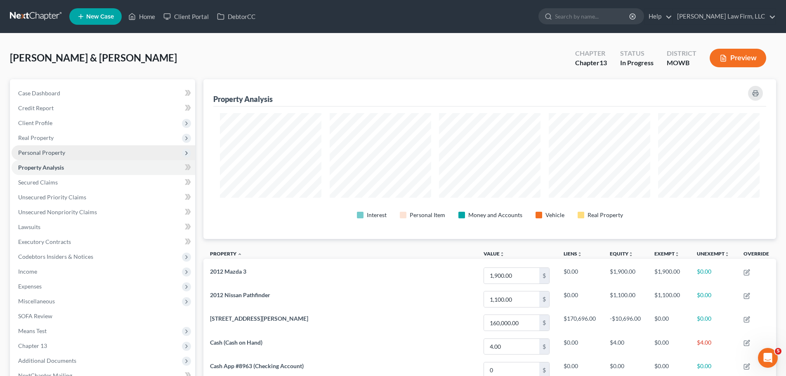
click at [76, 156] on span "Personal Property" at bounding box center [104, 152] width 184 height 15
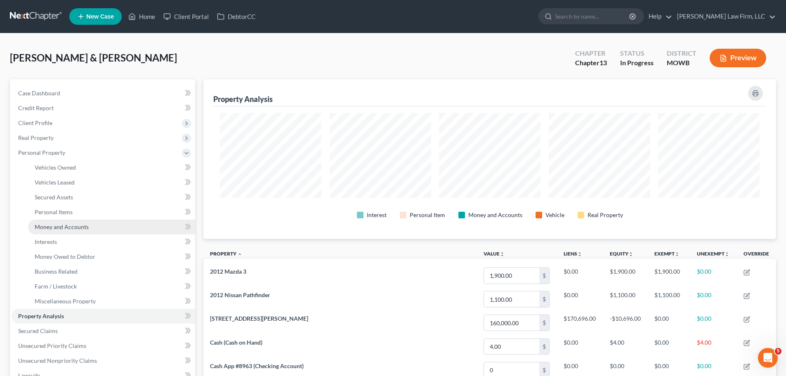
click at [83, 225] on span "Money and Accounts" at bounding box center [62, 226] width 54 height 7
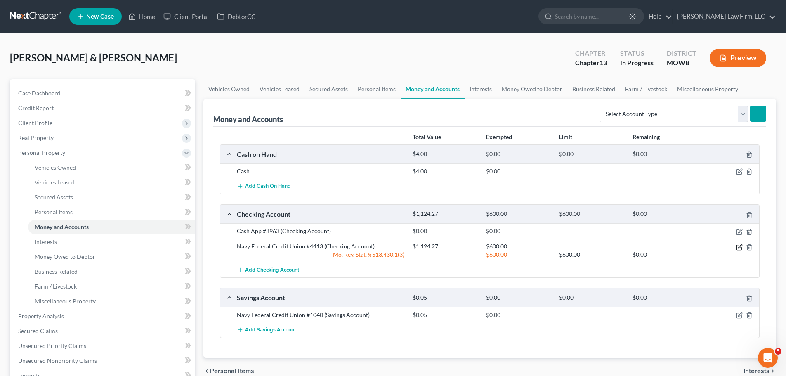
click at [739, 248] on icon "button" at bounding box center [739, 247] width 7 height 7
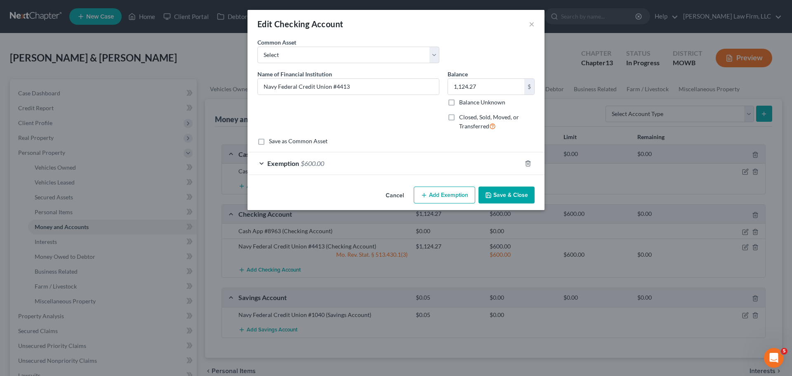
click at [433, 165] on div "Exemption $600.00" at bounding box center [385, 163] width 274 height 22
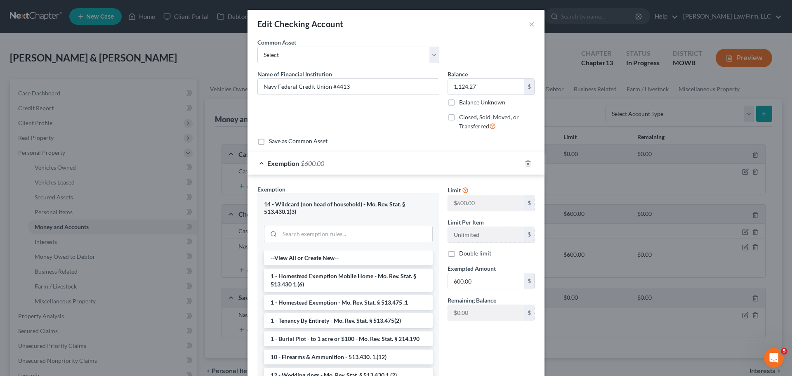
click at [467, 163] on div "Exemption $600.00" at bounding box center [385, 163] width 274 height 22
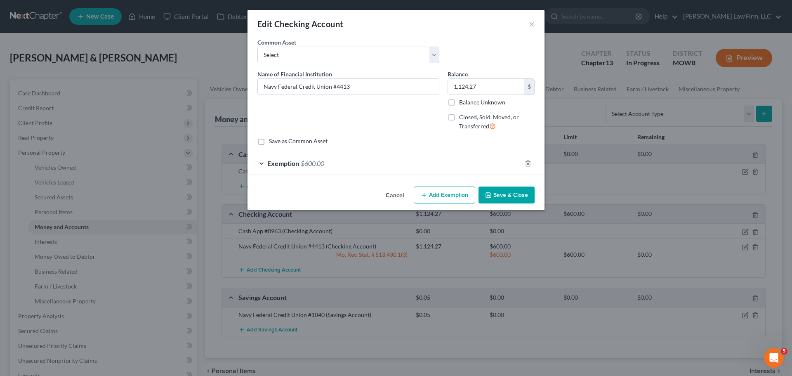
click at [467, 190] on button "Add Exemption" at bounding box center [444, 194] width 61 height 17
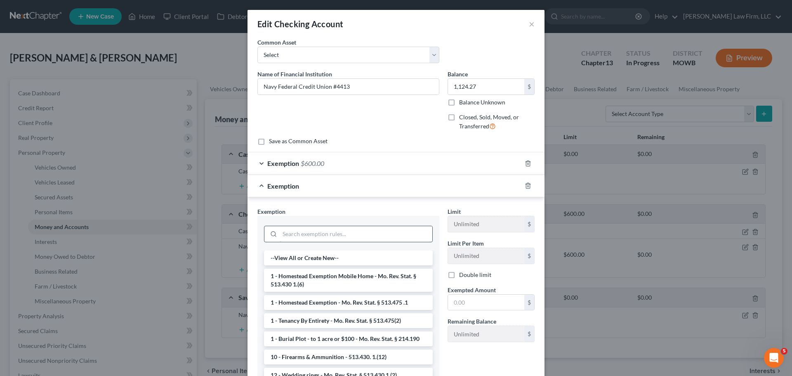
click at [302, 230] on input "search" at bounding box center [356, 234] width 153 height 16
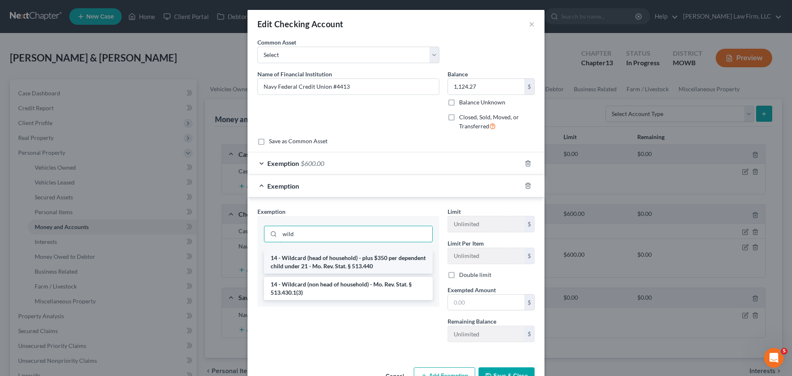
type input "wild"
click at [359, 262] on li "14 - Wildcard (head of household) - plus $350 per dependent child under 21 - Mo…" at bounding box center [348, 261] width 169 height 23
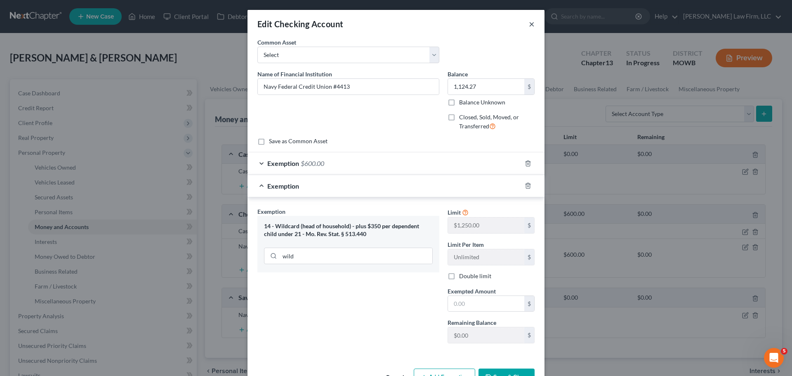
click at [529, 20] on button "×" at bounding box center [532, 24] width 6 height 10
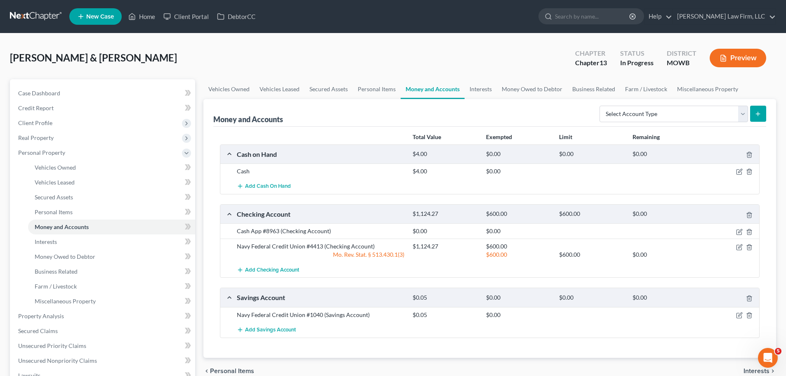
click at [744, 59] on button "Preview" at bounding box center [738, 58] width 57 height 19
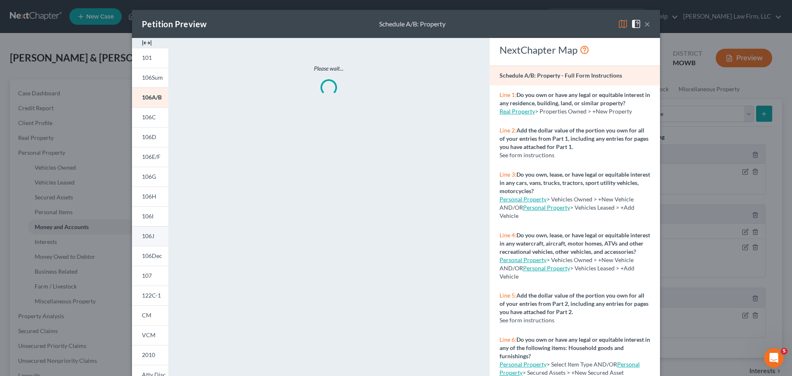
click at [147, 232] on link "106J" at bounding box center [150, 236] width 36 height 20
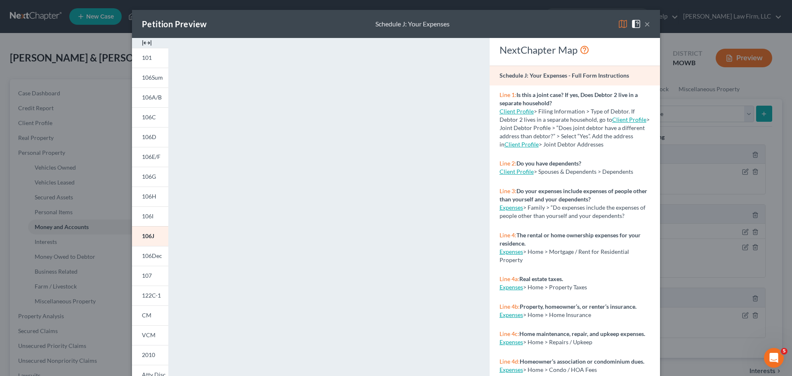
click at [647, 23] on div "Petition Preview Schedule J: Your Expenses ×" at bounding box center [396, 24] width 528 height 28
click at [644, 22] on button "×" at bounding box center [647, 24] width 6 height 10
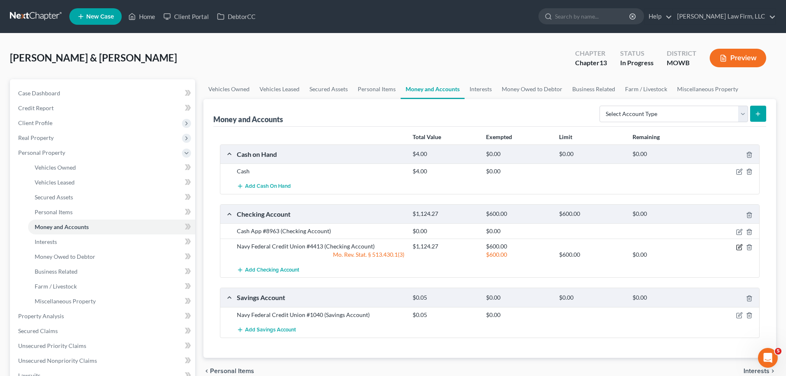
click at [738, 247] on icon "button" at bounding box center [739, 247] width 7 height 7
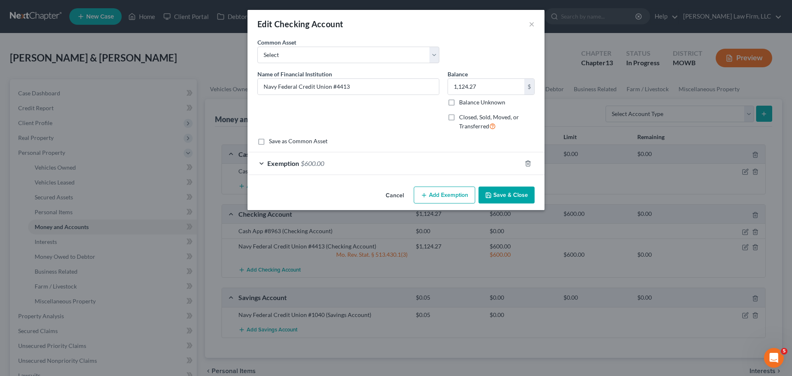
click at [432, 192] on button "Add Exemption" at bounding box center [444, 194] width 61 height 17
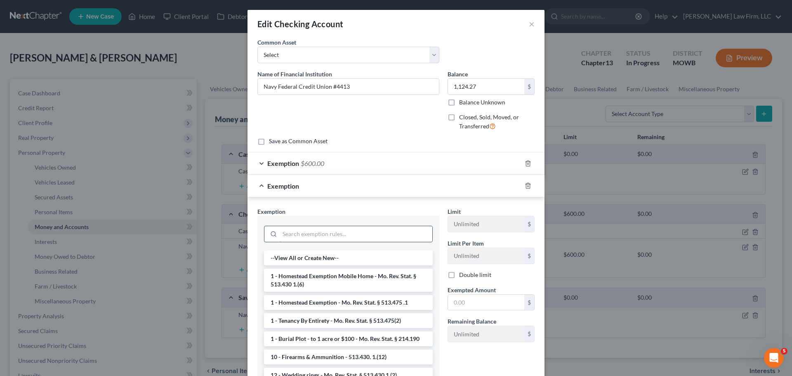
click at [314, 234] on input "search" at bounding box center [356, 234] width 153 height 16
type input "h"
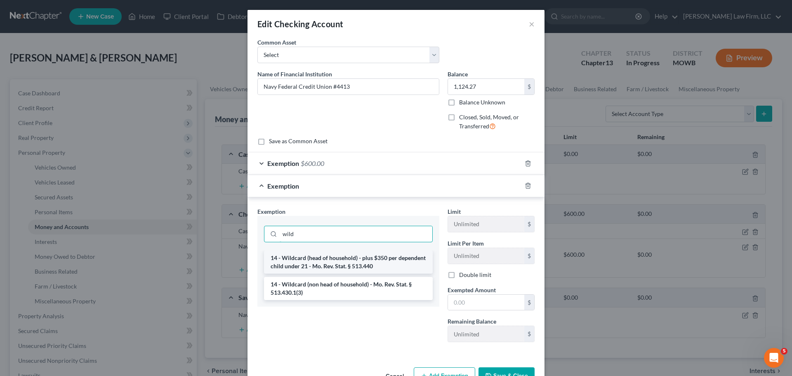
type input "wild"
click at [342, 265] on li "14 - Wildcard (head of household) - plus $350 per dependent child under 21 - Mo…" at bounding box center [348, 261] width 169 height 23
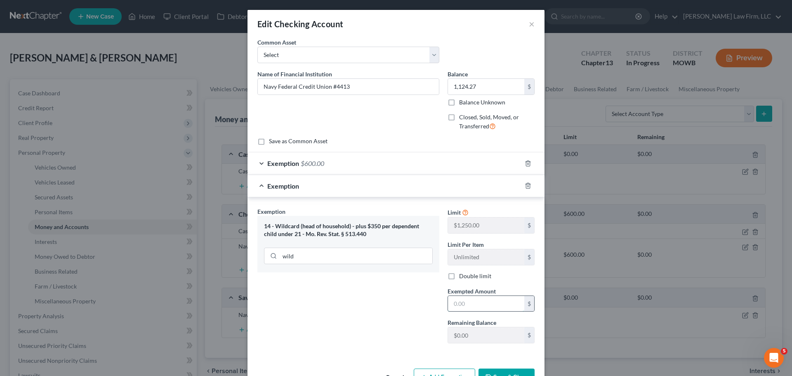
drag, startPoint x: 477, startPoint y: 308, endPoint x: 485, endPoint y: 301, distance: 10.5
click at [477, 308] on input "text" at bounding box center [486, 304] width 76 height 16
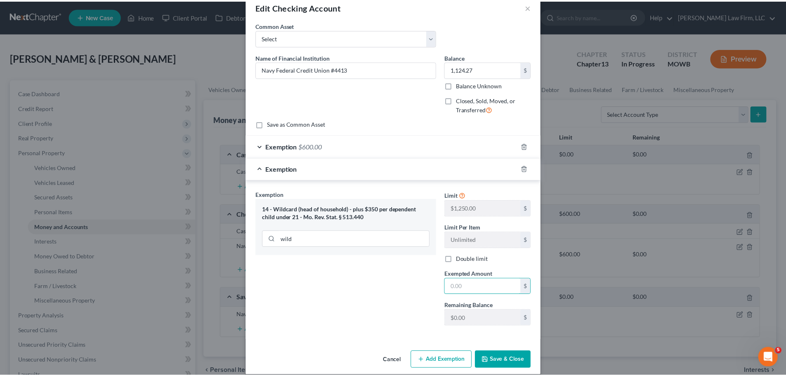
scroll to position [26, 0]
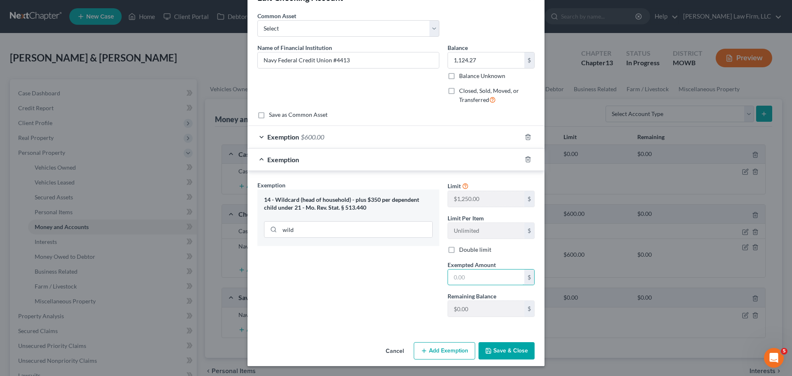
type input "2"
type input "524.27"
click at [496, 351] on button "Save & Close" at bounding box center [507, 350] width 56 height 17
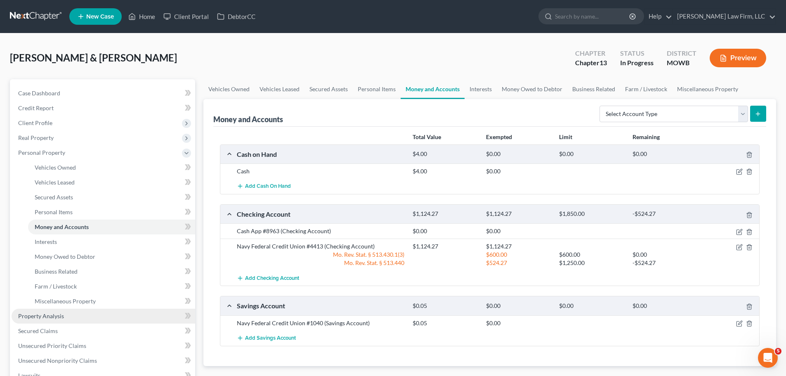
click at [69, 314] on link "Property Analysis" at bounding box center [104, 316] width 184 height 15
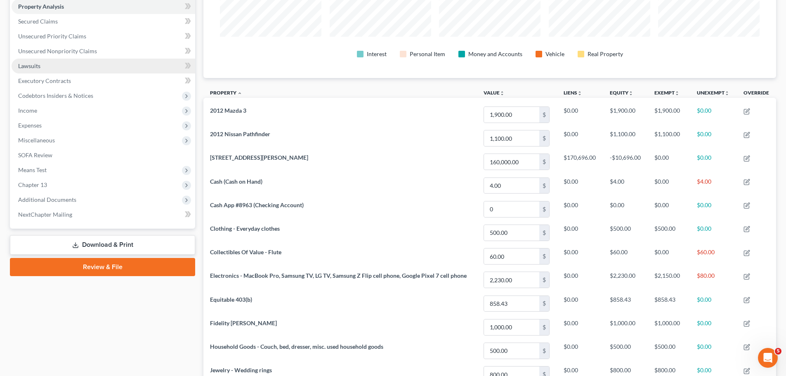
scroll to position [128, 0]
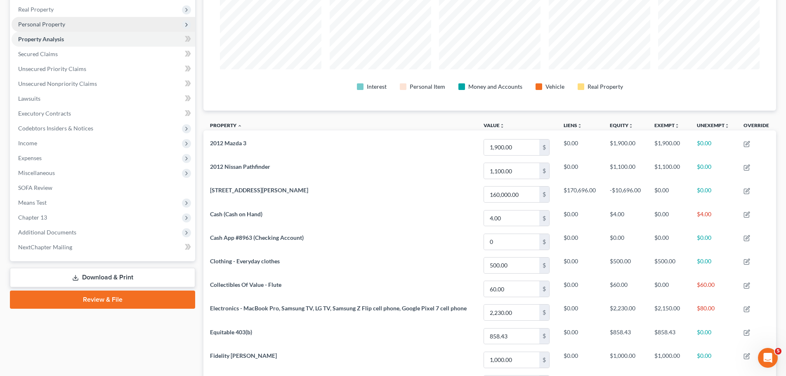
click at [53, 24] on span "Personal Property" at bounding box center [41, 24] width 47 height 7
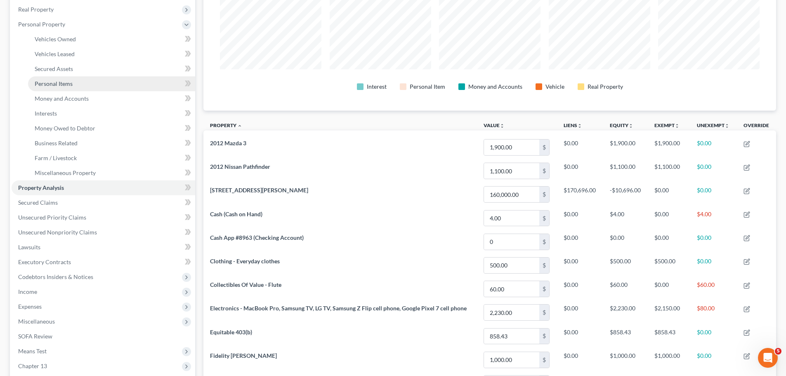
click at [83, 80] on link "Personal Items" at bounding box center [111, 83] width 167 height 15
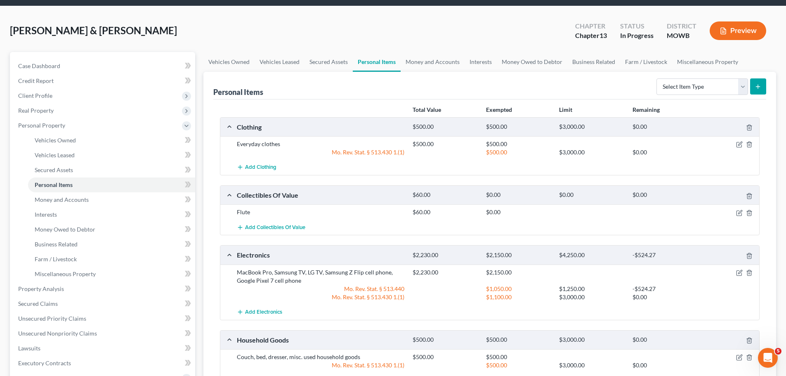
scroll to position [41, 0]
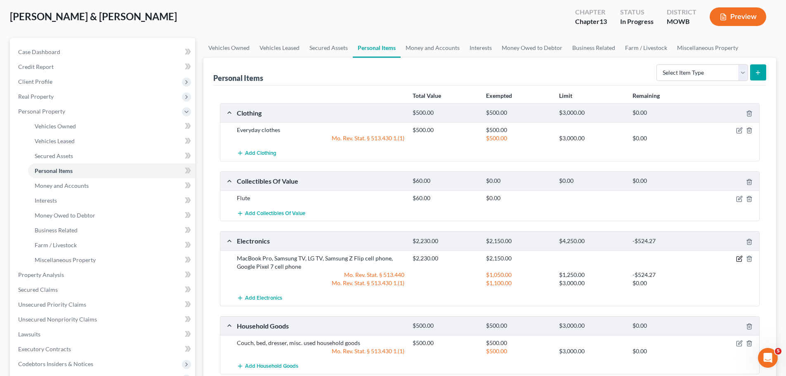
click at [741, 257] on icon "button" at bounding box center [739, 258] width 7 height 7
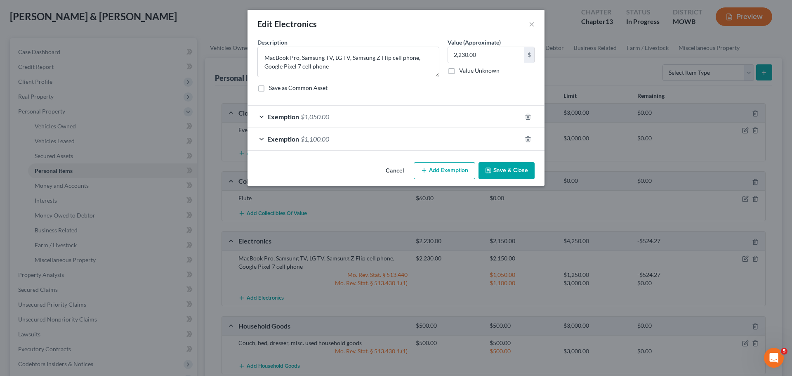
click at [455, 168] on button "Add Exemption" at bounding box center [444, 170] width 61 height 17
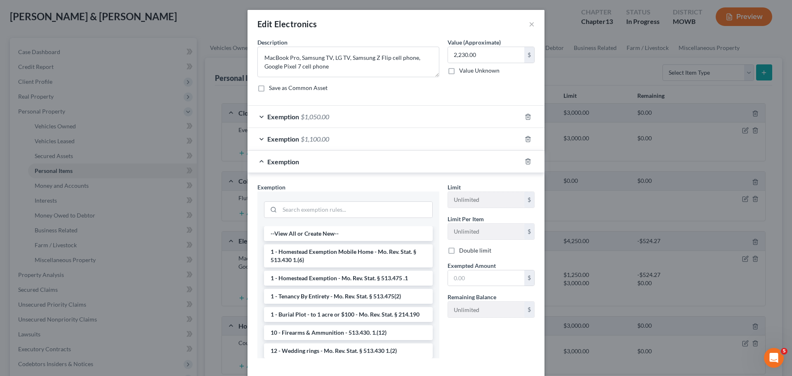
click at [337, 143] on div "Exemption $1,100.00" at bounding box center [385, 139] width 274 height 22
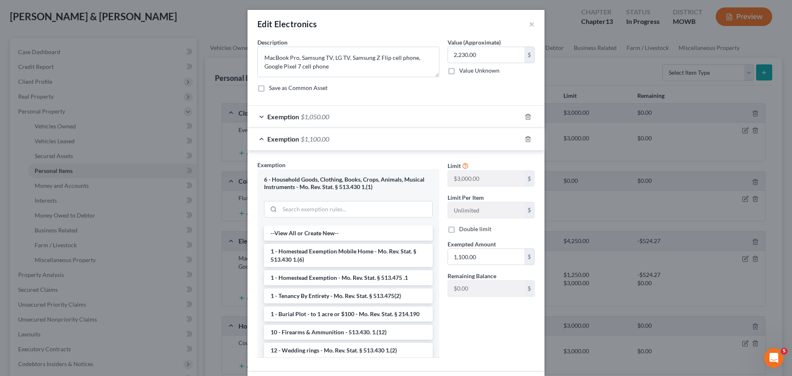
click at [367, 137] on div "Exemption $1,100.00" at bounding box center [385, 139] width 274 height 22
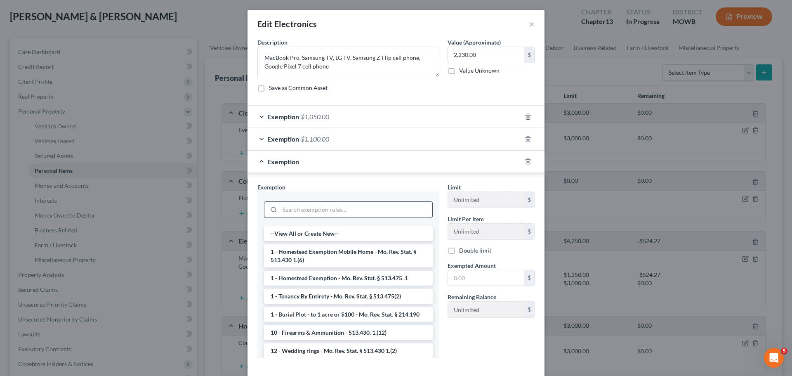
click at [302, 208] on input "search" at bounding box center [356, 210] width 153 height 16
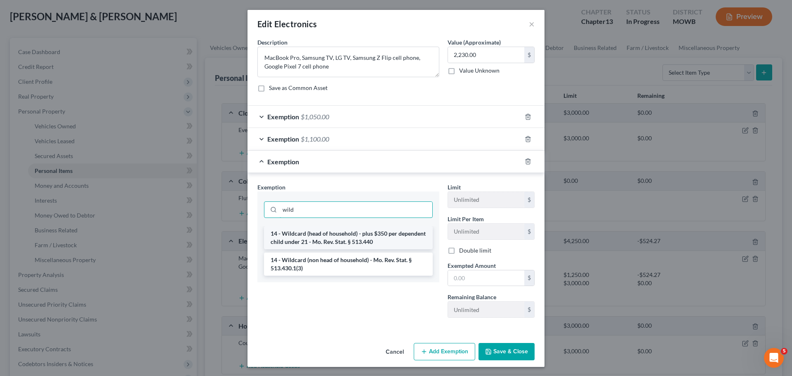
type input "wild"
click at [358, 242] on li "14 - Wildcard (head of household) - plus $350 per dependent child under 21 - Mo…" at bounding box center [348, 237] width 169 height 23
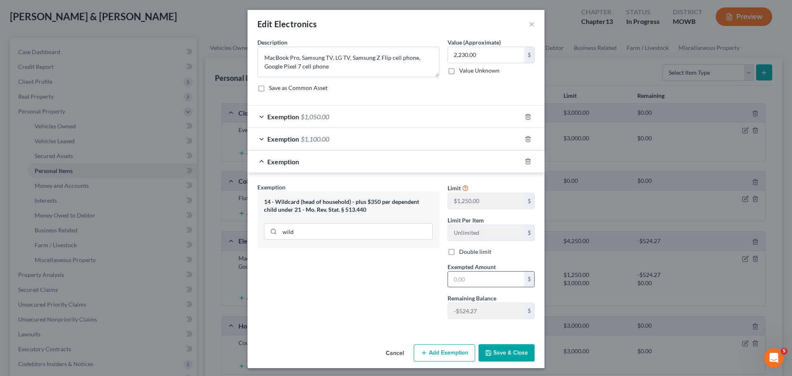
click at [463, 279] on input "text" at bounding box center [486, 279] width 76 height 16
type input "80"
click at [394, 284] on div "Exemption Set must be selected for CA. Exemption * 14 - Wildcard (head of house…" at bounding box center [348, 254] width 190 height 143
click at [496, 353] on button "Save & Close" at bounding box center [507, 352] width 56 height 17
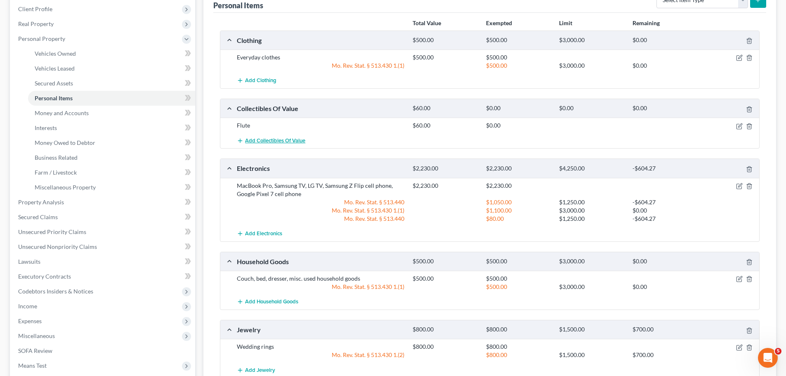
scroll to position [124, 0]
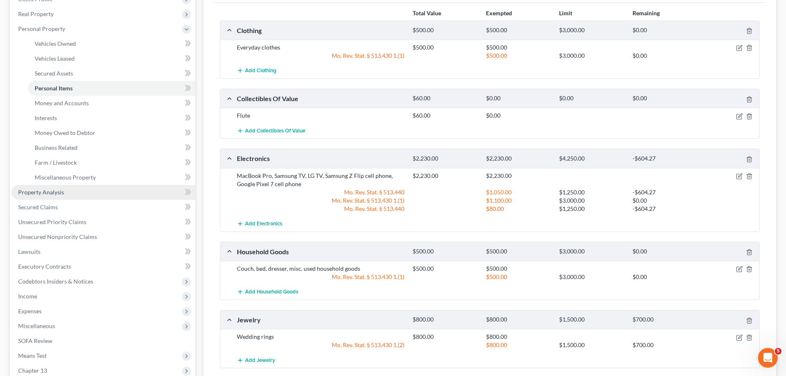
click at [77, 194] on link "Property Analysis" at bounding box center [104, 192] width 184 height 15
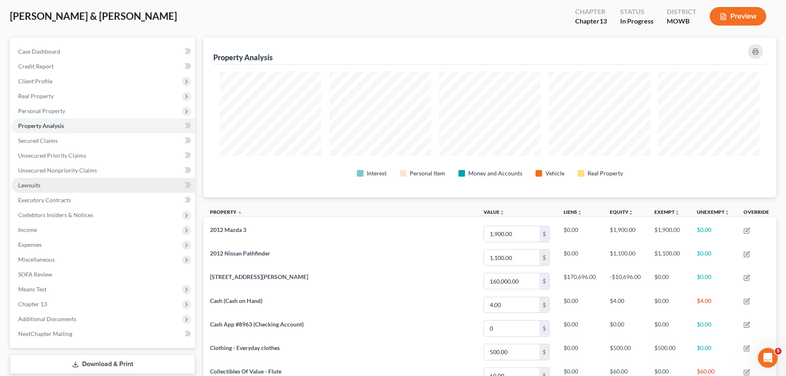
scroll to position [41, 0]
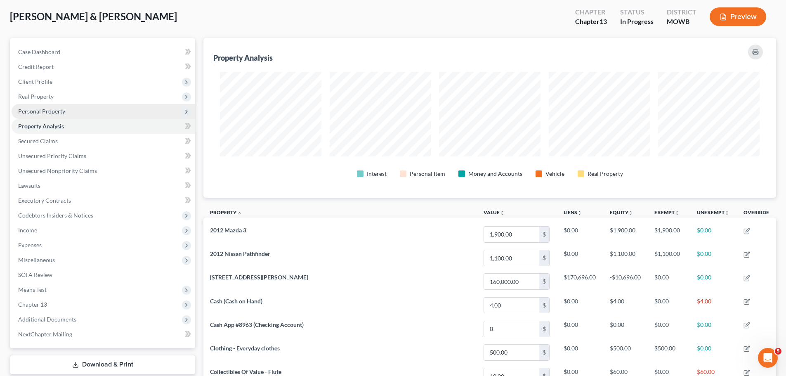
click at [66, 111] on span "Personal Property" at bounding box center [104, 111] width 184 height 15
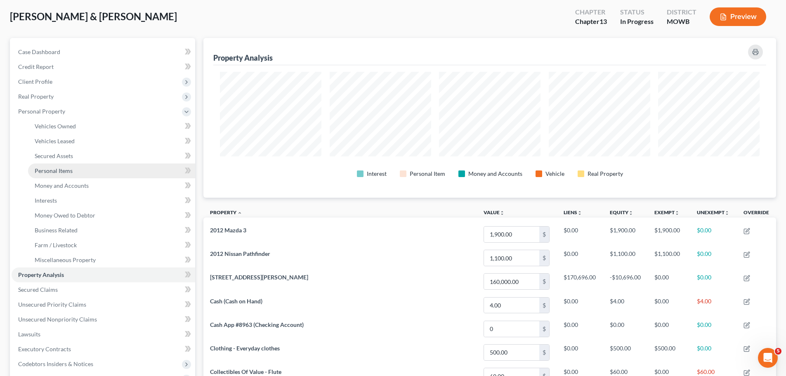
click at [82, 170] on link "Personal Items" at bounding box center [111, 170] width 167 height 15
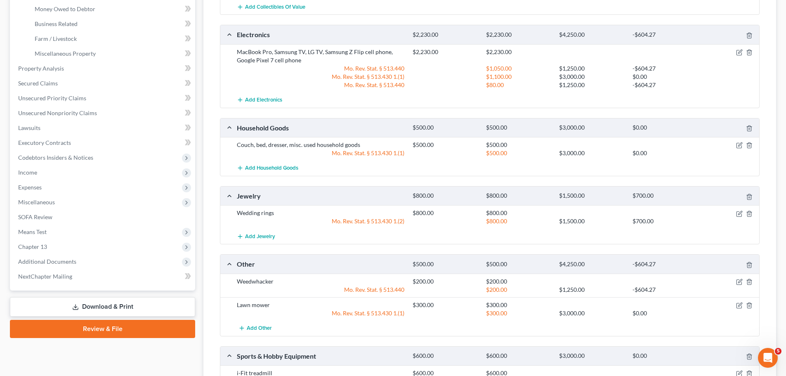
scroll to position [124, 0]
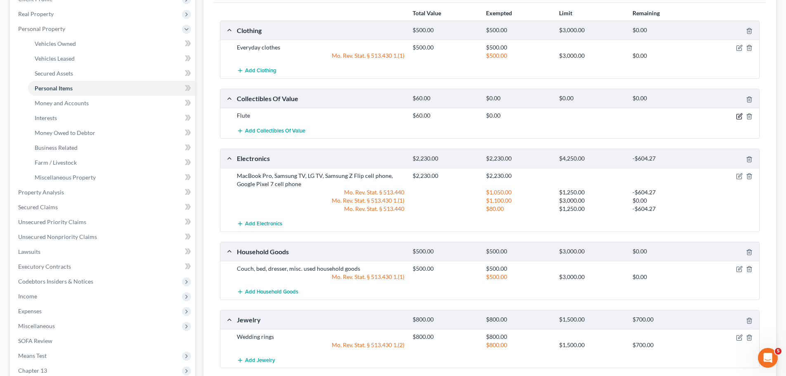
click at [740, 116] on icon "button" at bounding box center [739, 116] width 7 height 7
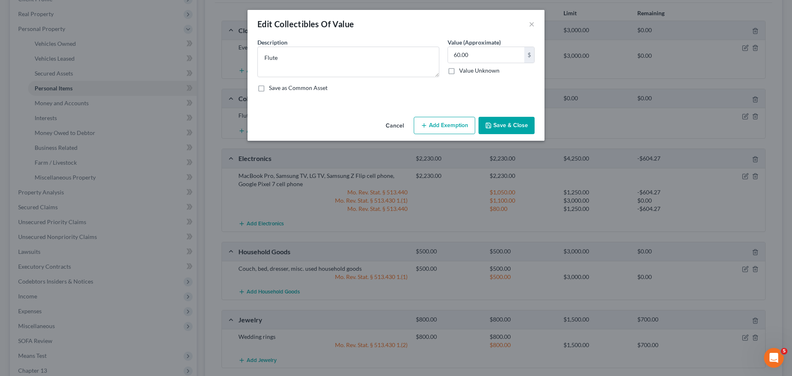
click at [449, 121] on button "Add Exemption" at bounding box center [444, 125] width 61 height 17
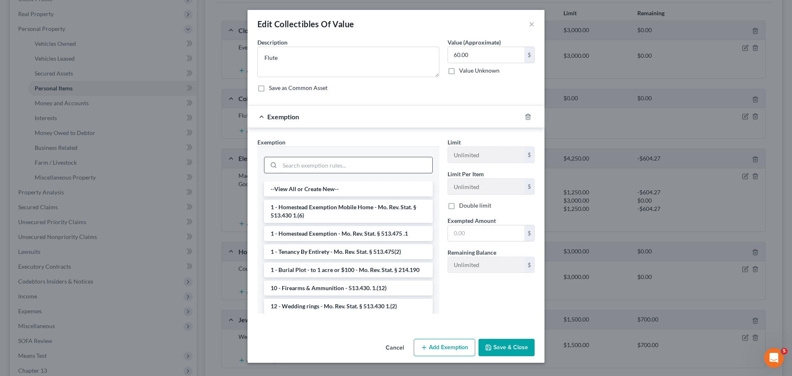
click at [297, 166] on input "search" at bounding box center [356, 165] width 153 height 16
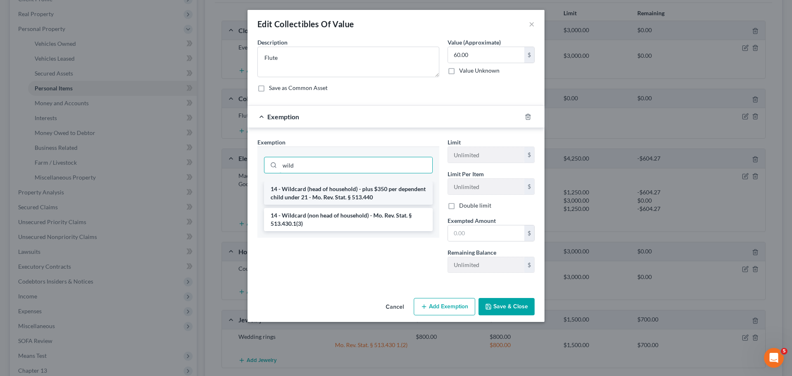
type input "wild"
drag, startPoint x: 346, startPoint y: 189, endPoint x: 463, endPoint y: 238, distance: 127.1
click at [346, 189] on li "14 - Wildcard (head of household) - plus $350 per dependent child under 21 - Mo…" at bounding box center [348, 193] width 169 height 23
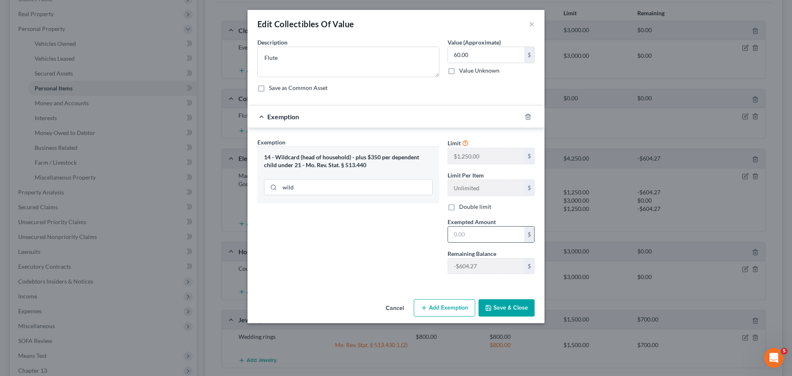
click at [472, 230] on input "text" at bounding box center [486, 235] width 76 height 16
type input "60"
click at [518, 315] on button "Save & Close" at bounding box center [507, 307] width 56 height 17
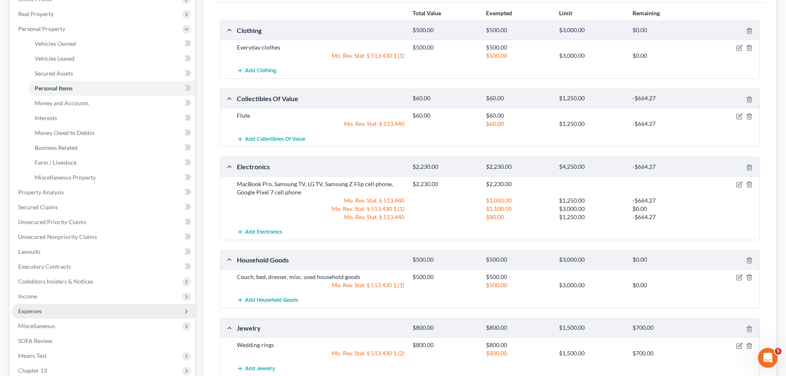
click at [49, 312] on span "Expenses" at bounding box center [104, 311] width 184 height 15
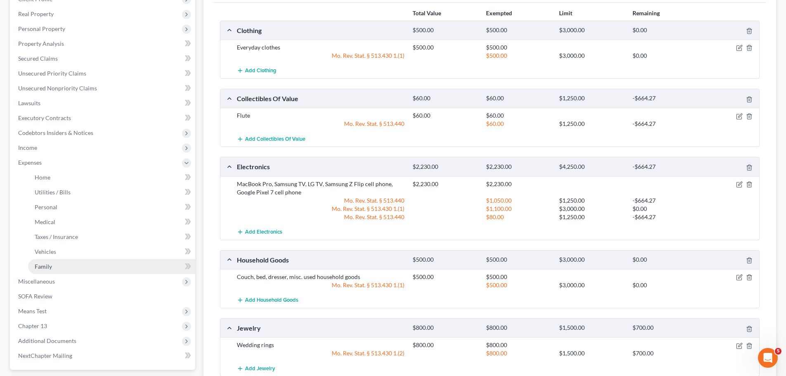
click at [64, 267] on link "Family" at bounding box center [111, 266] width 167 height 15
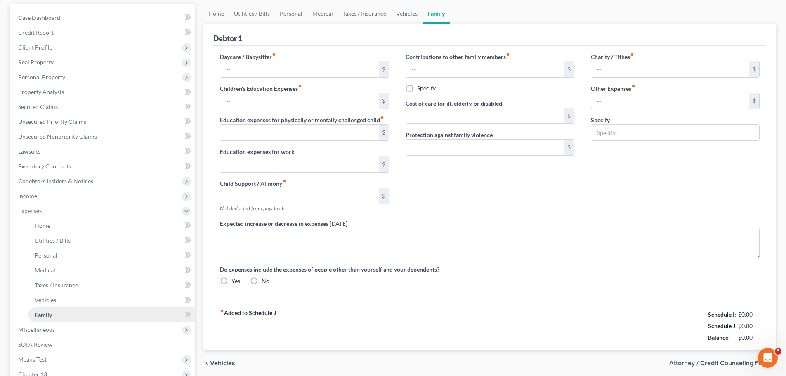
type input "0.00"
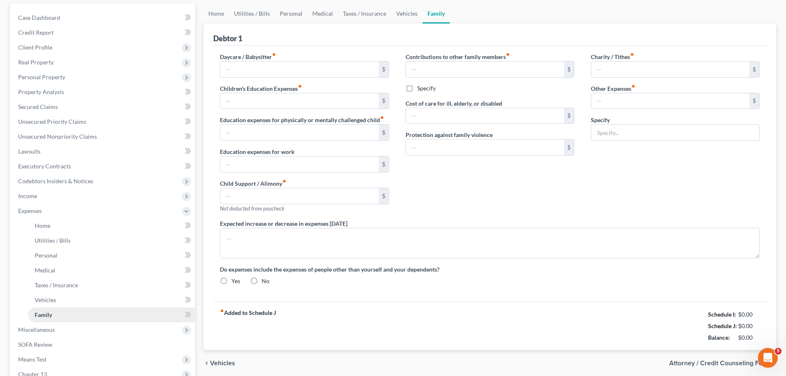
type input "250.00"
type input "0.00"
type input "200.00"
type input "150.00"
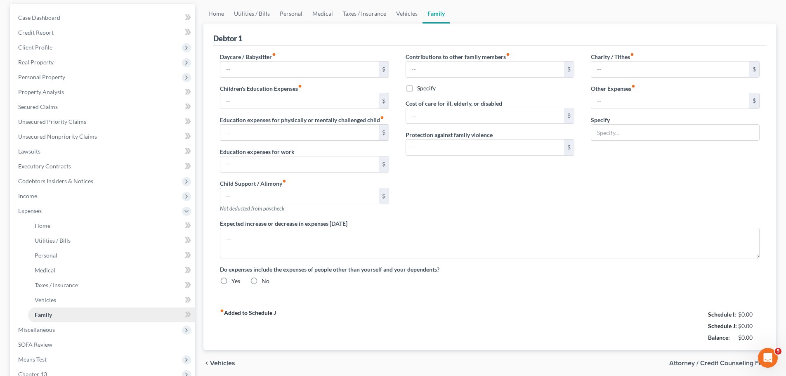
type input "Subscriptions"
radio input "true"
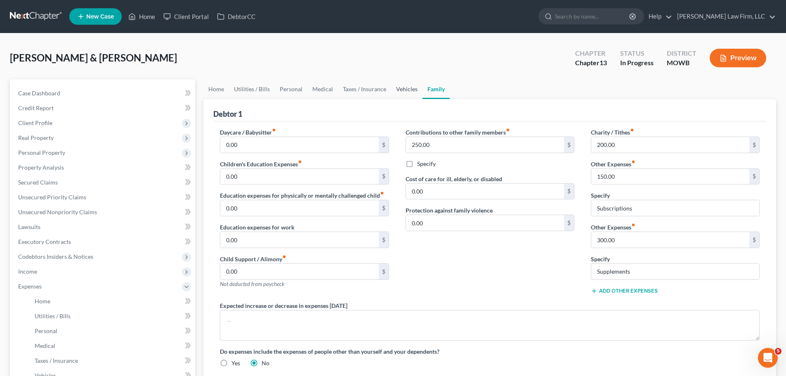
click at [401, 92] on link "Vehicles" at bounding box center [406, 89] width 31 height 20
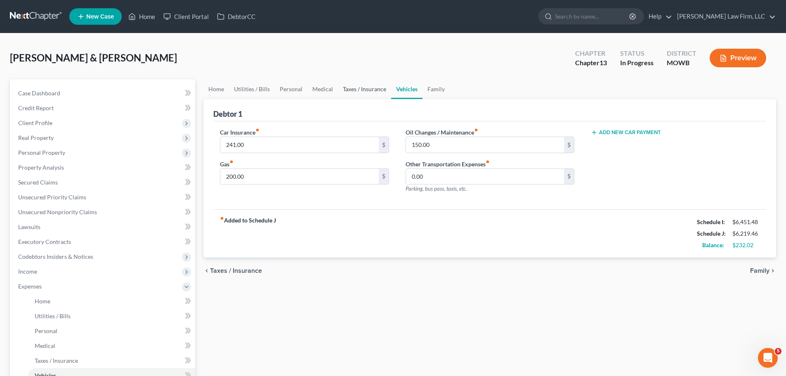
click at [372, 94] on link "Taxes / Insurance" at bounding box center [364, 89] width 53 height 20
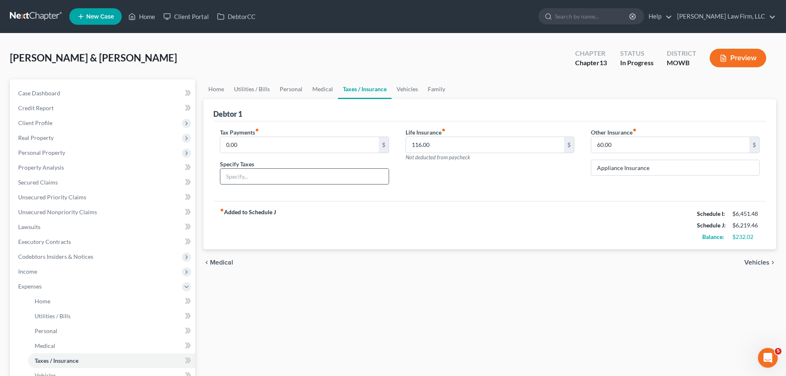
click at [246, 178] on input "text" at bounding box center [304, 177] width 168 height 16
type input "Personal Property Tax"
click at [255, 142] on input "0.00" at bounding box center [299, 145] width 158 height 16
type input "8"
click at [314, 89] on link "Medical" at bounding box center [322, 89] width 31 height 20
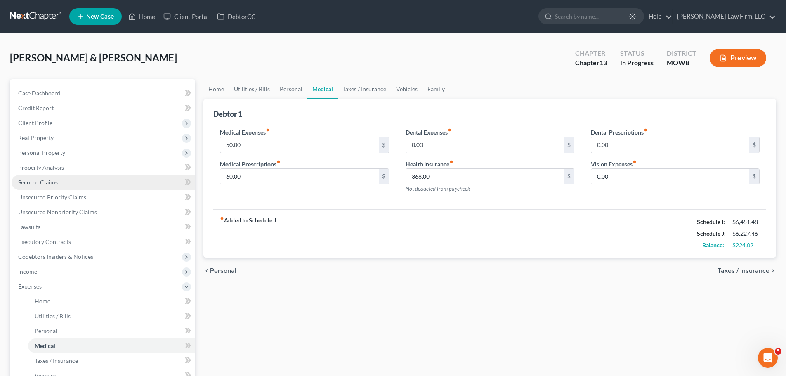
click at [55, 179] on span "Secured Claims" at bounding box center [38, 182] width 40 height 7
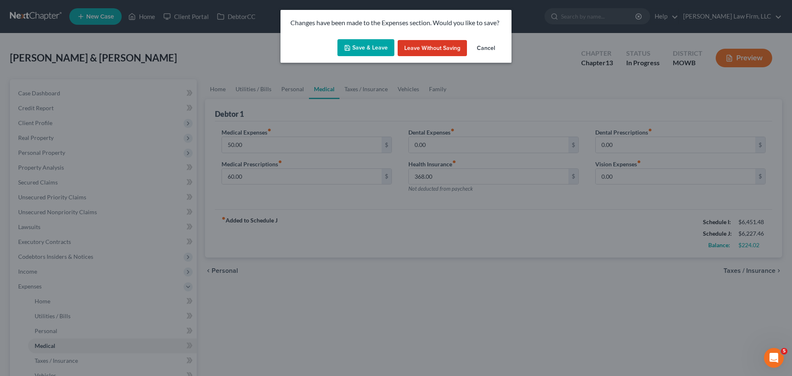
click at [383, 47] on button "Save & Leave" at bounding box center [366, 47] width 57 height 17
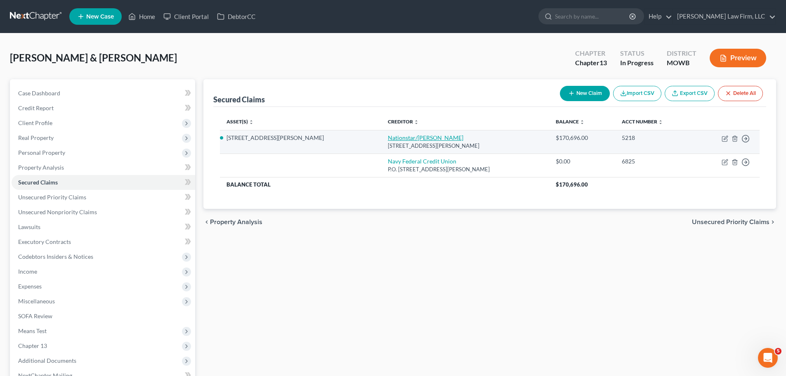
click at [388, 135] on link "Nationstar/[PERSON_NAME]" at bounding box center [426, 137] width 76 height 7
select select "45"
select select "11"
select select "2"
select select "0"
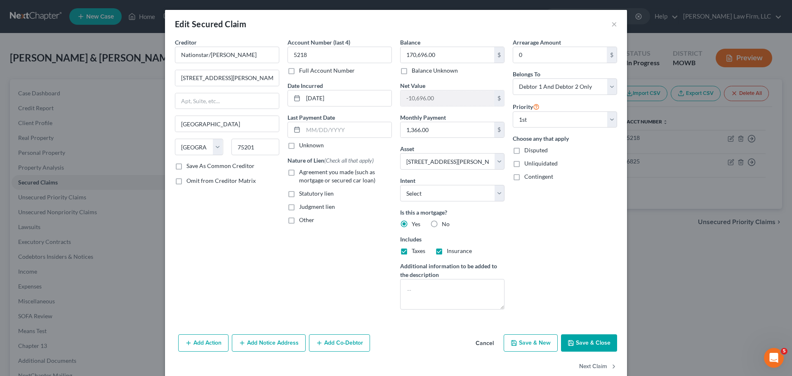
drag, startPoint x: 580, startPoint y: 341, endPoint x: 574, endPoint y: 339, distance: 6.1
click at [579, 341] on button "Save & Close" at bounding box center [589, 342] width 56 height 17
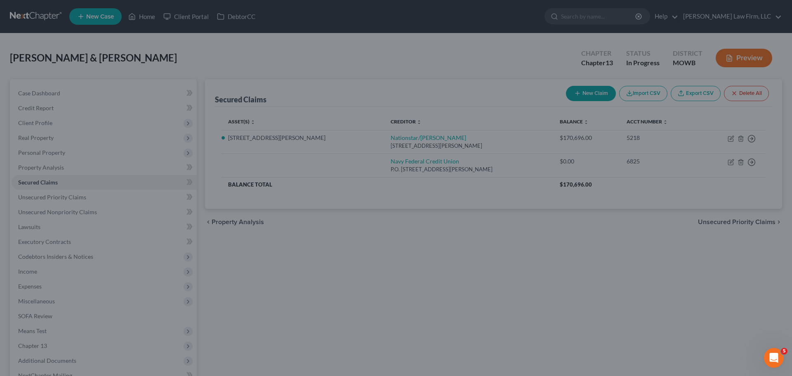
select select "11"
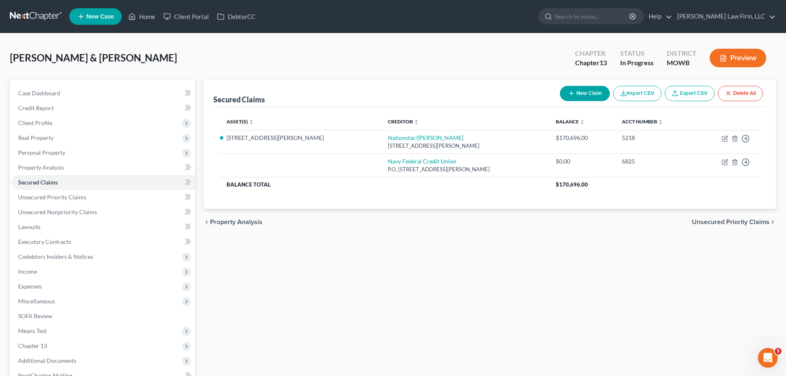
click at [142, 24] on ul "New Case Home Client Portal DebtorCC - No Result - See all results Or Press Ent…" at bounding box center [422, 16] width 707 height 21
click at [148, 14] on link "Home" at bounding box center [141, 16] width 35 height 15
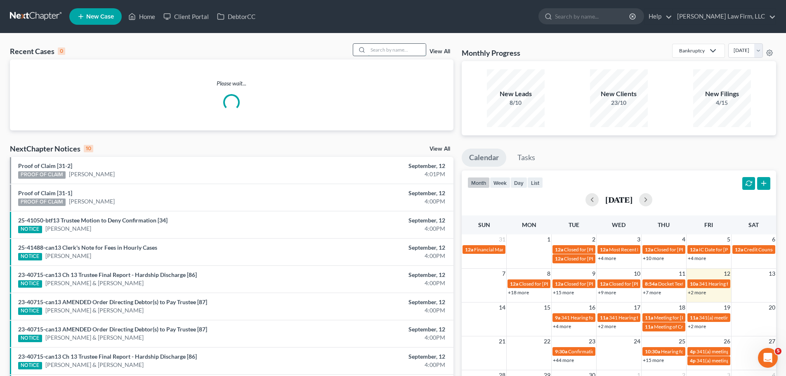
click at [393, 52] on input "search" at bounding box center [397, 50] width 58 height 12
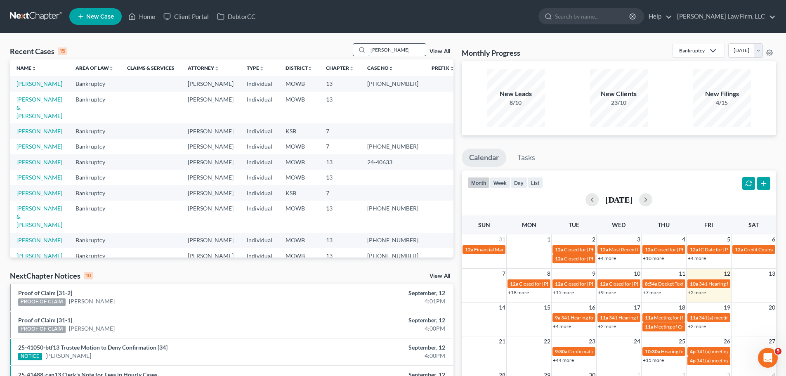
type input "[PERSON_NAME]"
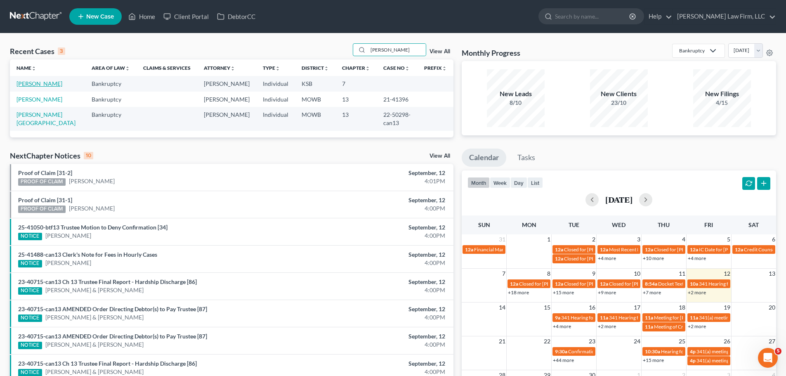
click at [47, 84] on link "[PERSON_NAME]" at bounding box center [40, 83] width 46 height 7
select select "4"
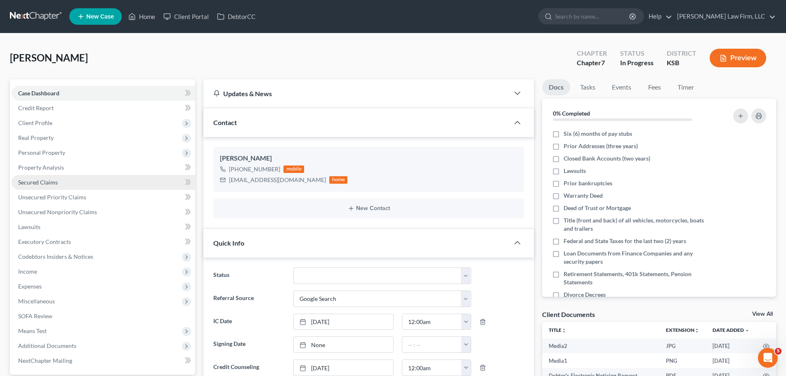
scroll to position [1133, 0]
click at [730, 54] on button "Preview" at bounding box center [738, 58] width 57 height 19
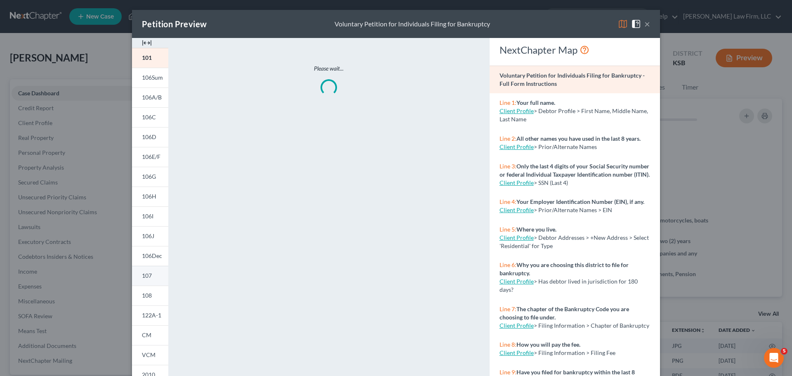
click at [149, 271] on link "107" at bounding box center [150, 276] width 36 height 20
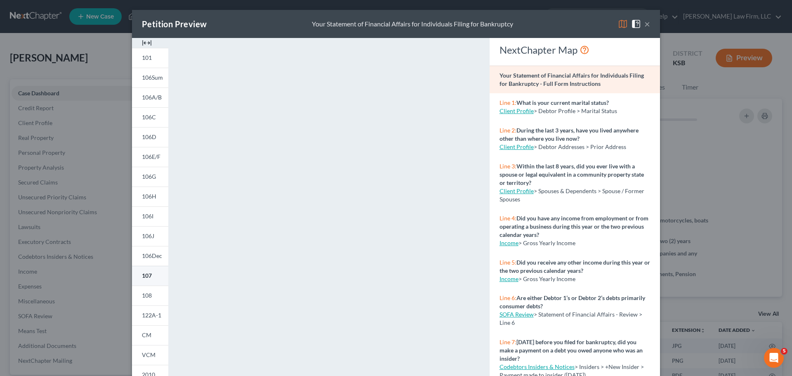
click at [142, 275] on span "107" at bounding box center [147, 275] width 10 height 7
click at [645, 25] on button "×" at bounding box center [647, 24] width 6 height 10
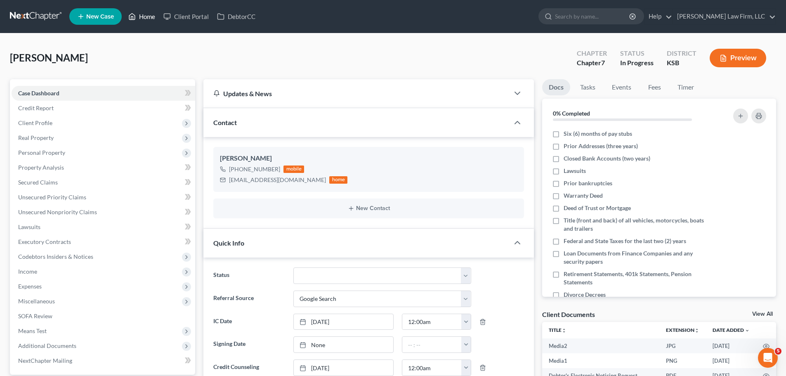
click at [150, 10] on link "Home" at bounding box center [141, 16] width 35 height 15
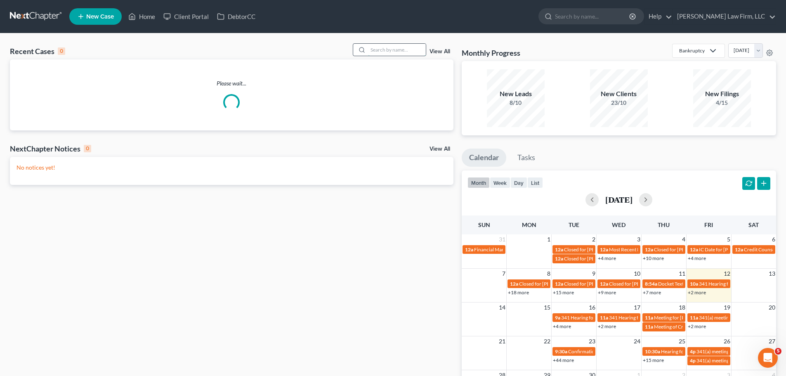
click at [380, 44] on input "search" at bounding box center [397, 50] width 58 height 12
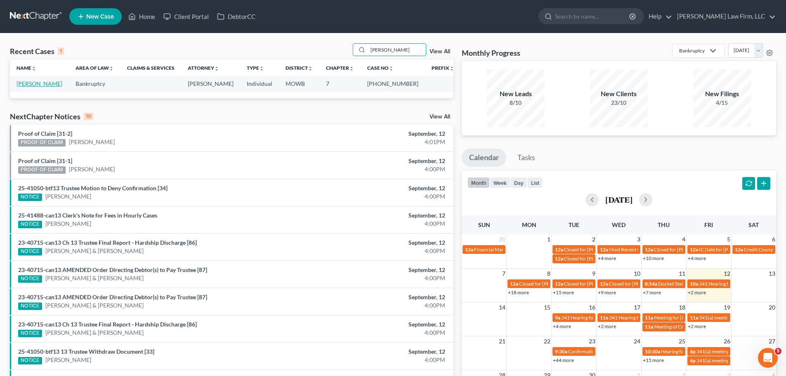
type input "[PERSON_NAME]"
click at [44, 83] on link "[PERSON_NAME]" at bounding box center [40, 83] width 46 height 7
select select "3"
select select "4"
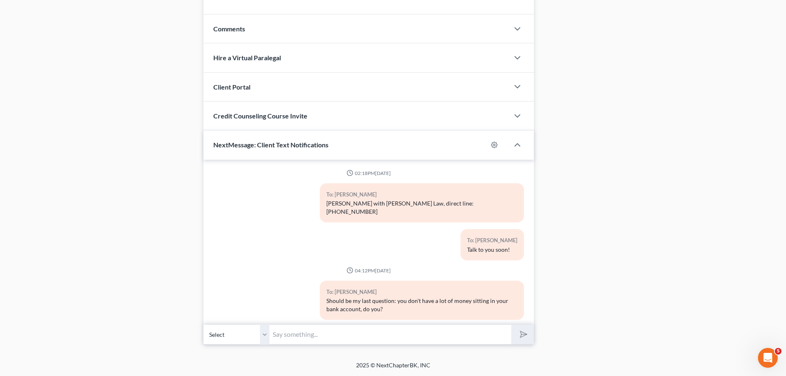
scroll to position [2058, 0]
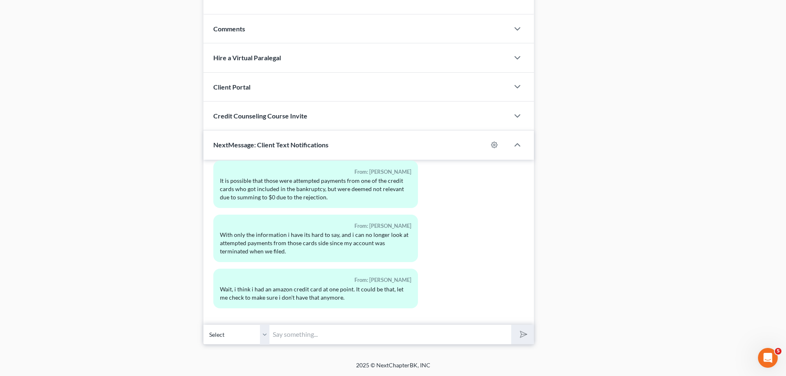
click at [354, 332] on input "text" at bounding box center [390, 334] width 242 height 20
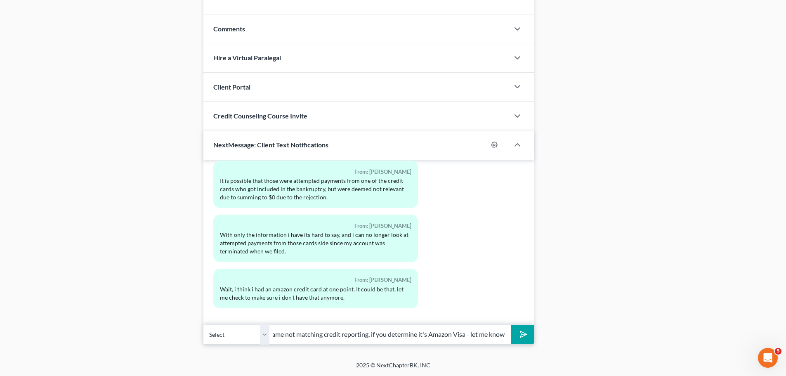
scroll to position [0, 156]
click at [511, 325] on button "submit" at bounding box center [522, 334] width 23 height 19
type input "We are done a slight disservice by the bank activity name not matching credit r…"
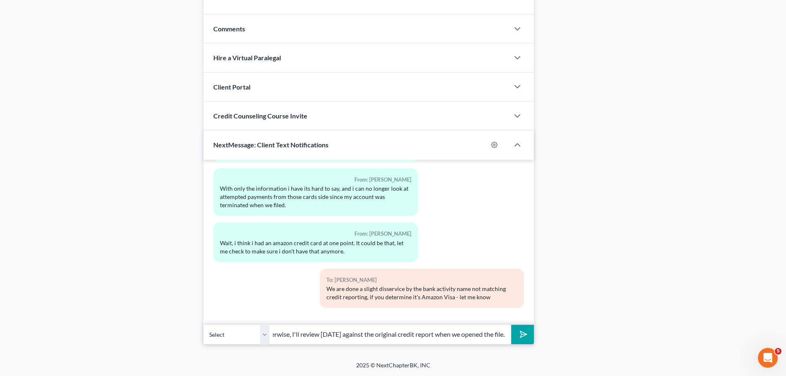
scroll to position [0, 27]
click at [511, 325] on button "submit" at bounding box center [522, 334] width 23 height 19
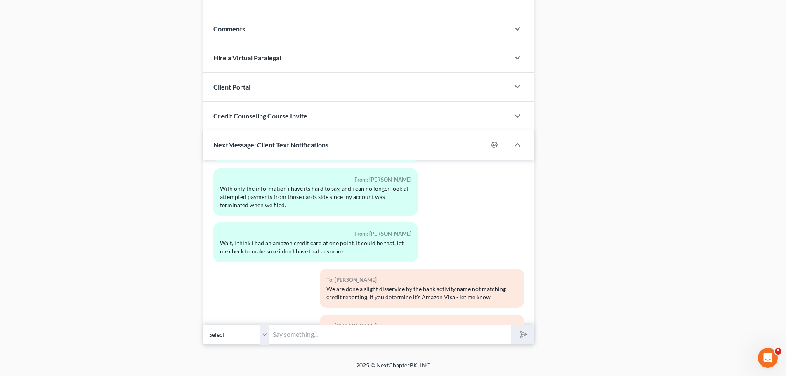
scroll to position [2151, 0]
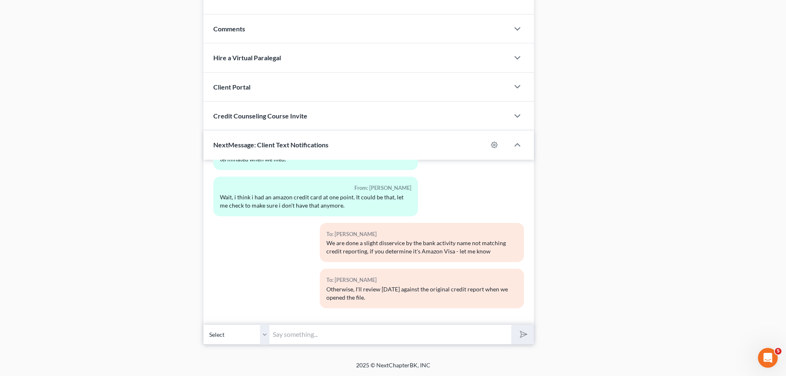
click at [345, 326] on input "text" at bounding box center [390, 334] width 242 height 20
click at [511, 325] on button "submit" at bounding box center [522, 334] width 23 height 19
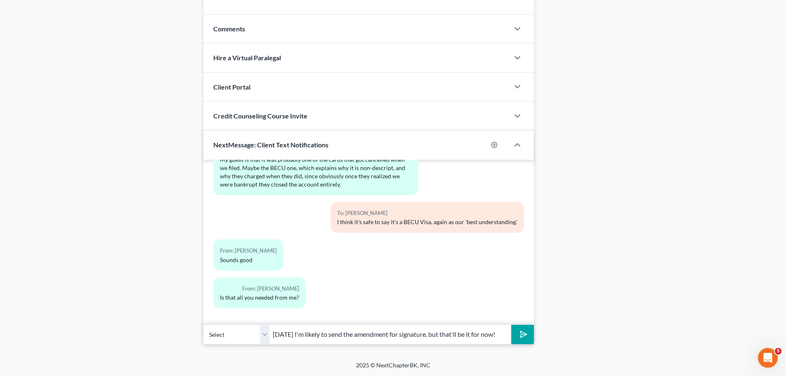
scroll to position [0, 4]
click at [511, 325] on button "submit" at bounding box center [522, 334] width 23 height 19
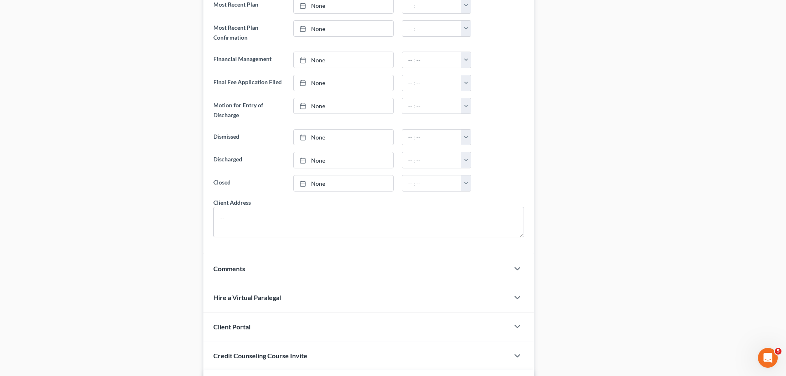
scroll to position [0, 0]
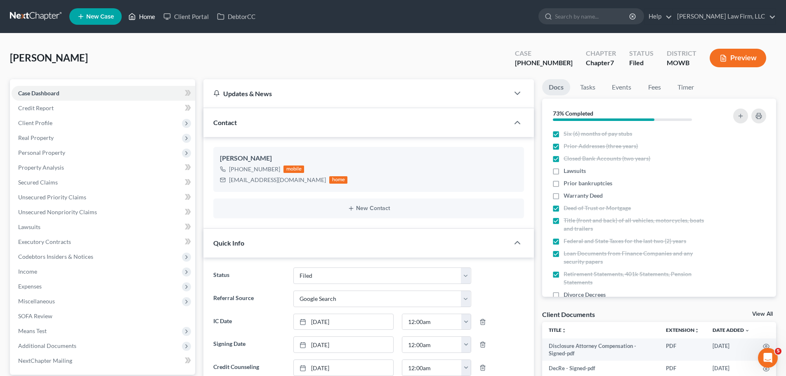
click at [148, 17] on link "Home" at bounding box center [141, 16] width 35 height 15
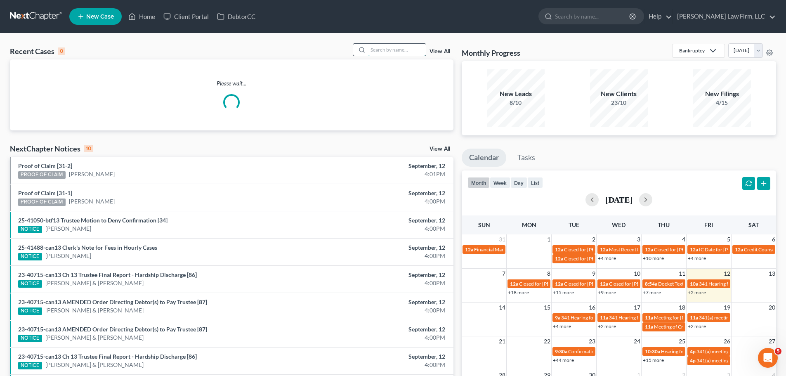
click at [420, 45] on input "search" at bounding box center [397, 50] width 58 height 12
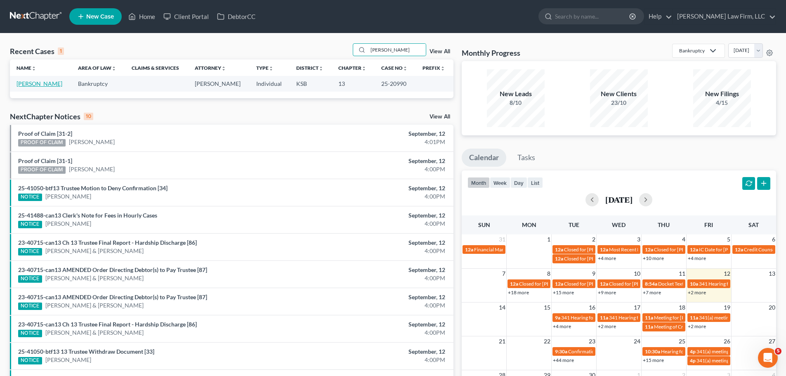
click at [36, 80] on link "[PERSON_NAME]" at bounding box center [40, 83] width 46 height 7
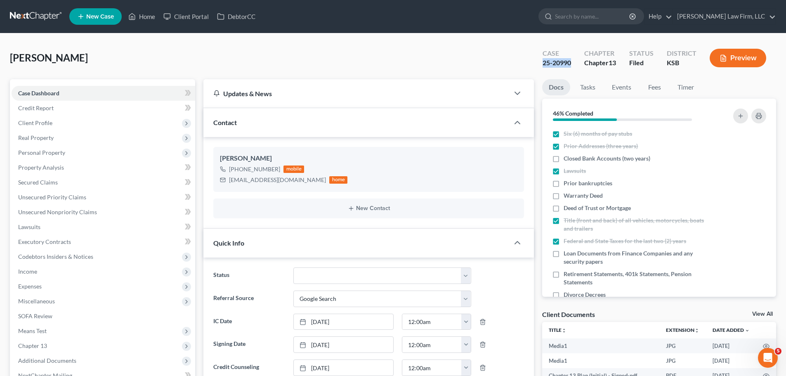
drag, startPoint x: 575, startPoint y: 61, endPoint x: 540, endPoint y: 64, distance: 34.7
click at [540, 64] on div "Case 25-20990" at bounding box center [557, 59] width 42 height 24
copy div "25-20990"
drag, startPoint x: 100, startPoint y: 54, endPoint x: 143, endPoint y: 21, distance: 53.8
click at [100, 56] on div "[PERSON_NAME] Upgraded Case 25-20990 Chapter Chapter 13 Status [GEOGRAPHIC_DATA…" at bounding box center [393, 61] width 766 height 36
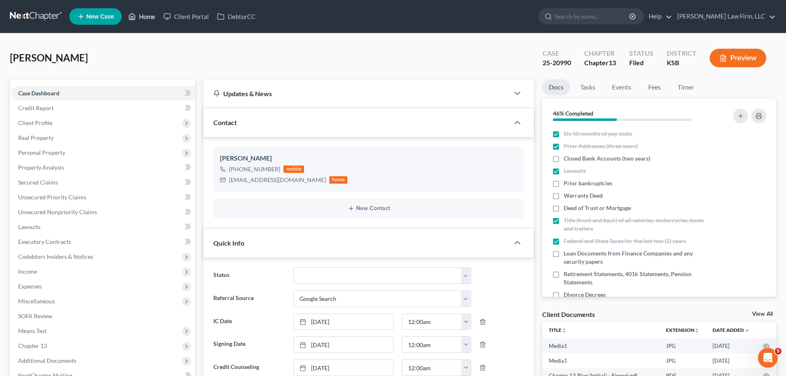
click at [143, 21] on link "Home" at bounding box center [141, 16] width 35 height 15
click at [144, 19] on link "Home" at bounding box center [141, 16] width 35 height 15
click at [139, 17] on link "Home" at bounding box center [141, 16] width 35 height 15
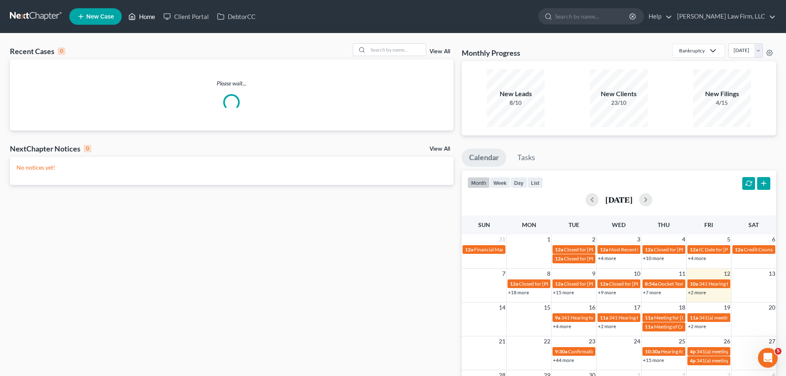
click at [139, 21] on link "Home" at bounding box center [141, 16] width 35 height 15
click at [403, 52] on input "search" at bounding box center [397, 50] width 58 height 12
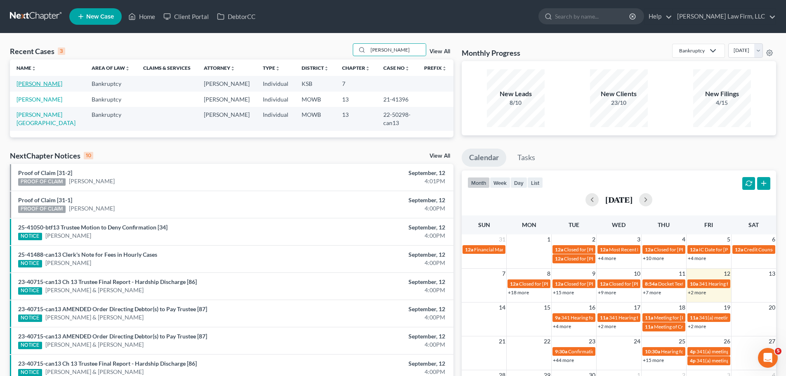
click at [44, 84] on link "[PERSON_NAME]" at bounding box center [40, 83] width 46 height 7
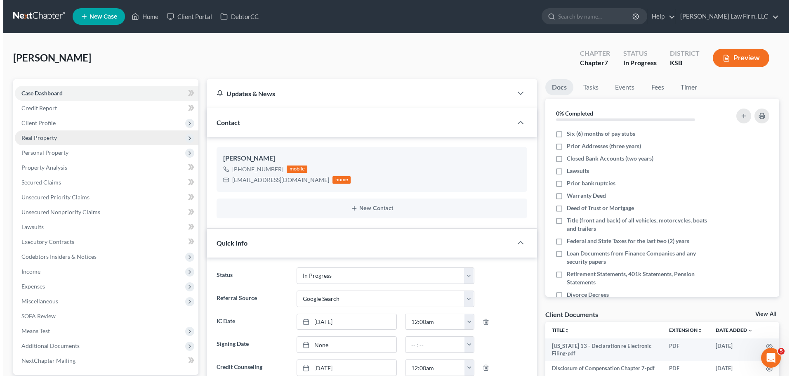
scroll to position [1133, 0]
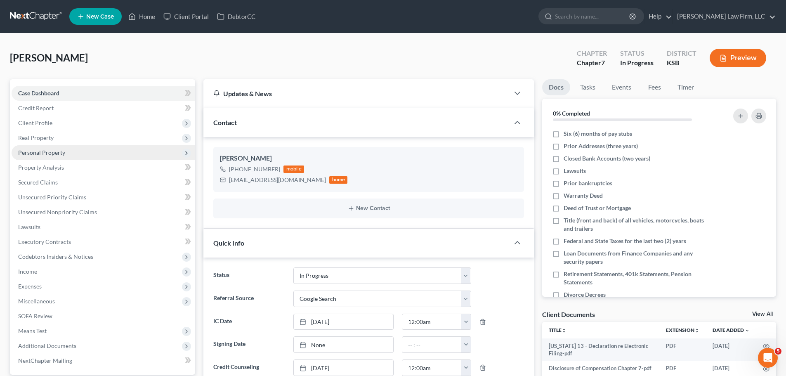
click at [51, 151] on span "Personal Property" at bounding box center [41, 152] width 47 height 7
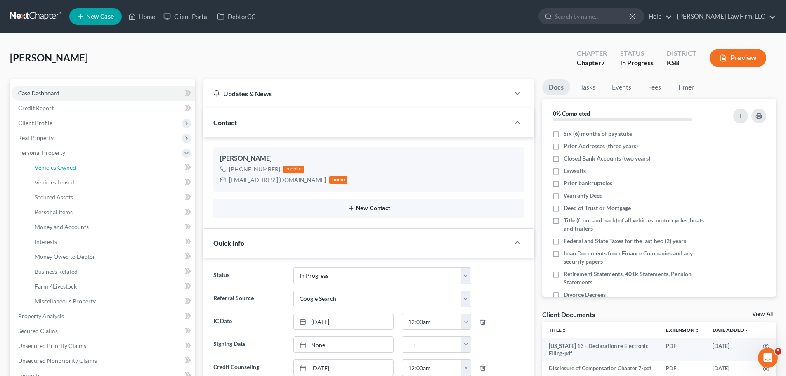
drag, startPoint x: 74, startPoint y: 166, endPoint x: 406, endPoint y: 205, distance: 334.8
click at [74, 166] on span "Vehicles Owned" at bounding box center [55, 167] width 41 height 7
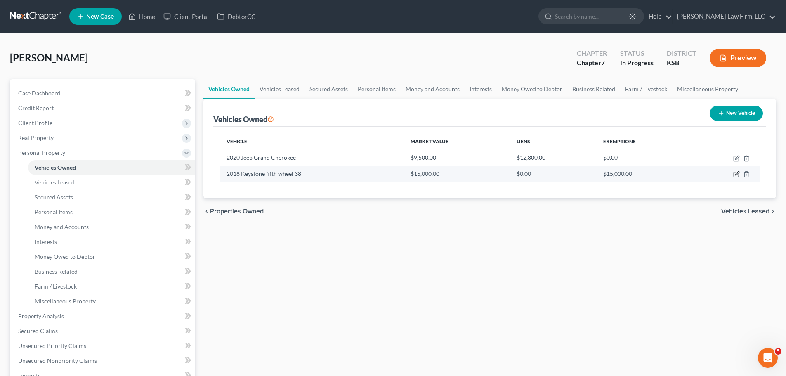
click at [739, 175] on icon "button" at bounding box center [736, 174] width 5 height 5
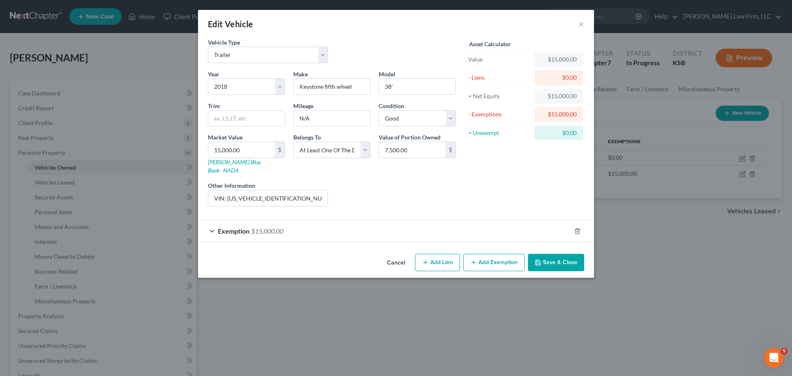
click at [335, 221] on div "Exemption $15,000.00" at bounding box center [384, 231] width 373 height 22
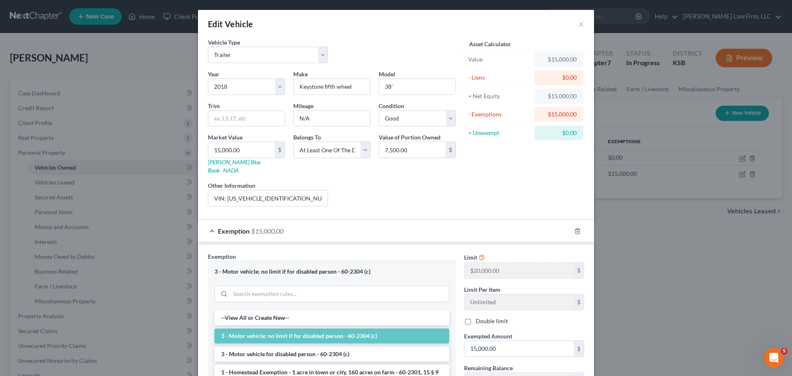
click at [335, 221] on div "Exemption $15,000.00" at bounding box center [384, 231] width 373 height 22
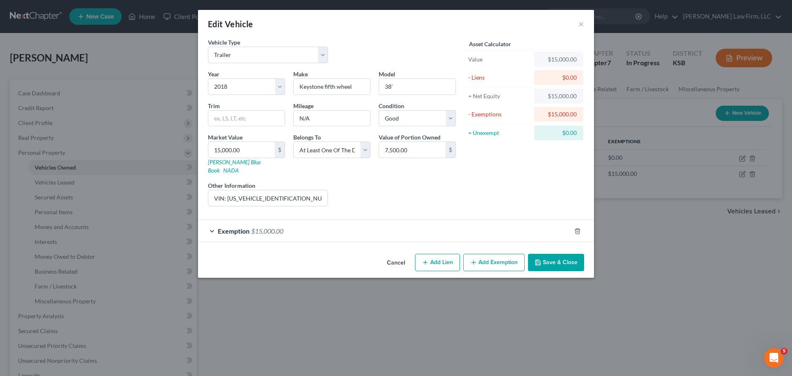
click at [349, 222] on div "Exemption $15,000.00" at bounding box center [384, 231] width 373 height 22
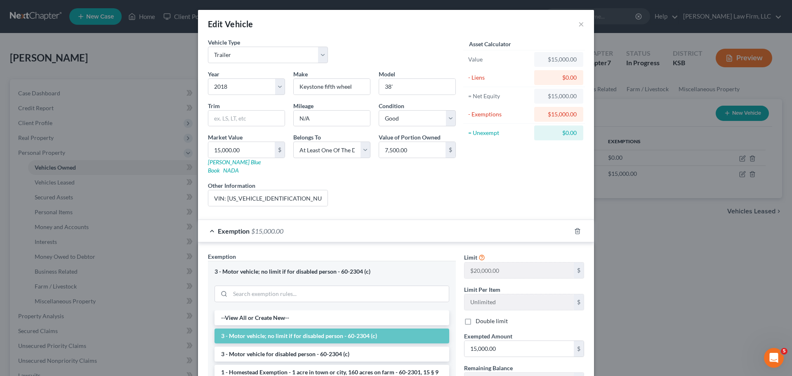
click at [349, 222] on div "Exemption $15,000.00" at bounding box center [384, 231] width 373 height 22
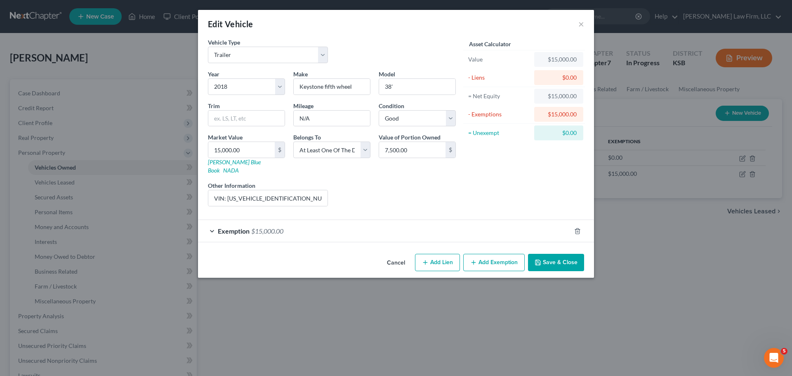
drag, startPoint x: 349, startPoint y: 222, endPoint x: 443, endPoint y: 259, distance: 100.4
click at [292, 254] on div "Cancel Add Lien Add Lease Add Exemption Save & Close" at bounding box center [396, 263] width 396 height 27
click at [495, 258] on button "Add Exemption" at bounding box center [493, 262] width 61 height 17
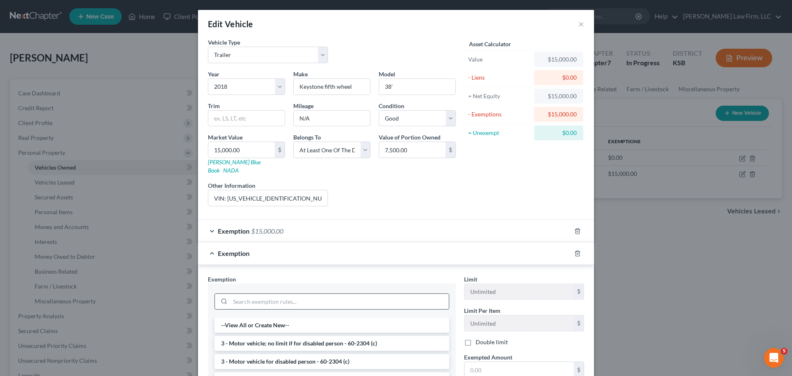
click at [258, 294] on input "search" at bounding box center [339, 302] width 219 height 16
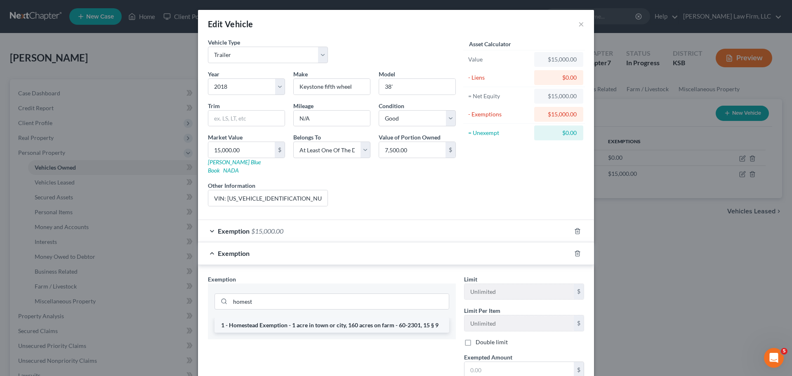
click at [286, 318] on li "1 - Homestead Exemption - 1 acre in town or city, 160 acres on farm - 60-2301, …" at bounding box center [332, 325] width 235 height 15
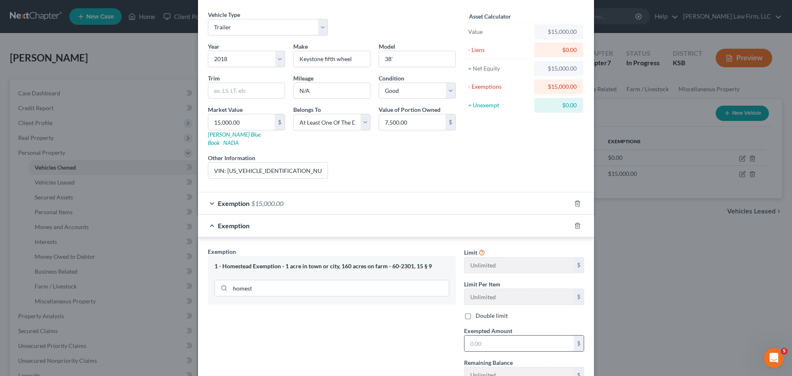
scroll to position [41, 0]
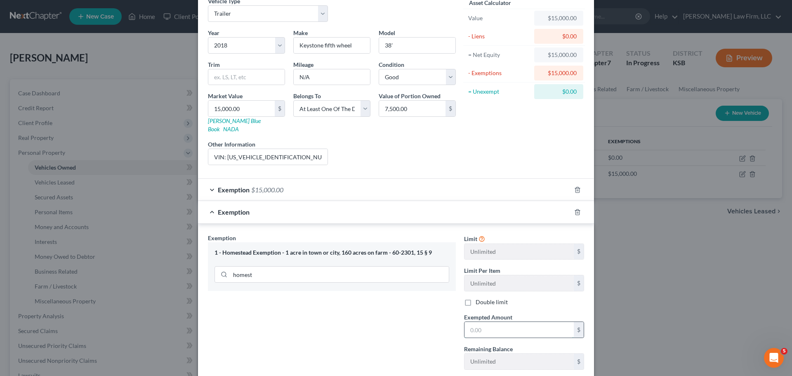
click at [482, 322] on input "text" at bounding box center [519, 330] width 109 height 16
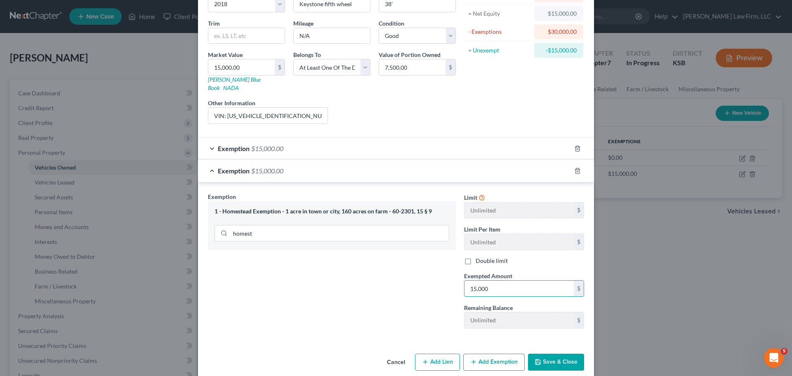
scroll to position [85, 0]
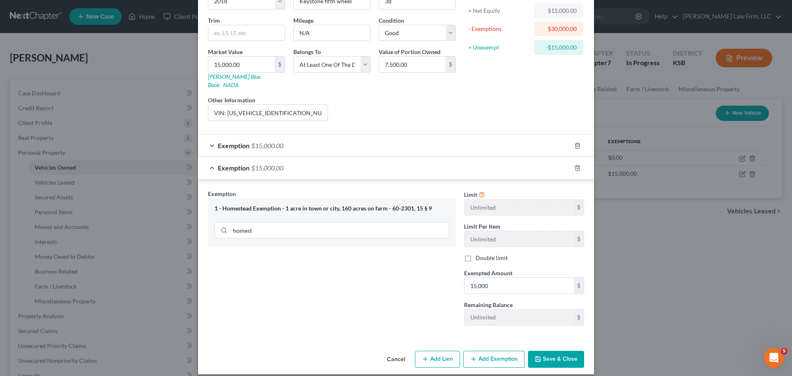
click at [359, 280] on div "Exemption Set must be selected for CA. Exemption * 1 - [GEOGRAPHIC_DATA] - 1 ac…" at bounding box center [332, 260] width 256 height 143
click at [364, 138] on div "Exemption $15,000.00" at bounding box center [384, 146] width 373 height 22
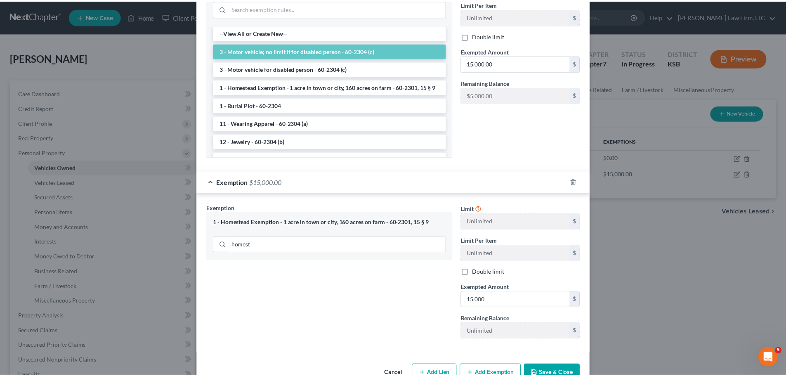
scroll to position [292, 0]
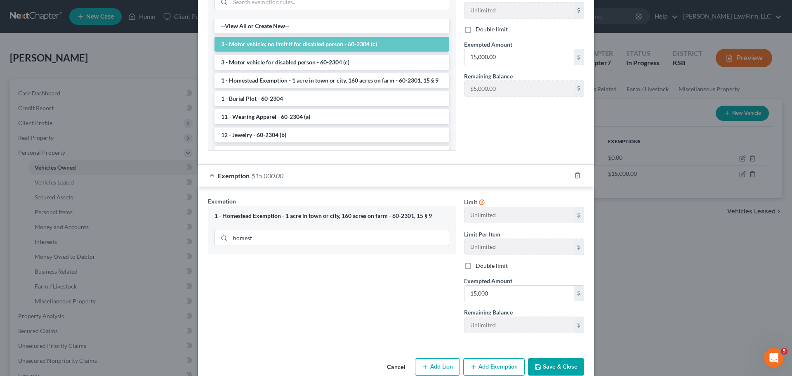
click at [571, 358] on button "Save & Close" at bounding box center [556, 366] width 56 height 17
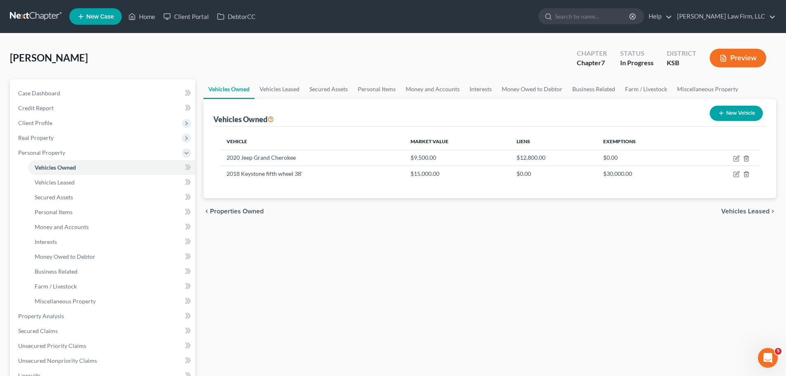
click at [486, 14] on ul "New Case Home Client Portal DebtorCC - No Result - See all results Or Press Ent…" at bounding box center [422, 16] width 707 height 21
drag, startPoint x: 536, startPoint y: 7, endPoint x: 497, endPoint y: 114, distance: 113.4
click at [536, 7] on ul "New Case Home Client Portal DebtorCC - No Result - See all results Or Press Ent…" at bounding box center [422, 16] width 707 height 21
